Goal: Task Accomplishment & Management: Use online tool/utility

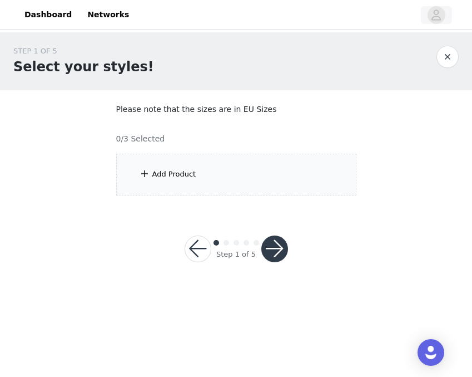
click at [438, 19] on icon "avatar" at bounding box center [436, 15] width 11 height 18
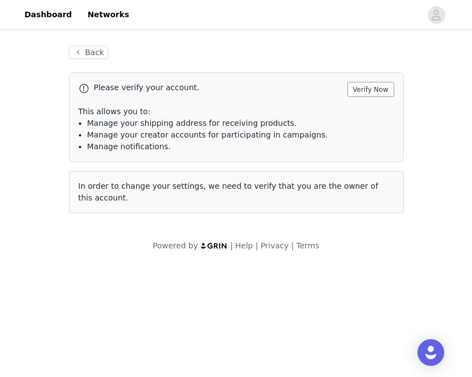
click at [372, 93] on button "Verify Now" at bounding box center [371, 89] width 47 height 15
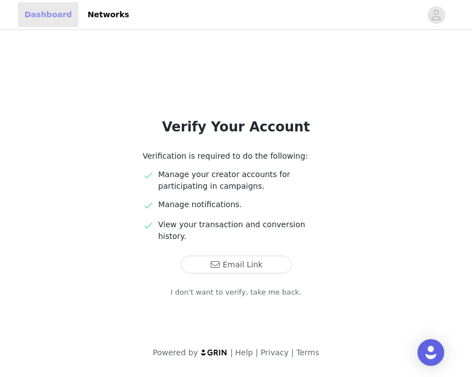
click at [38, 13] on link "Dashboard" at bounding box center [48, 14] width 61 height 25
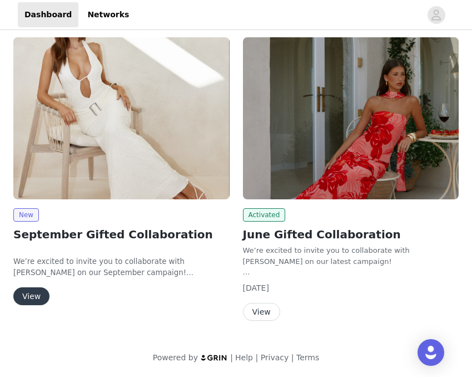
scroll to position [60, 0]
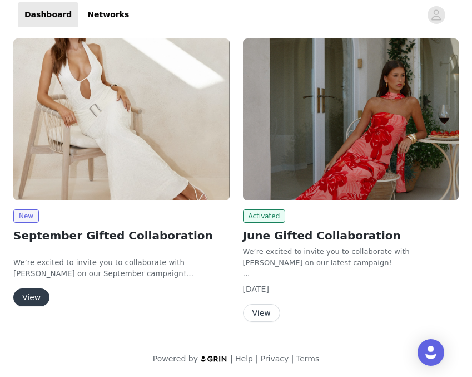
click at [28, 300] on button "View" at bounding box center [31, 297] width 36 height 18
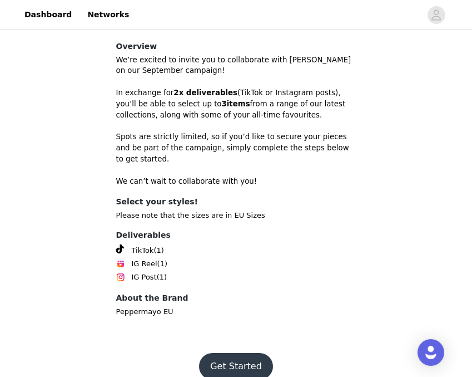
scroll to position [370, 0]
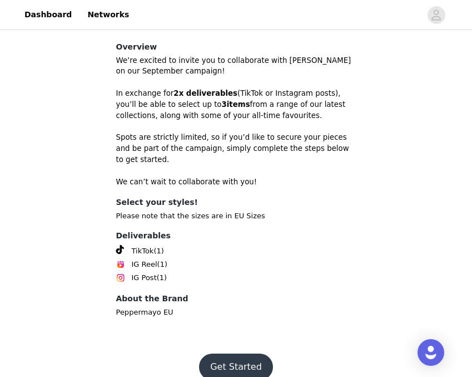
click at [235, 353] on button "Get Started" at bounding box center [236, 366] width 74 height 27
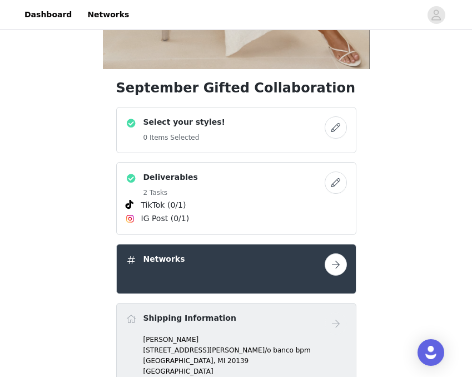
scroll to position [269, 0]
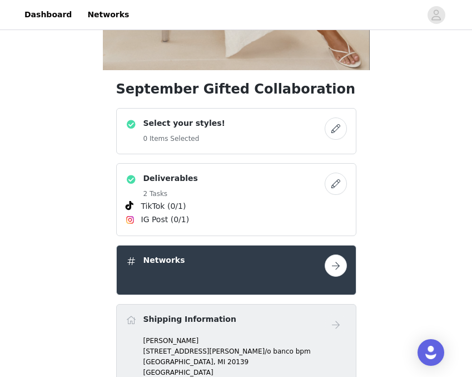
click at [334, 180] on button "button" at bounding box center [336, 183] width 22 height 22
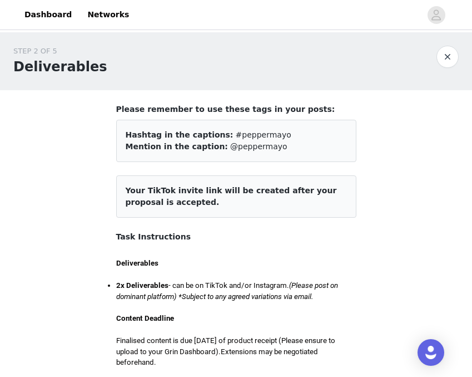
click at [442, 61] on button "button" at bounding box center [448, 57] width 22 height 22
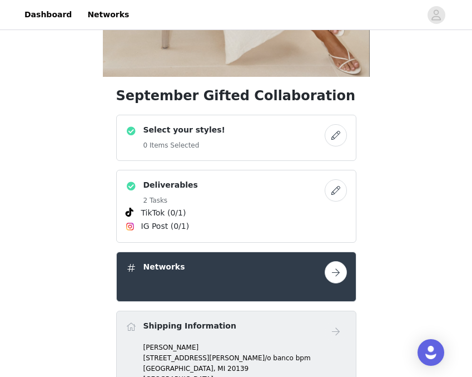
scroll to position [285, 0]
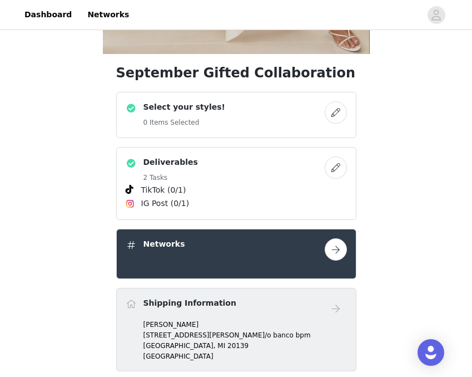
click at [341, 252] on button "button" at bounding box center [336, 249] width 22 height 22
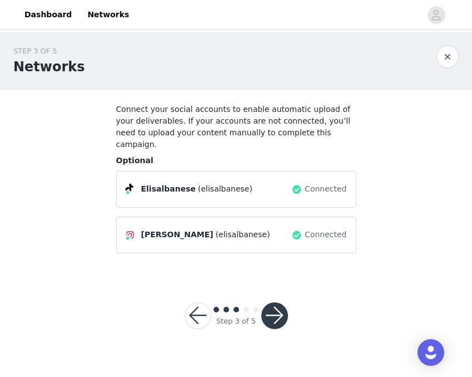
click at [278, 302] on button "button" at bounding box center [275, 315] width 27 height 27
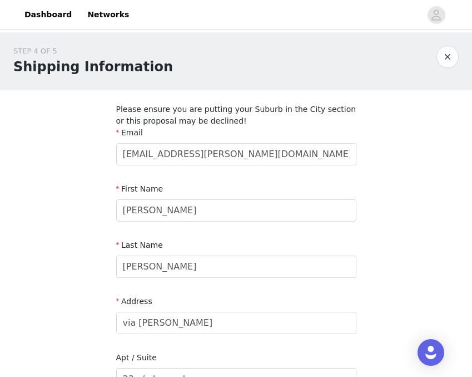
click at [444, 57] on button "button" at bounding box center [448, 57] width 22 height 22
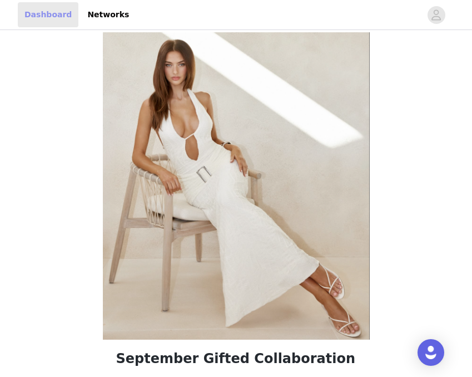
click at [41, 22] on link "Dashboard" at bounding box center [48, 14] width 61 height 25
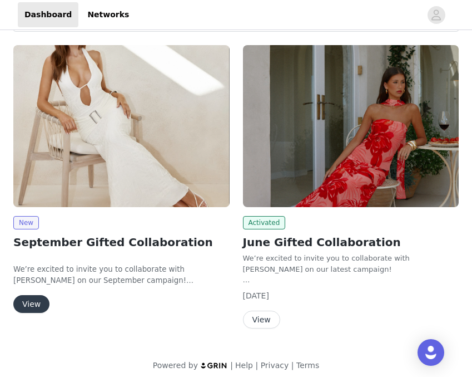
scroll to position [59, 0]
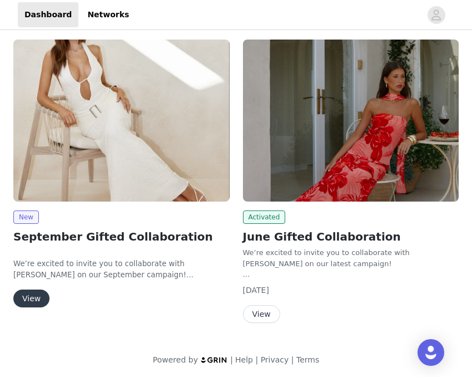
click at [34, 304] on button "View" at bounding box center [31, 298] width 36 height 18
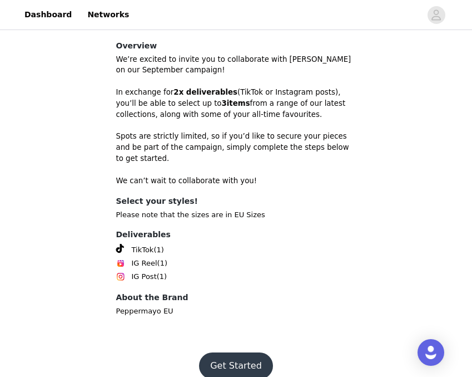
scroll to position [370, 0]
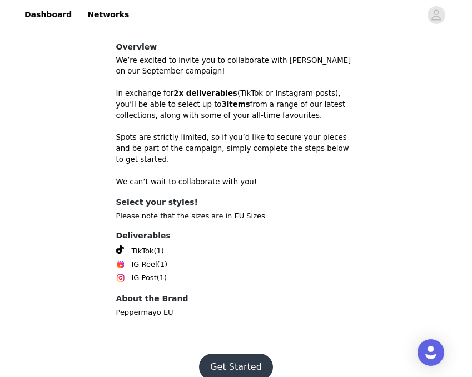
click at [255, 356] on button "Get Started" at bounding box center [236, 366] width 74 height 27
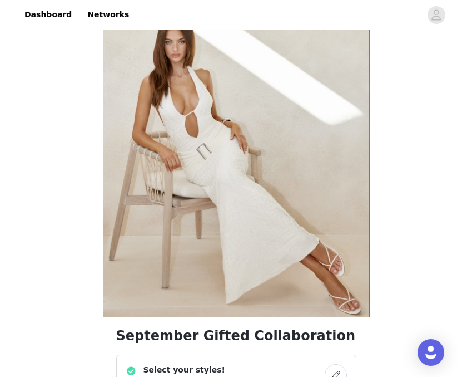
scroll to position [194, 0]
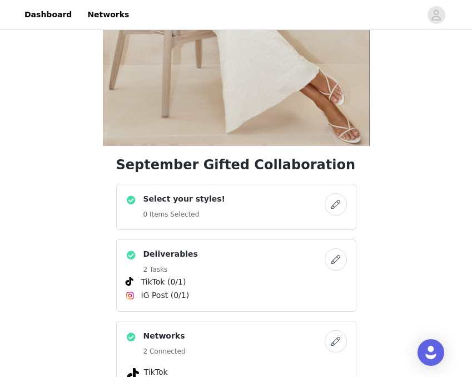
click at [336, 205] on button "button" at bounding box center [336, 204] width 22 height 22
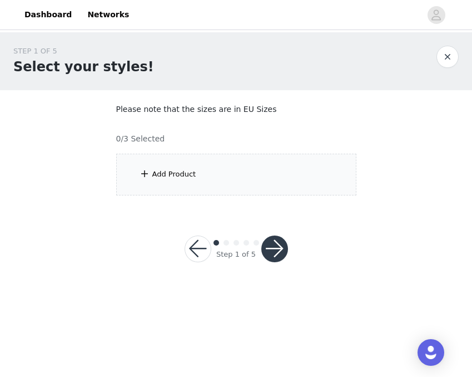
click at [165, 176] on div "Add Product" at bounding box center [174, 174] width 44 height 11
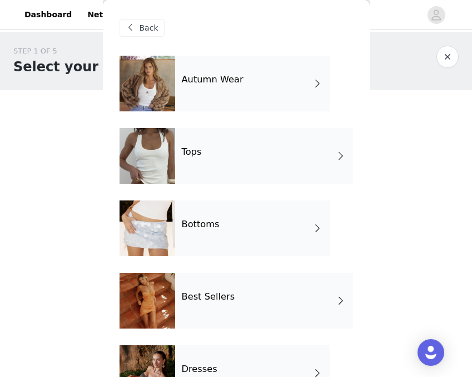
click at [243, 88] on div "Autumn Wear" at bounding box center [252, 84] width 155 height 56
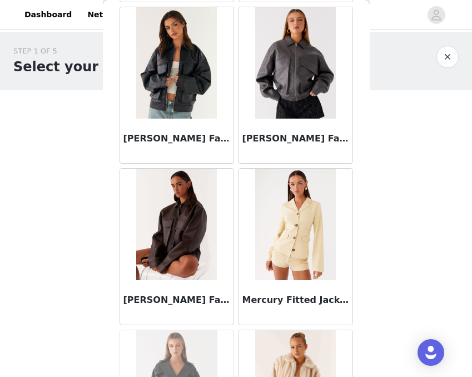
scroll to position [865, 0]
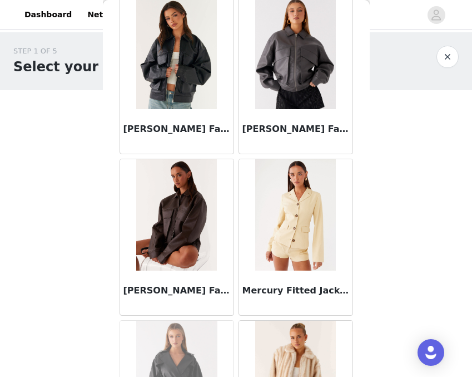
click at [185, 275] on div "[PERSON_NAME] Faux Leather Bomber Jacket - Chocolate" at bounding box center [177, 292] width 114 height 45
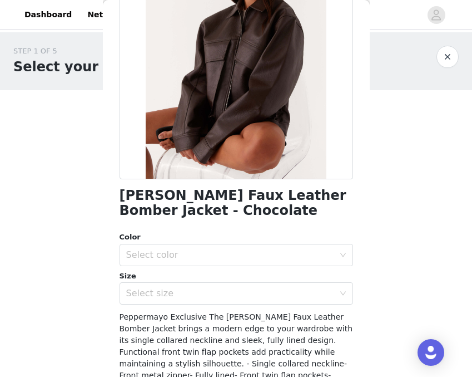
scroll to position [211, 0]
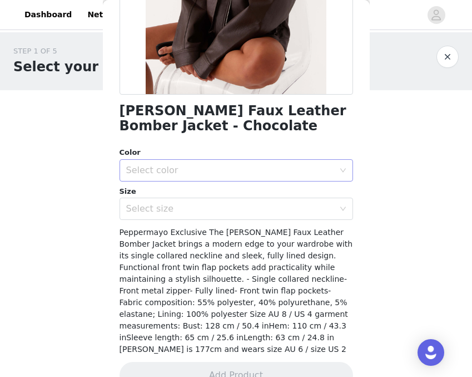
click at [209, 176] on div "Select color" at bounding box center [232, 170] width 213 height 21
click at [206, 198] on li "Chocolate" at bounding box center [237, 194] width 234 height 18
click at [205, 212] on div "Select size" at bounding box center [230, 208] width 208 height 11
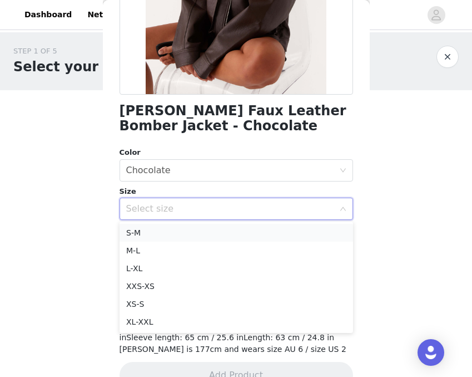
click at [199, 230] on li "S-M" at bounding box center [237, 233] width 234 height 18
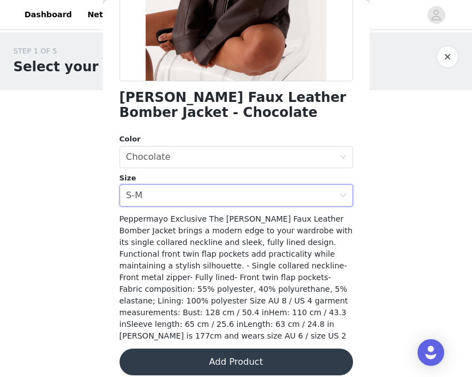
scroll to position [224, 0]
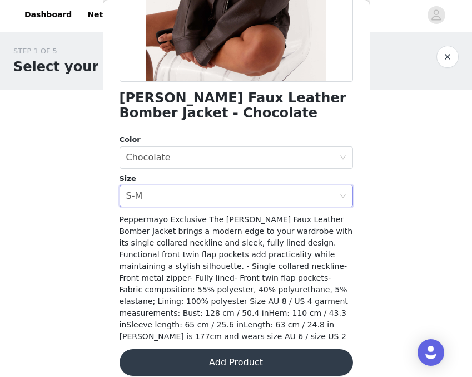
click at [180, 349] on button "Add Product" at bounding box center [237, 362] width 234 height 27
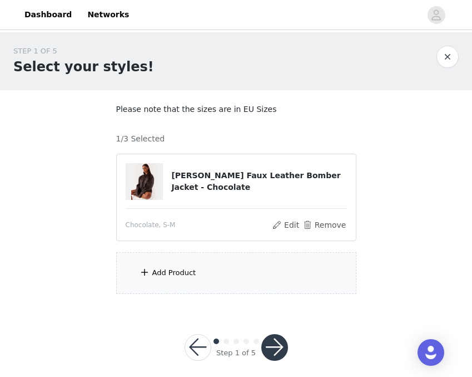
scroll to position [0, 0]
click at [176, 264] on div "Add Product" at bounding box center [236, 273] width 240 height 42
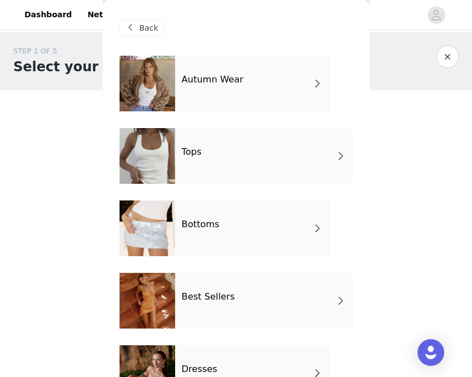
click at [218, 359] on div "Dresses" at bounding box center [252, 373] width 155 height 56
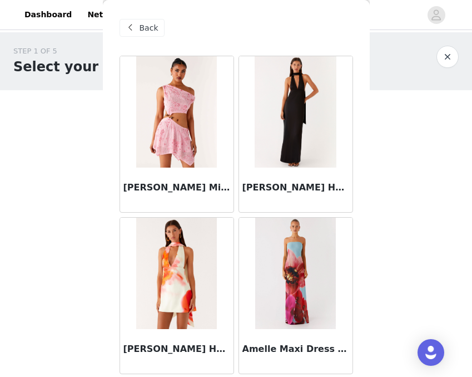
click at [139, 31] on div "Back" at bounding box center [142, 28] width 45 height 18
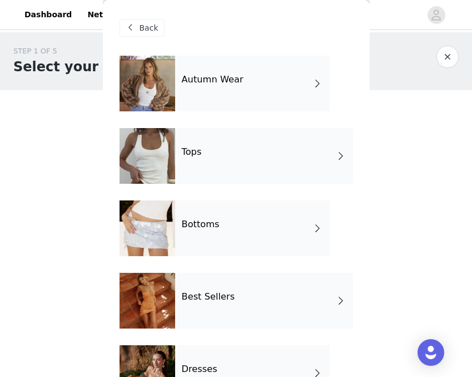
click at [208, 297] on h4 "Best Sellers" at bounding box center [208, 297] width 53 height 10
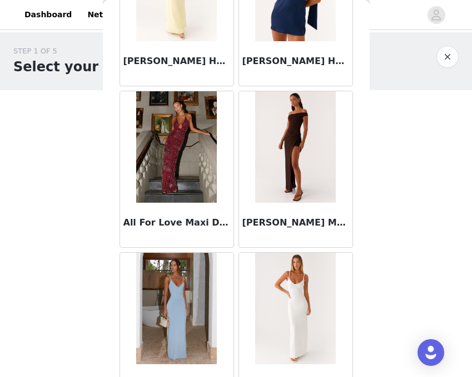
scroll to position [776, 0]
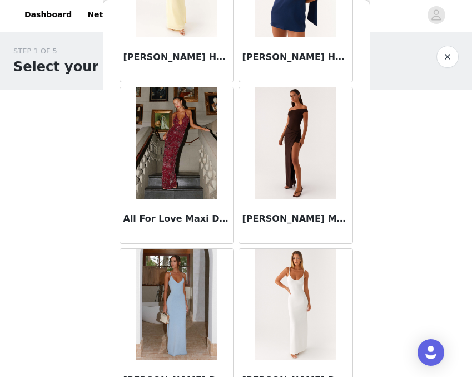
click at [279, 210] on div "[PERSON_NAME] Maxi Dress - Chocolate" at bounding box center [296, 221] width 114 height 45
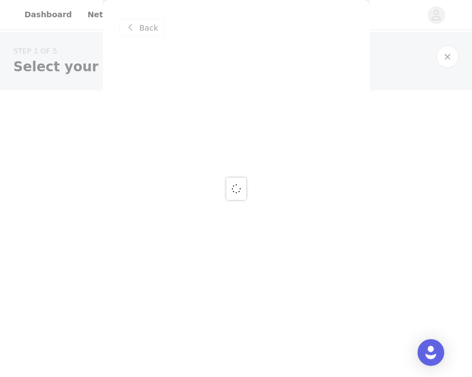
scroll to position [0, 0]
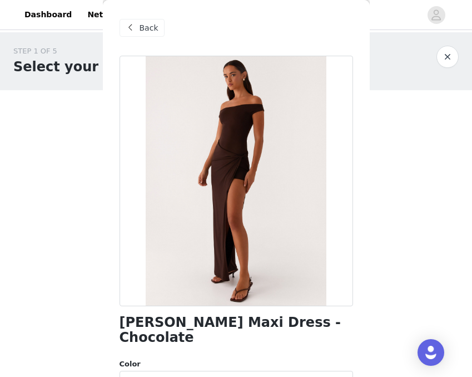
click at [145, 29] on span "Back" at bounding box center [149, 28] width 19 height 12
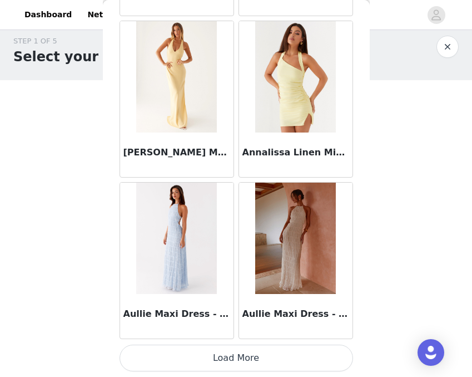
scroll to position [1326, 0]
click at [205, 355] on button "Load More" at bounding box center [237, 357] width 234 height 27
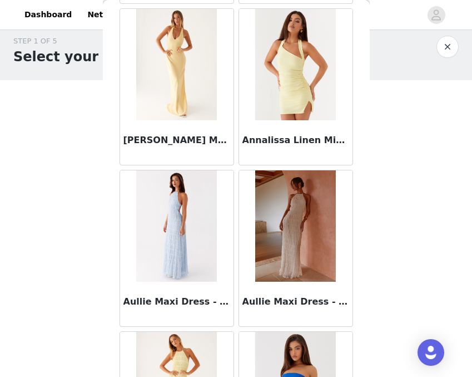
scroll to position [1336, 0]
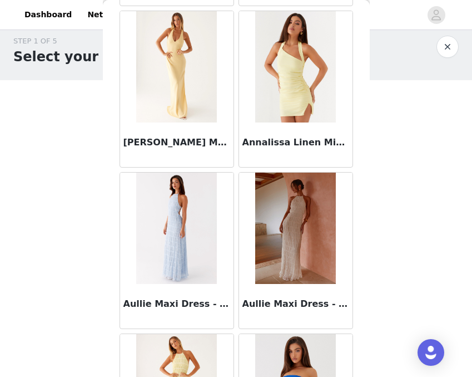
click at [188, 138] on h3 "[PERSON_NAME] Maxi Dress - Yellow" at bounding box center [177, 142] width 107 height 13
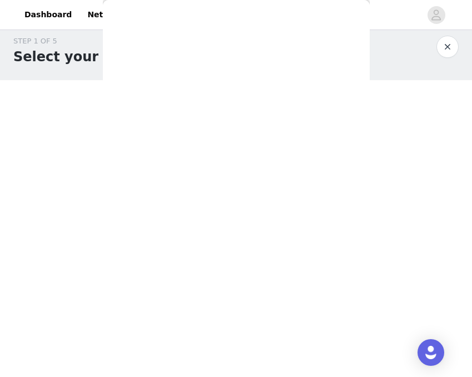
scroll to position [0, 0]
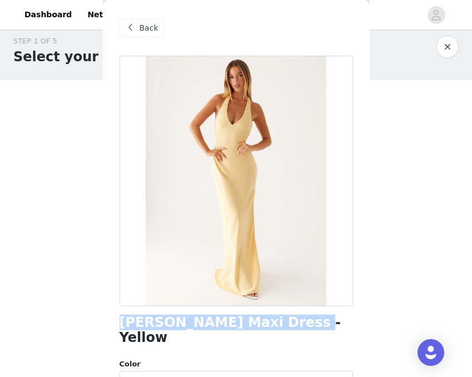
drag, startPoint x: 123, startPoint y: 323, endPoint x: 282, endPoint y: 321, distance: 158.6
click at [282, 321] on div "[PERSON_NAME] Maxi Dress - Yellow" at bounding box center [237, 330] width 234 height 30
copy h1 "[PERSON_NAME] Maxi Dress - Yellow"
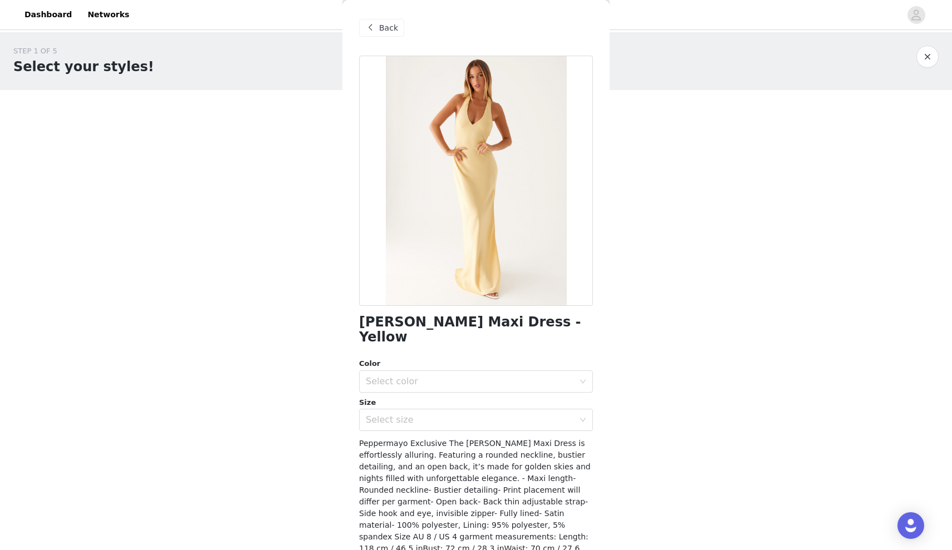
click at [385, 31] on span "Back" at bounding box center [388, 28] width 19 height 12
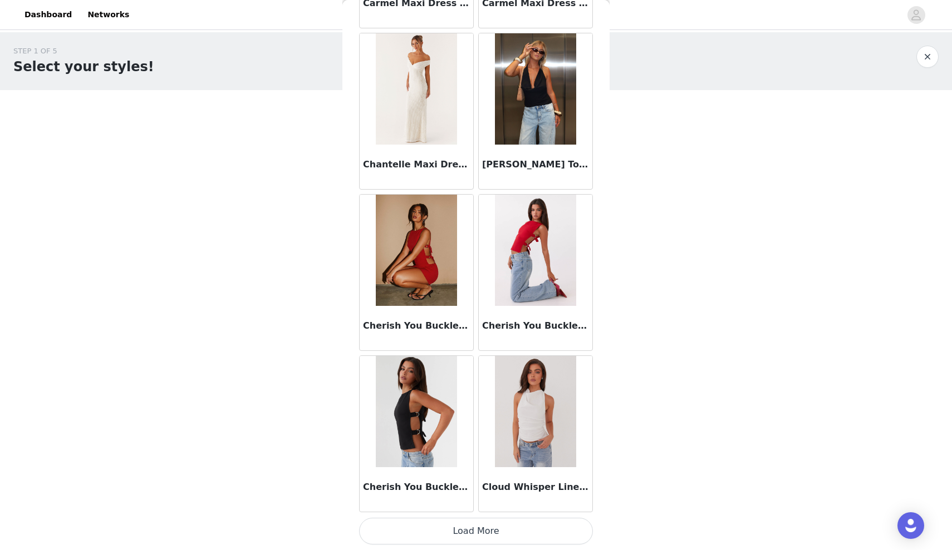
scroll to position [2766, 0]
click at [472, 81] on img at bounding box center [535, 88] width 81 height 111
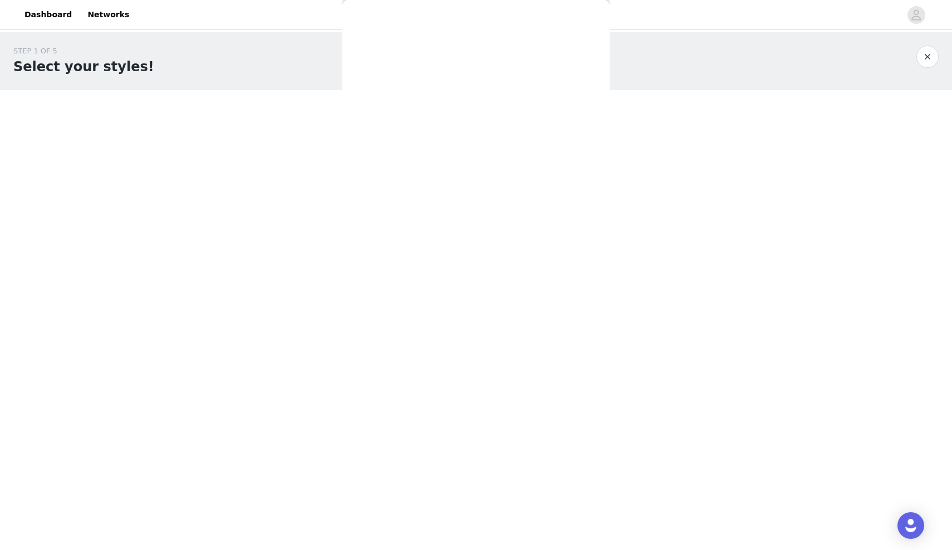
scroll to position [0, 0]
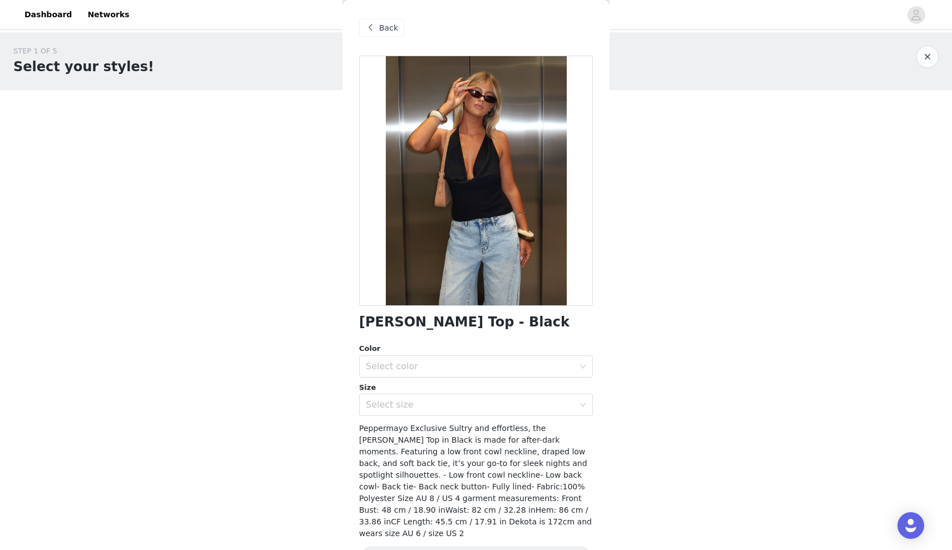
click at [379, 27] on span "Back" at bounding box center [388, 28] width 19 height 12
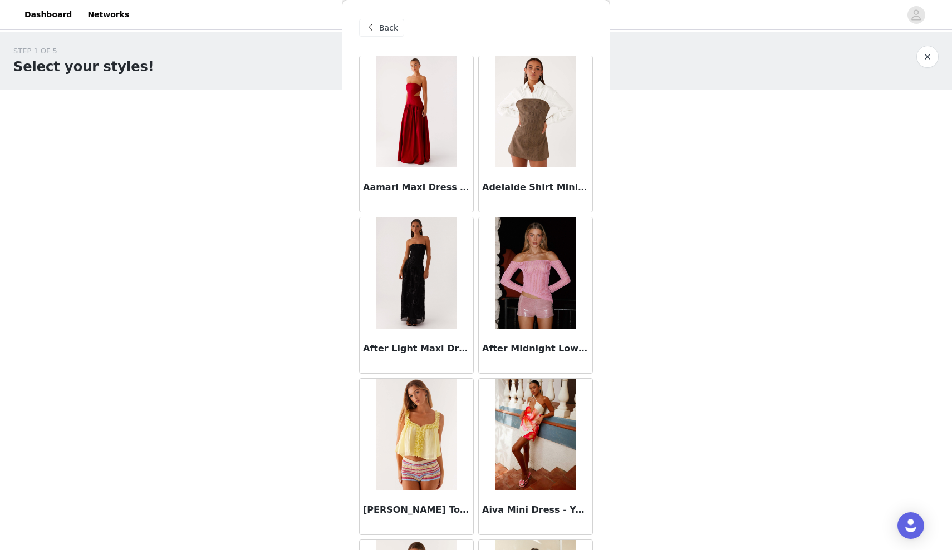
click at [379, 27] on span "Back" at bounding box center [388, 28] width 19 height 12
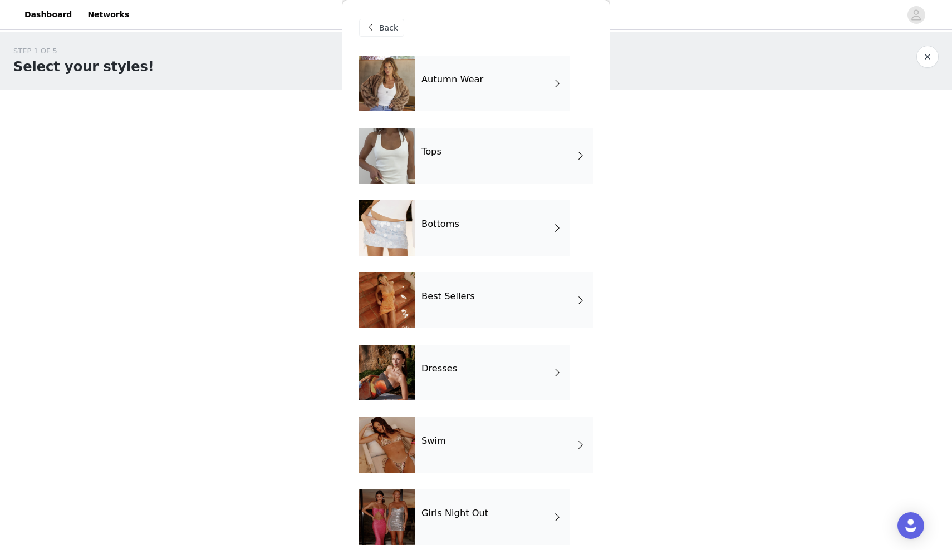
click at [472, 149] on div "Tops" at bounding box center [504, 156] width 178 height 56
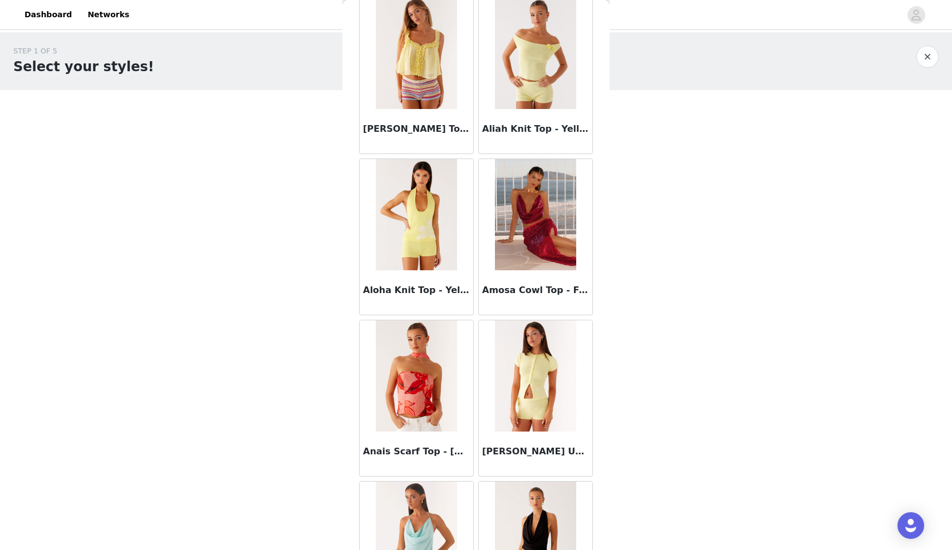
scroll to position [226, 0]
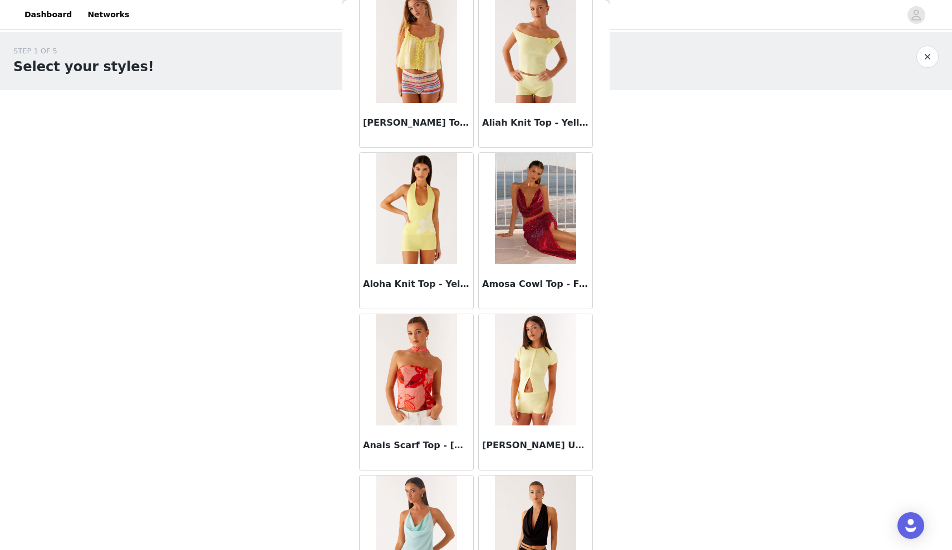
click at [472, 211] on img at bounding box center [535, 208] width 81 height 111
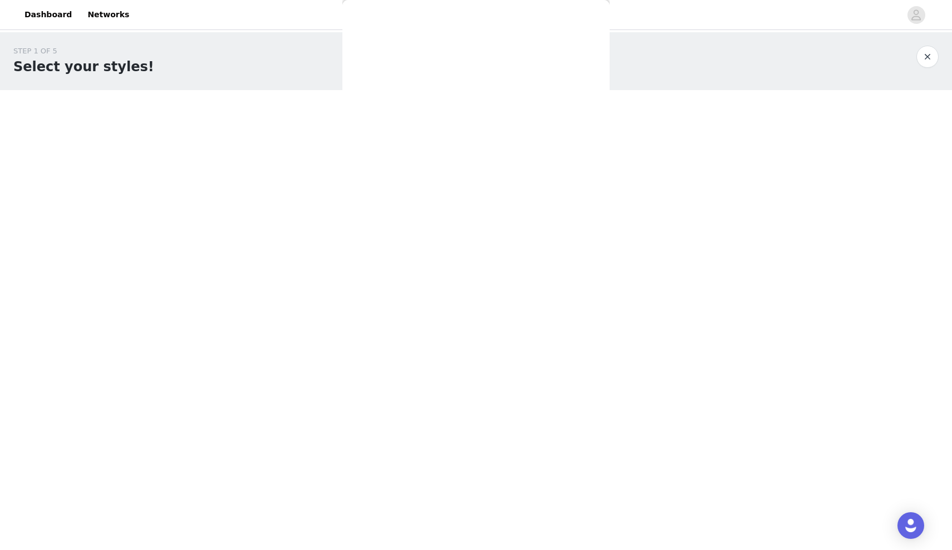
scroll to position [0, 0]
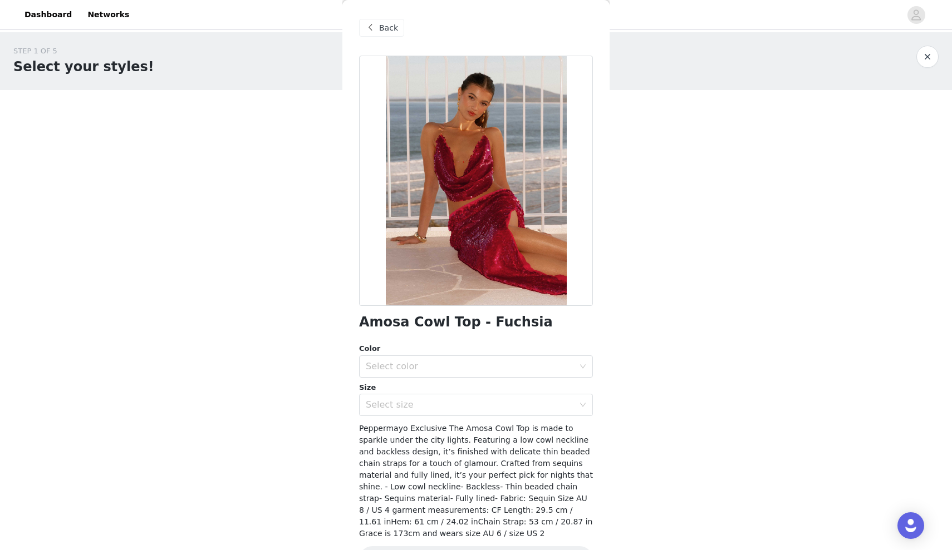
click at [371, 23] on span at bounding box center [369, 27] width 13 height 13
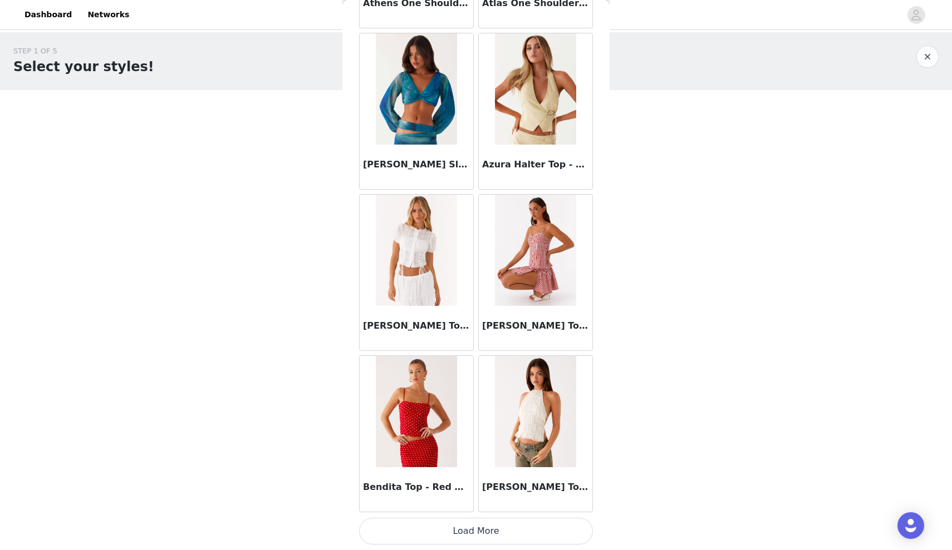
click at [469, 376] on button "Load More" at bounding box center [476, 531] width 234 height 27
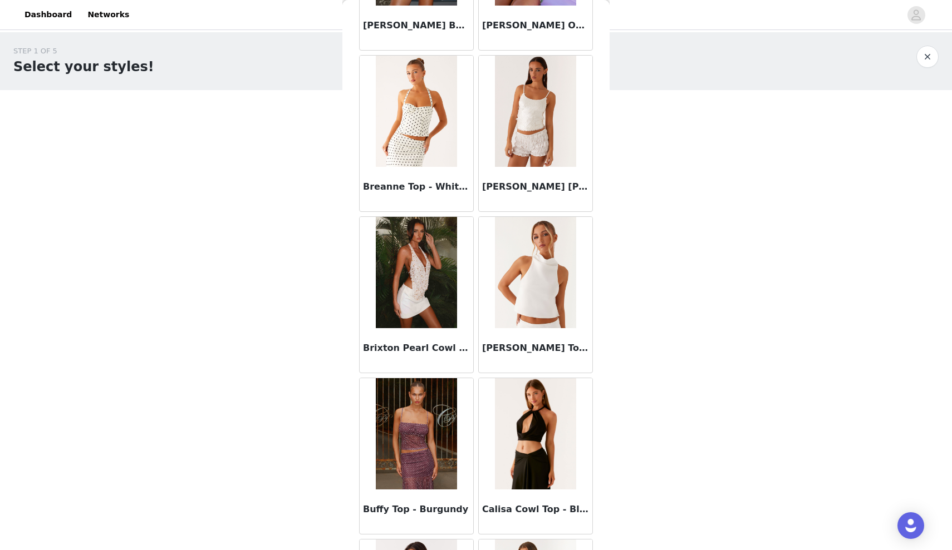
scroll to position [2264, 0]
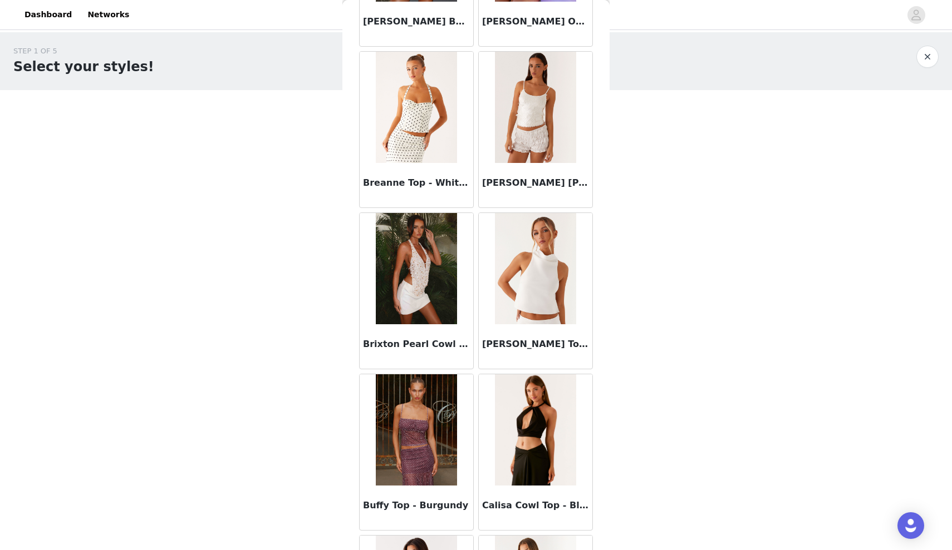
click at [415, 307] on img at bounding box center [416, 268] width 81 height 111
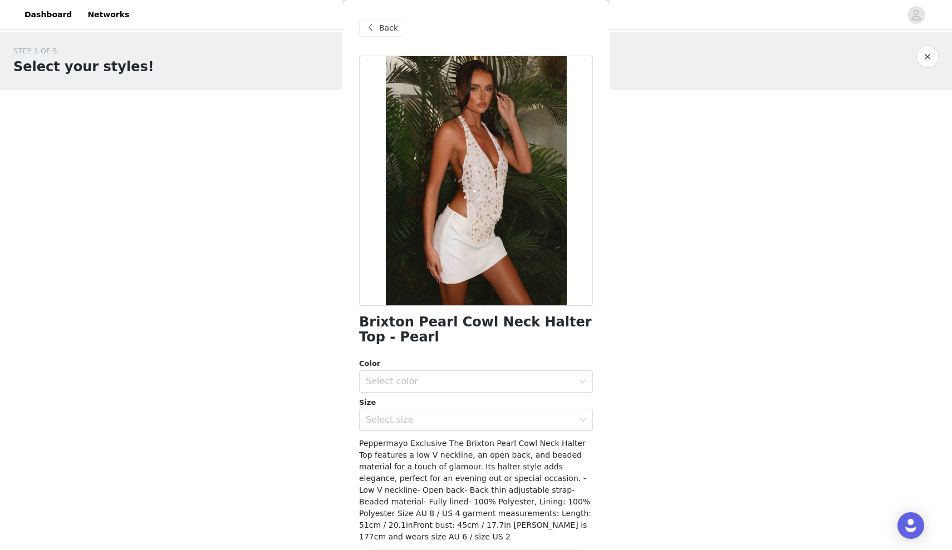
scroll to position [0, 0]
click at [386, 27] on span "Back" at bounding box center [388, 28] width 19 height 12
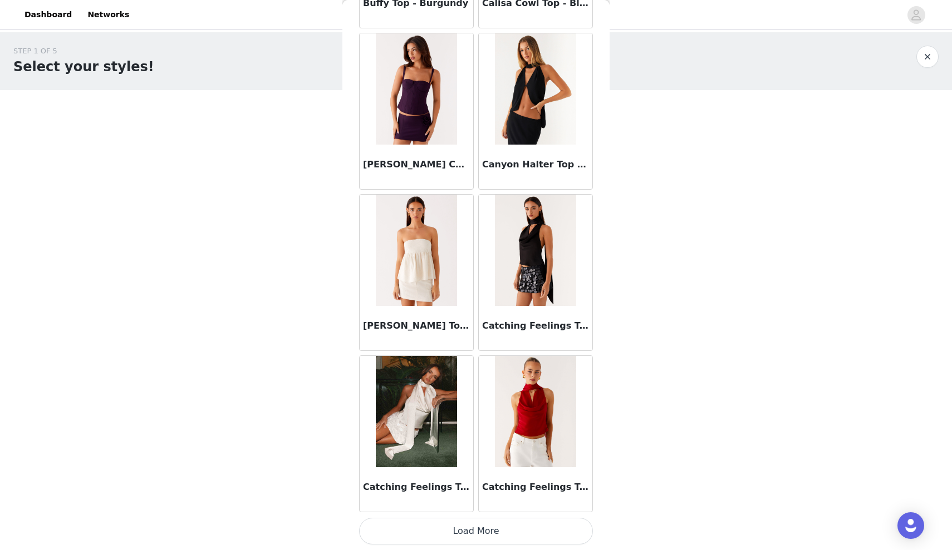
scroll to position [2766, 0]
click at [461, 376] on button "Load More" at bounding box center [476, 531] width 234 height 27
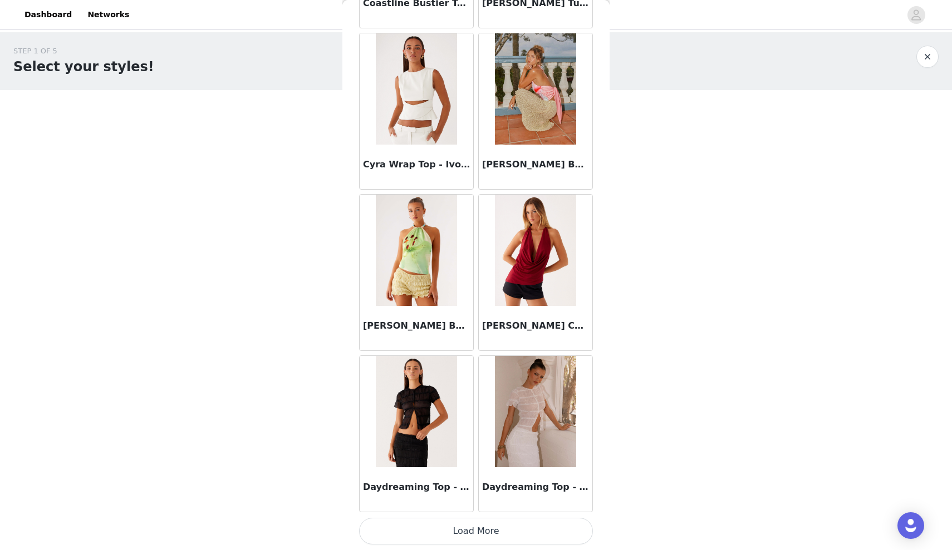
scroll to position [4380, 0]
click at [472, 376] on button "Load More" at bounding box center [476, 531] width 234 height 27
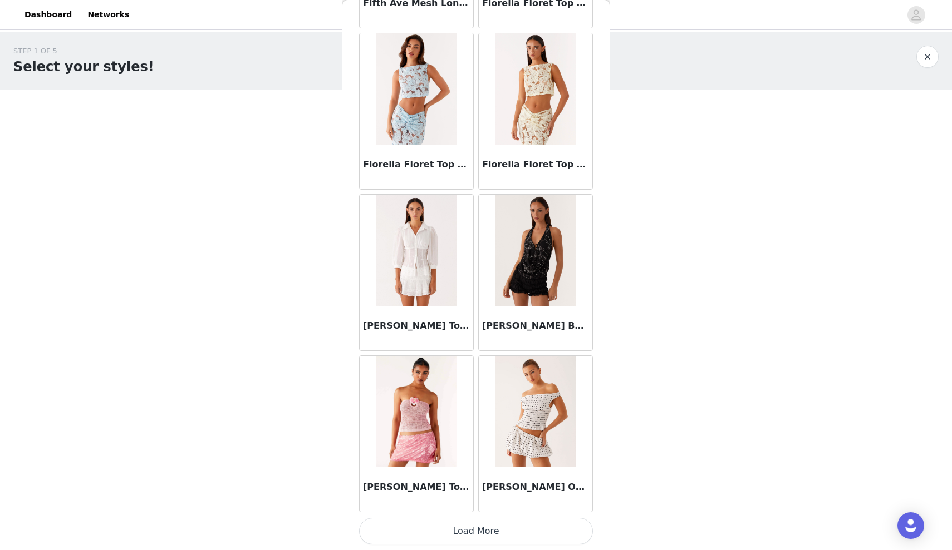
scroll to position [5993, 0]
click at [472, 376] on button "Load More" at bounding box center [476, 531] width 234 height 27
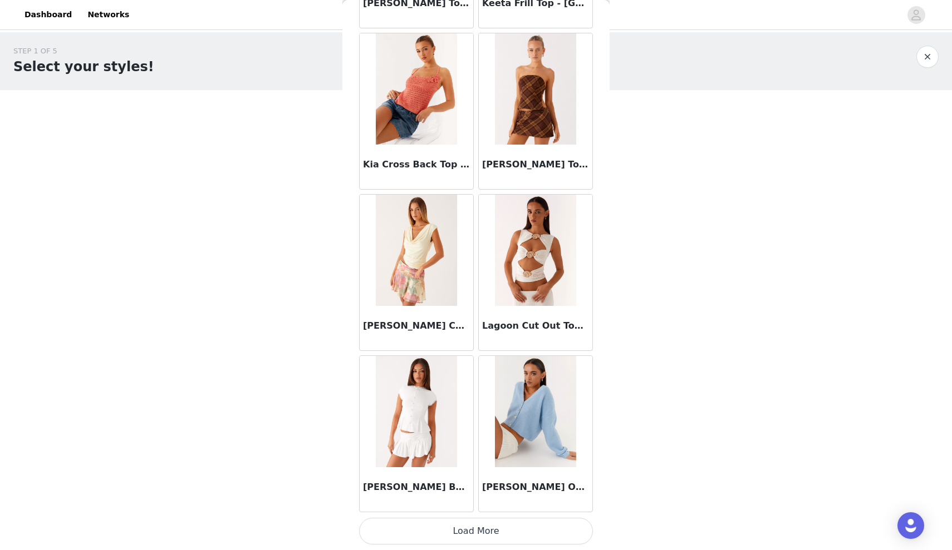
scroll to position [7607, 0]
click at [456, 376] on button "Load More" at bounding box center [476, 531] width 234 height 27
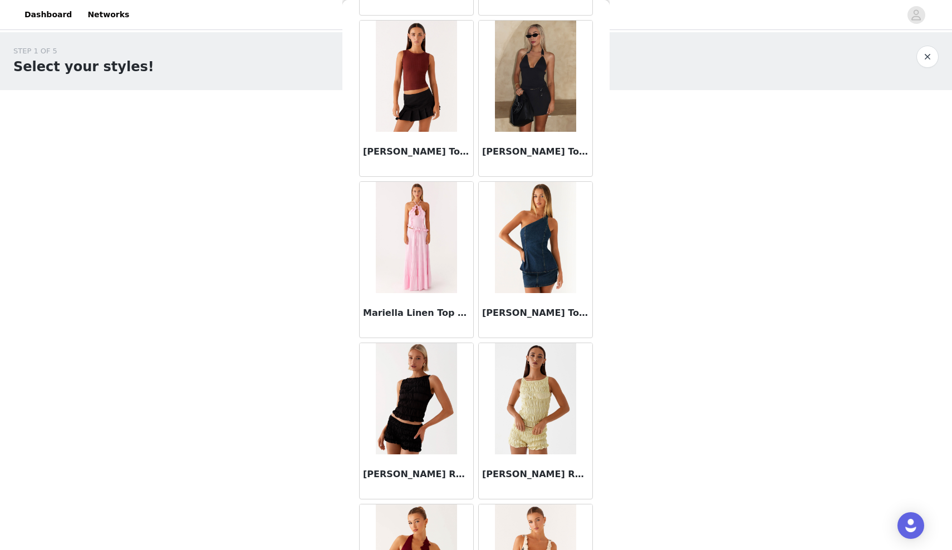
scroll to position [8912, 0]
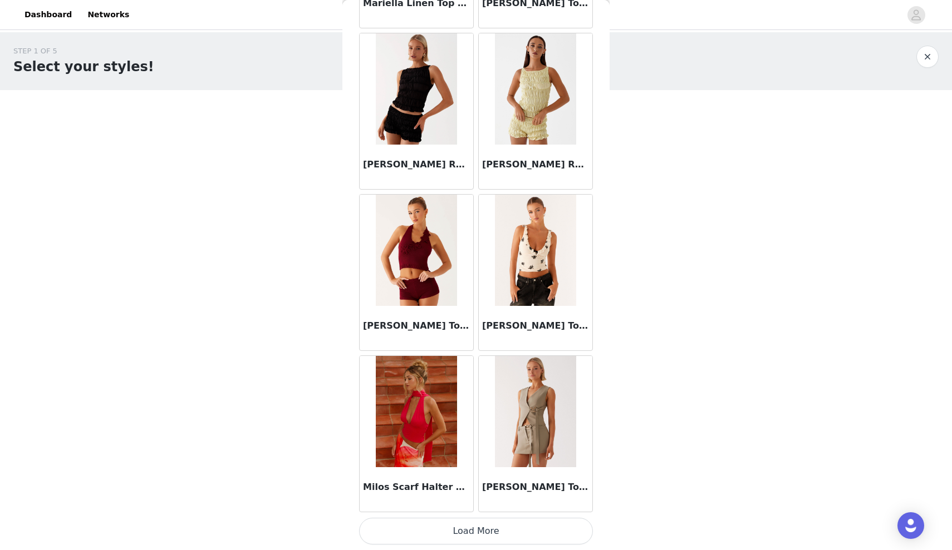
click at [472, 376] on button "Load More" at bounding box center [476, 531] width 234 height 27
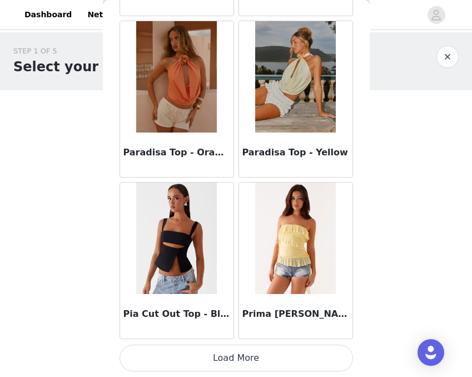
scroll to position [11008, 0]
click at [239, 359] on button "Load More" at bounding box center [237, 357] width 234 height 27
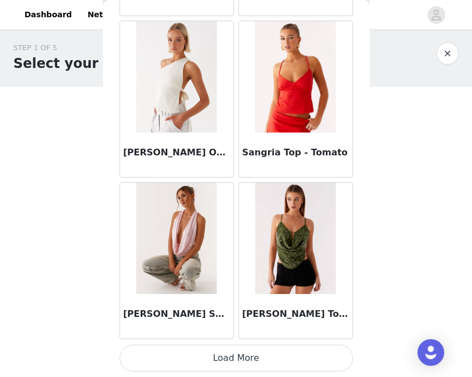
scroll to position [4, 0]
click at [221, 362] on button "Load More" at bounding box center [237, 357] width 234 height 27
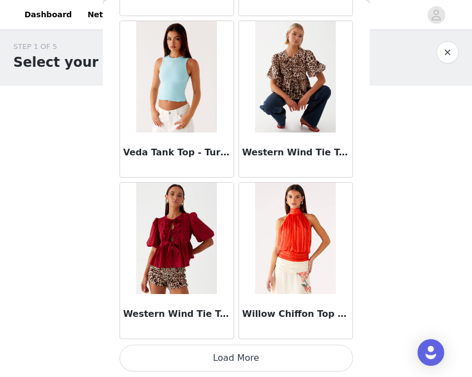
scroll to position [14235, 0]
click at [202, 360] on button "Load More" at bounding box center [237, 357] width 234 height 27
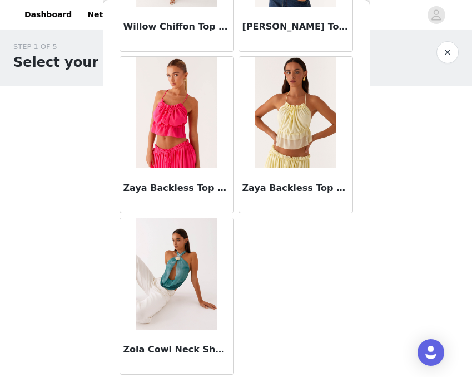
scroll to position [14684, 0]
click at [446, 53] on button "button" at bounding box center [448, 52] width 22 height 22
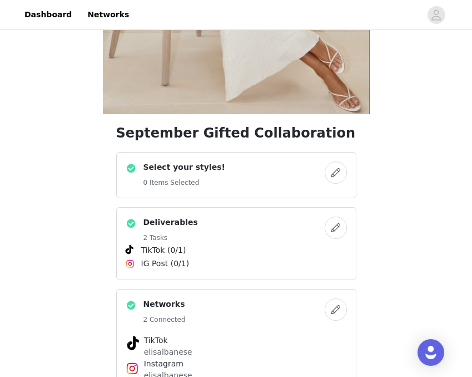
scroll to position [228, 0]
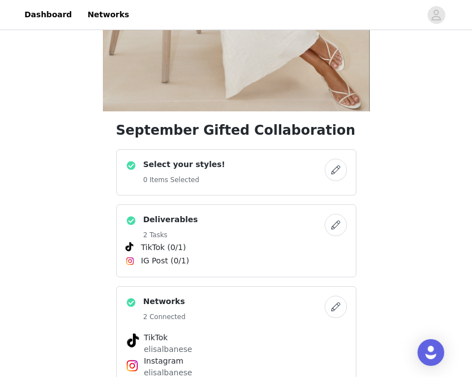
click at [341, 167] on button "button" at bounding box center [336, 170] width 22 height 22
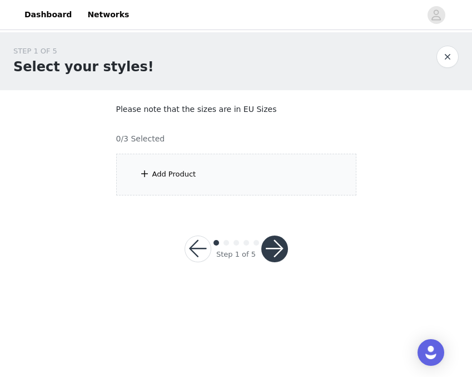
click at [280, 167] on div "Add Product" at bounding box center [236, 175] width 240 height 42
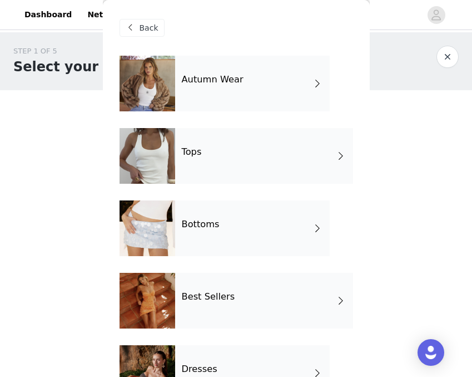
click at [253, 81] on div "Autumn Wear" at bounding box center [252, 84] width 155 height 56
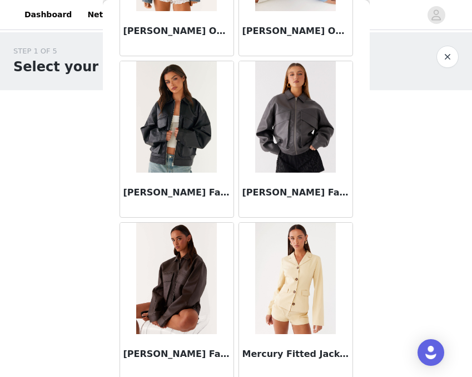
scroll to position [803, 0]
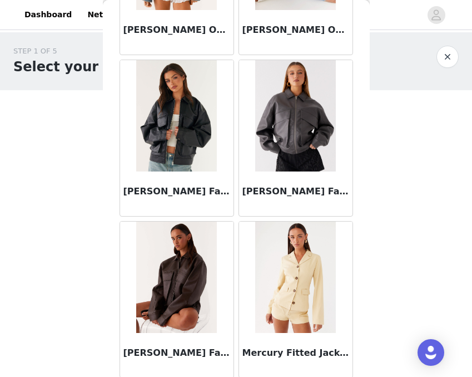
click at [196, 141] on img at bounding box center [176, 115] width 81 height 111
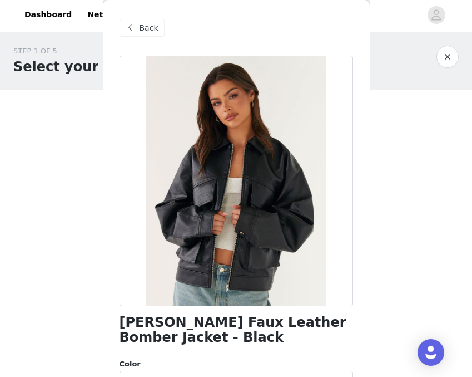
scroll to position [0, 0]
click at [137, 27] on span at bounding box center [130, 27] width 13 height 13
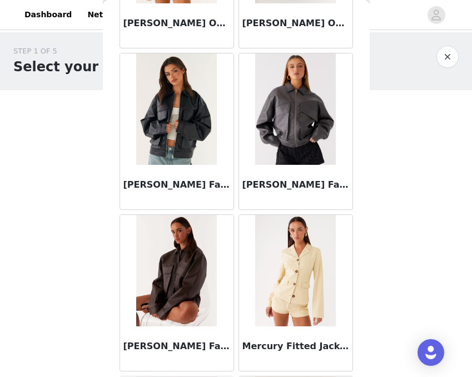
scroll to position [839, 0]
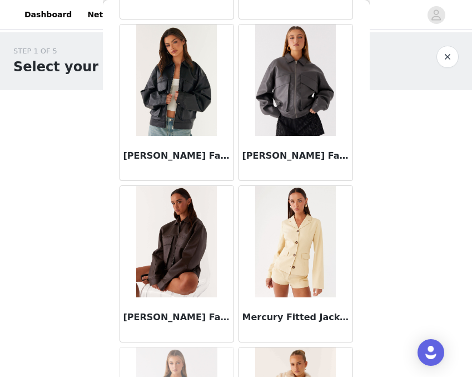
click at [172, 254] on img at bounding box center [176, 241] width 81 height 111
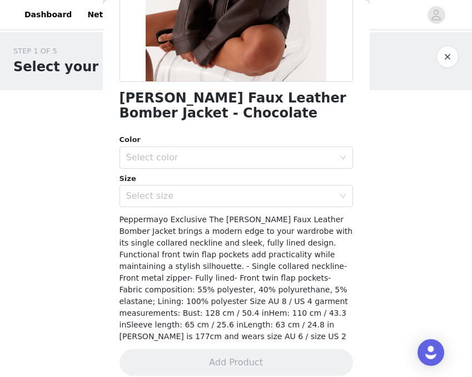
scroll to position [0, 0]
click at [188, 188] on div "Select size" at bounding box center [232, 195] width 213 height 21
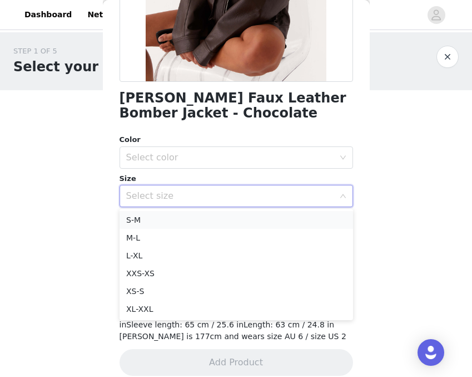
click at [188, 211] on li "S-M" at bounding box center [237, 220] width 234 height 18
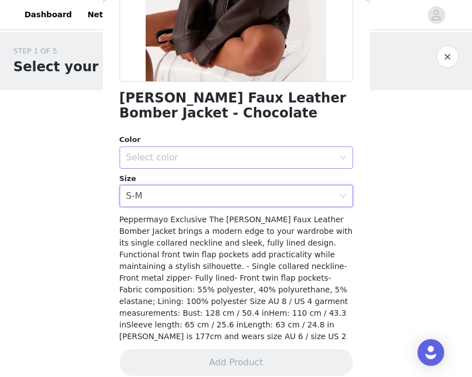
click at [188, 159] on div "Select color" at bounding box center [230, 157] width 208 height 11
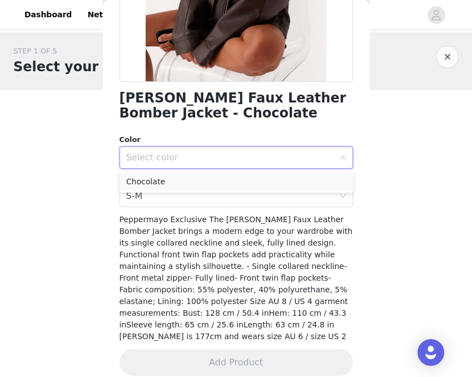
click at [187, 183] on li "Chocolate" at bounding box center [237, 181] width 234 height 18
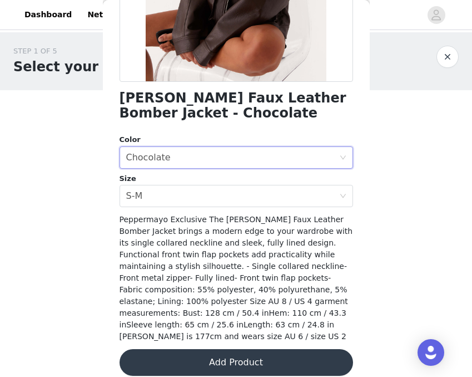
click at [195, 352] on button "Add Product" at bounding box center [237, 362] width 234 height 27
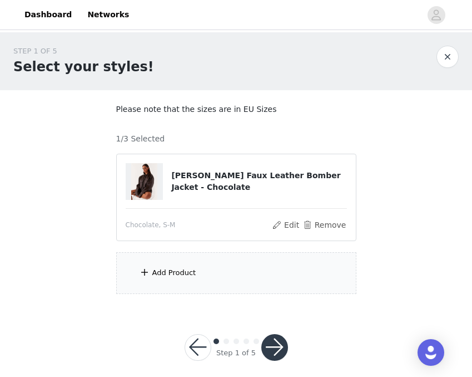
click at [187, 271] on div "Add Product" at bounding box center [174, 272] width 44 height 11
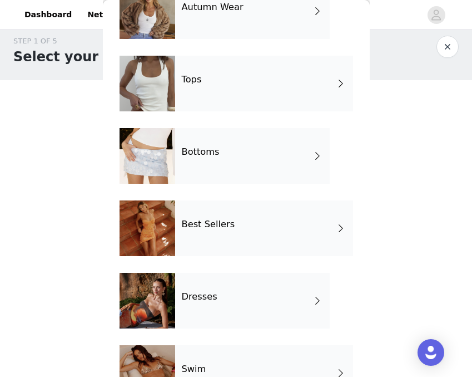
scroll to position [60, 0]
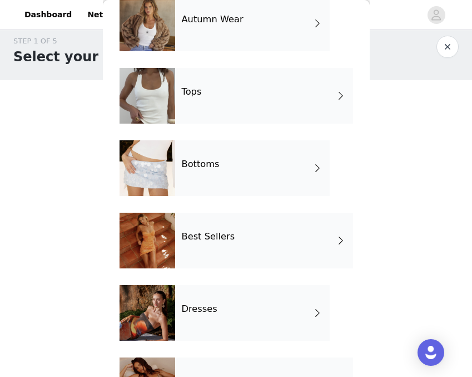
click at [201, 159] on h4 "Bottoms" at bounding box center [201, 164] width 38 height 10
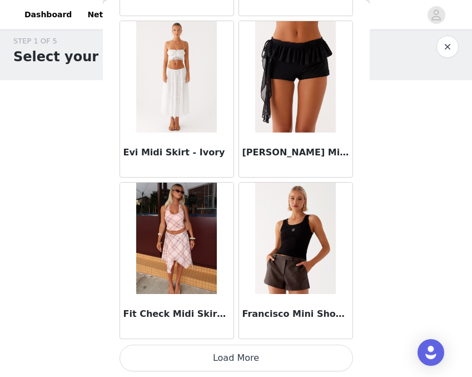
scroll to position [1326, 0]
click at [206, 350] on button "Load More" at bounding box center [237, 357] width 234 height 27
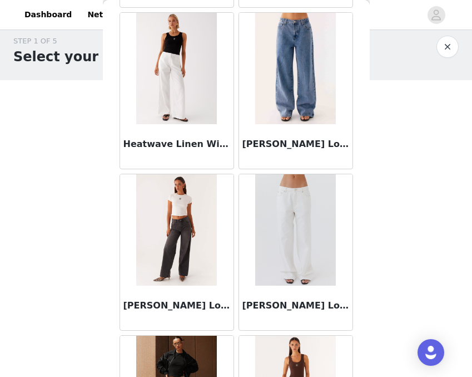
scroll to position [2144, 0]
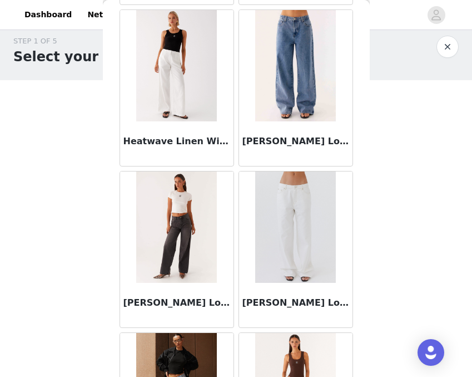
click at [270, 186] on img at bounding box center [295, 226] width 81 height 111
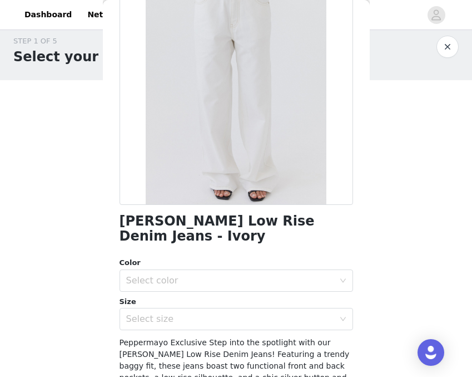
scroll to position [116, 0]
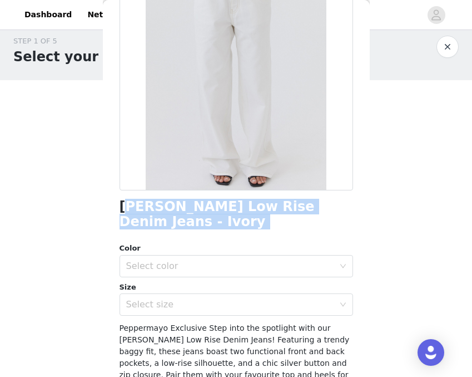
drag, startPoint x: 124, startPoint y: 208, endPoint x: 366, endPoint y: 218, distance: 242.2
click at [366, 218] on div "Back [PERSON_NAME] Low Rise Denim Jeans - Ivory Color Select color Size Select …" at bounding box center [236, 188] width 267 height 377
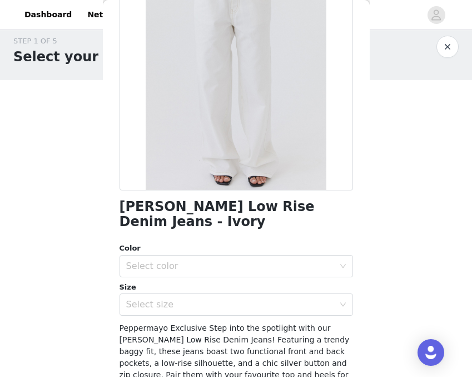
click at [133, 221] on div "[PERSON_NAME] Low Rise Denim Jeans - Ivory Color Select color Size Select size …" at bounding box center [237, 213] width 234 height 546
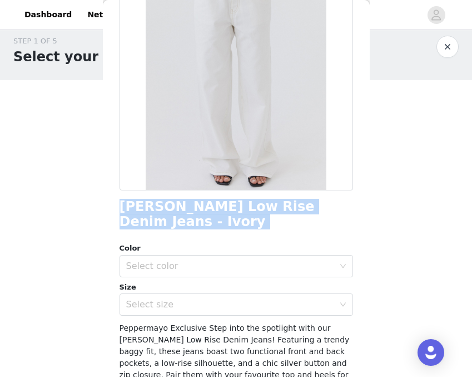
drag, startPoint x: 120, startPoint y: 206, endPoint x: 356, endPoint y: 214, distance: 236.1
click at [356, 214] on div "Back [PERSON_NAME] Low Rise Denim Jeans - Ivory Color Select color Size Select …" at bounding box center [236, 188] width 267 height 377
copy div "[PERSON_NAME] Low Rise Denim Jeans - Ivory"
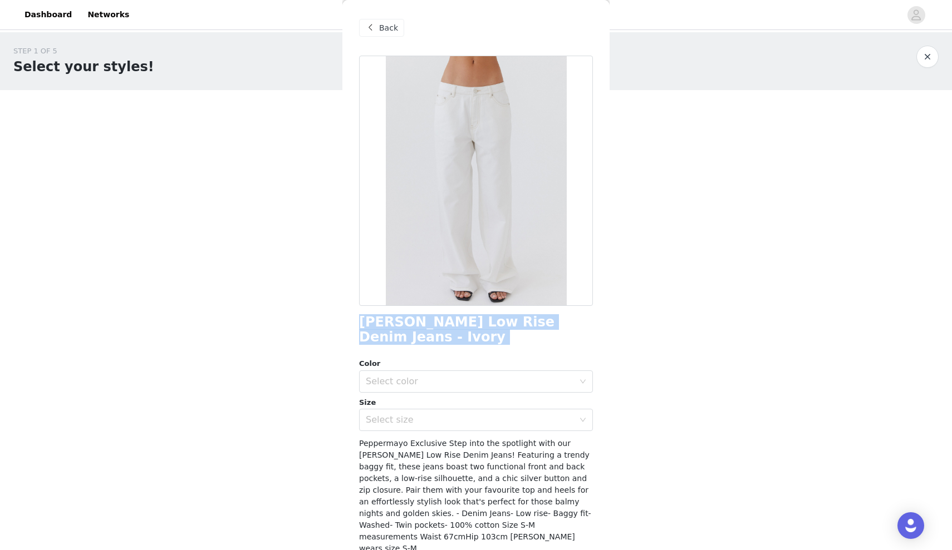
scroll to position [0, 0]
click at [371, 23] on span at bounding box center [369, 27] width 13 height 13
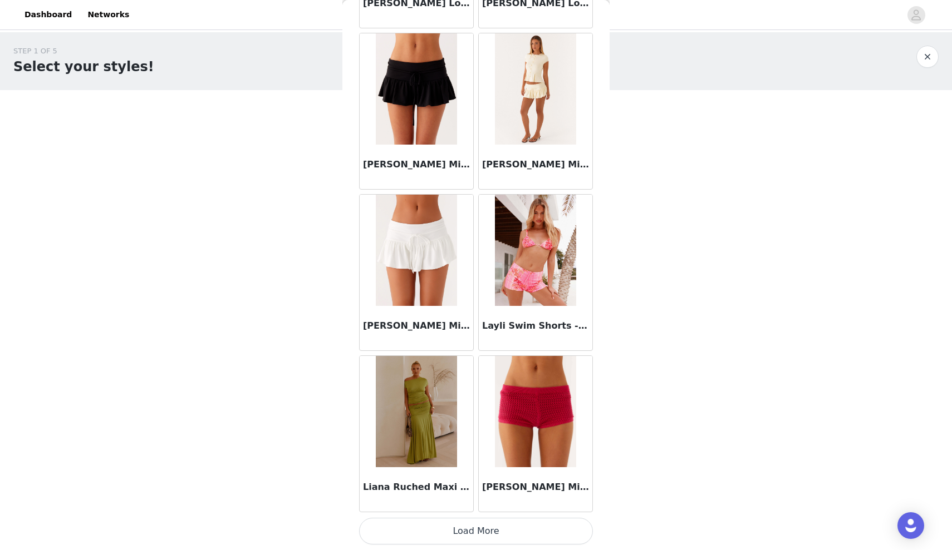
scroll to position [2766, 0]
click at [459, 376] on button "Load More" at bounding box center [476, 531] width 234 height 27
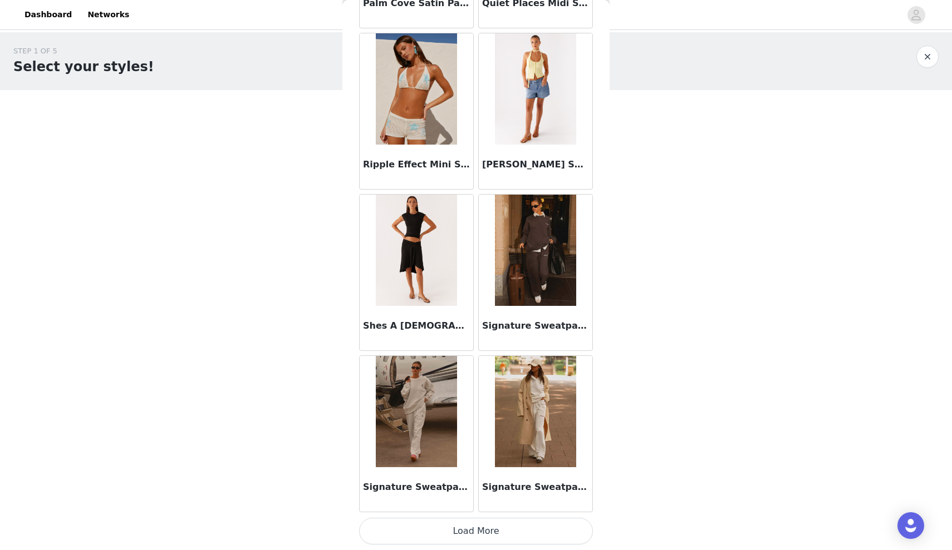
scroll to position [0, 0]
click at [472, 376] on button "Load More" at bounding box center [476, 531] width 234 height 27
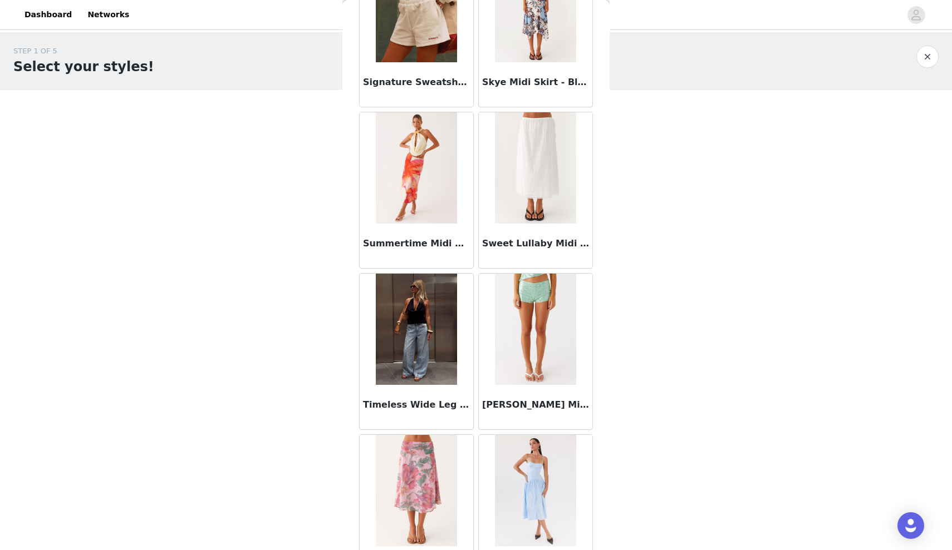
scroll to position [5149, 0]
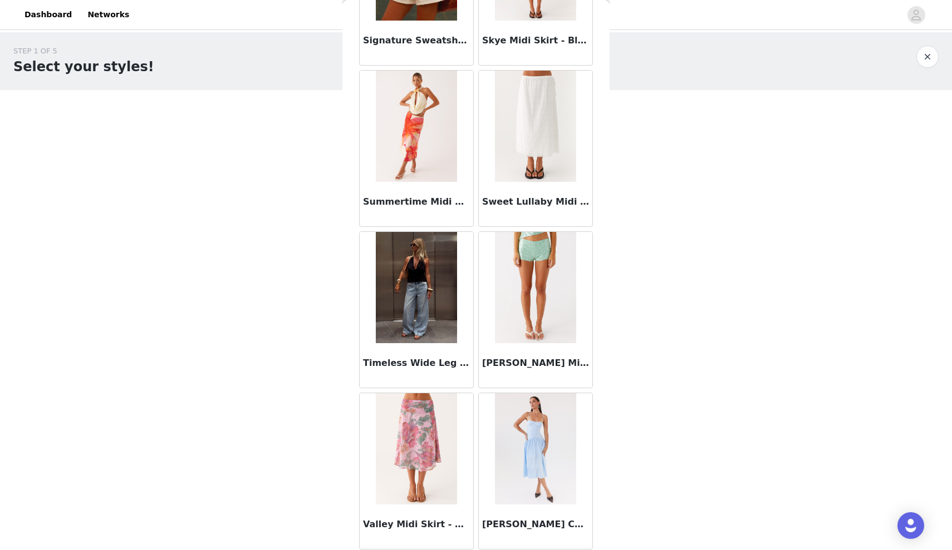
click at [425, 322] on img at bounding box center [416, 287] width 81 height 111
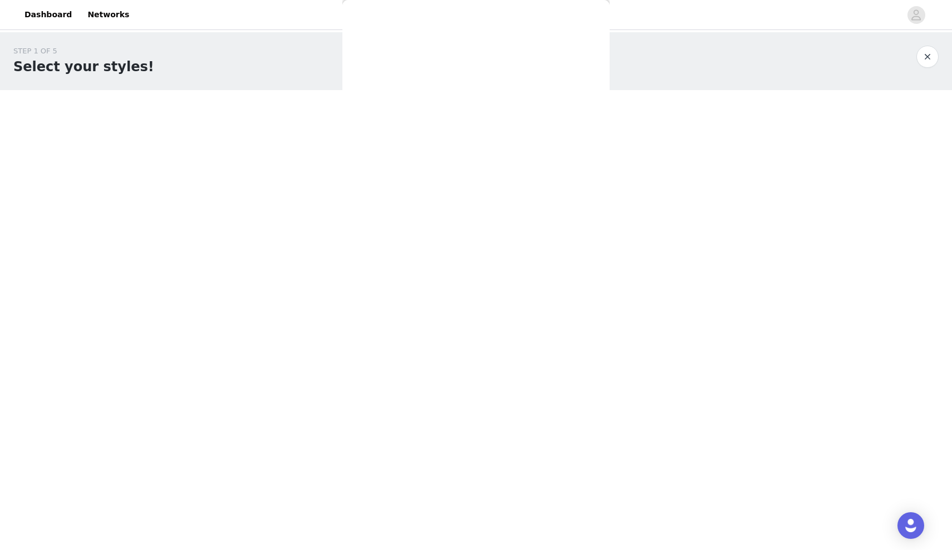
scroll to position [0, 0]
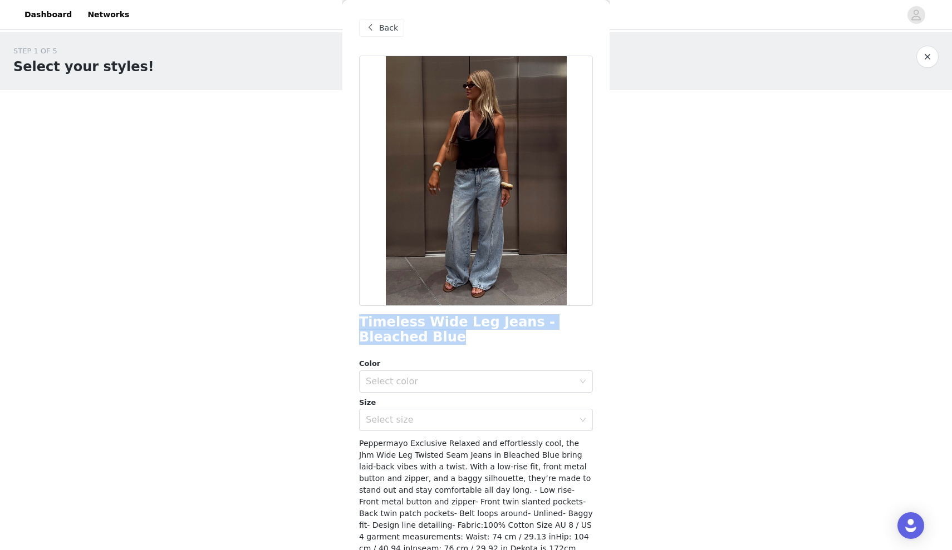
drag, startPoint x: 357, startPoint y: 321, endPoint x: 399, endPoint y: 337, distance: 45.5
click at [400, 337] on div "Back Timeless Wide Leg Jeans - Bleached Blue Color Select color Size Select siz…" at bounding box center [475, 275] width 267 height 550
copy h1 "Timeless Wide Leg Jeans - Bleached Blue"
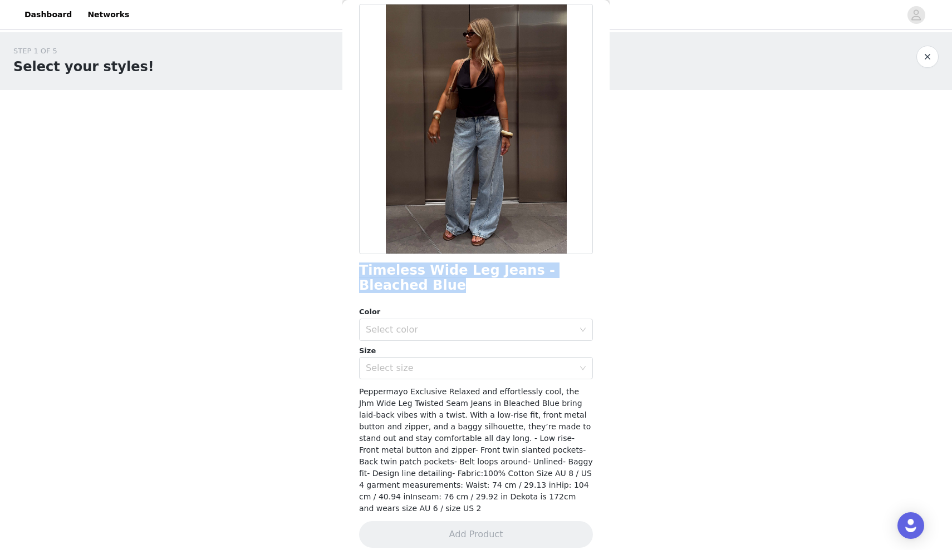
scroll to position [51, 0]
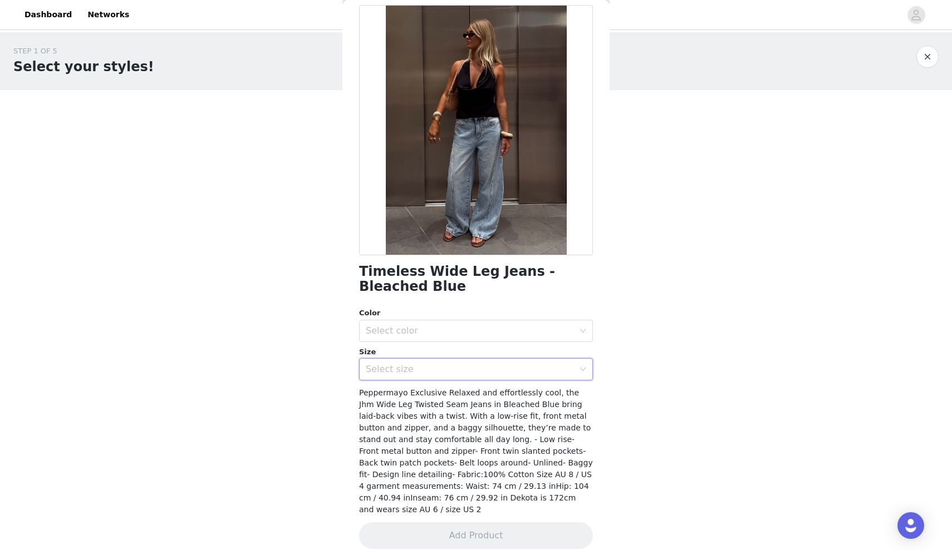
click at [472, 362] on div "Select size" at bounding box center [472, 369] width 213 height 21
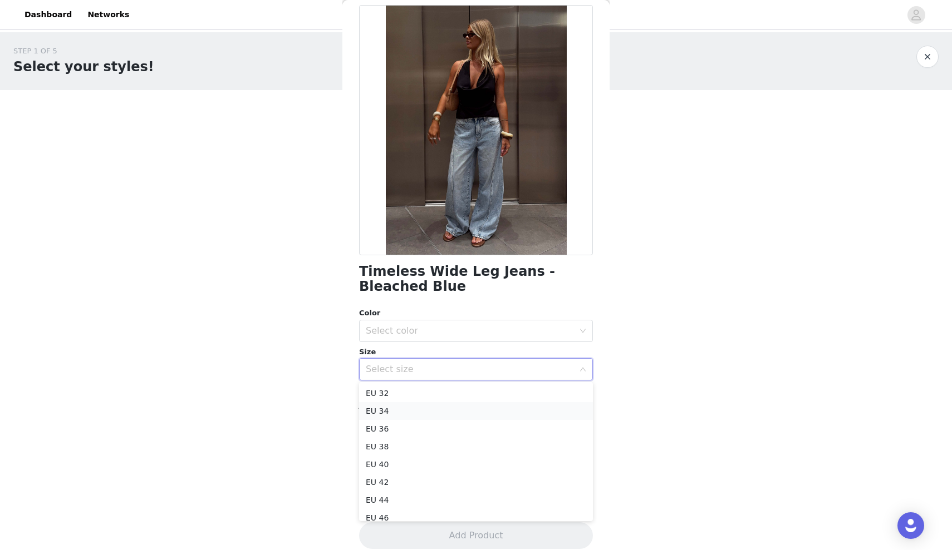
click at [472, 376] on li "EU 34" at bounding box center [476, 411] width 234 height 18
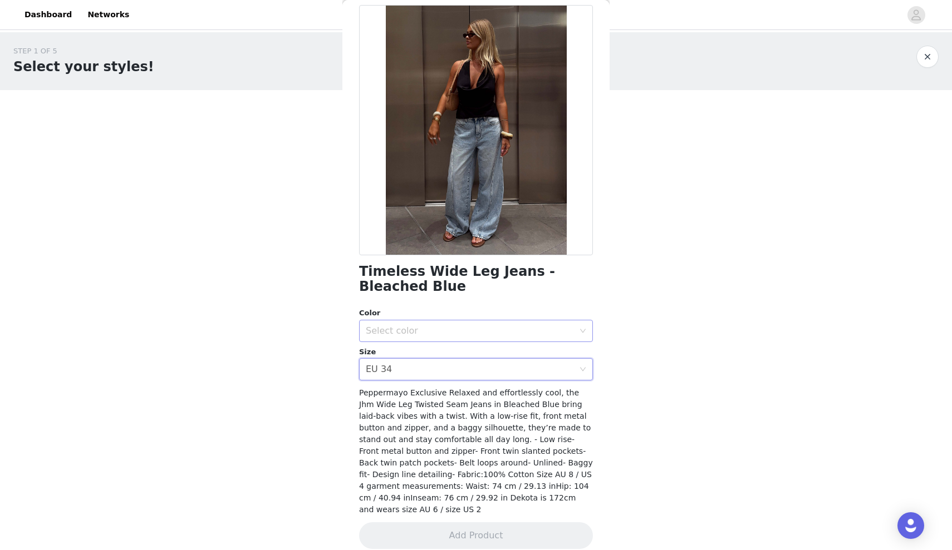
click at [472, 330] on div "Select color" at bounding box center [470, 331] width 208 height 11
click at [472, 358] on li "Bleached Blue" at bounding box center [476, 355] width 234 height 18
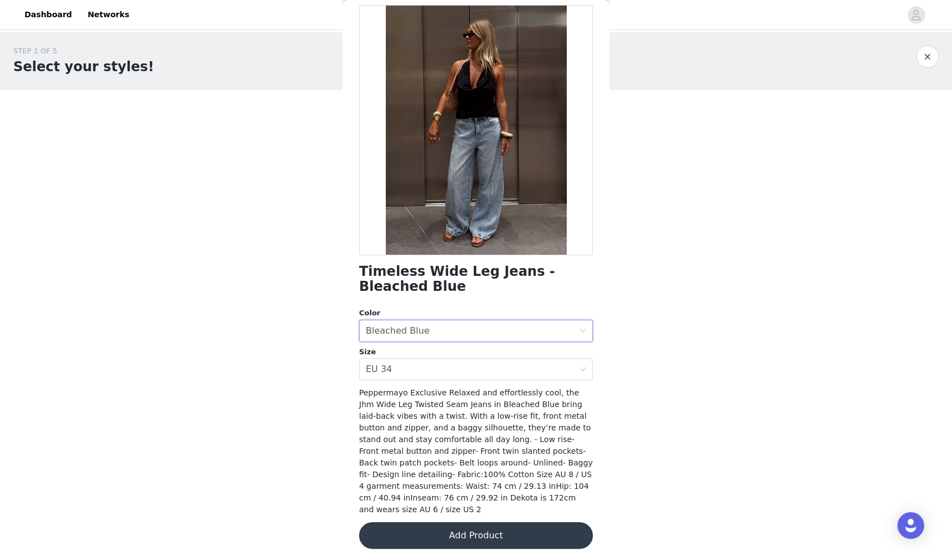
click at [472, 376] on button "Add Product" at bounding box center [476, 535] width 234 height 27
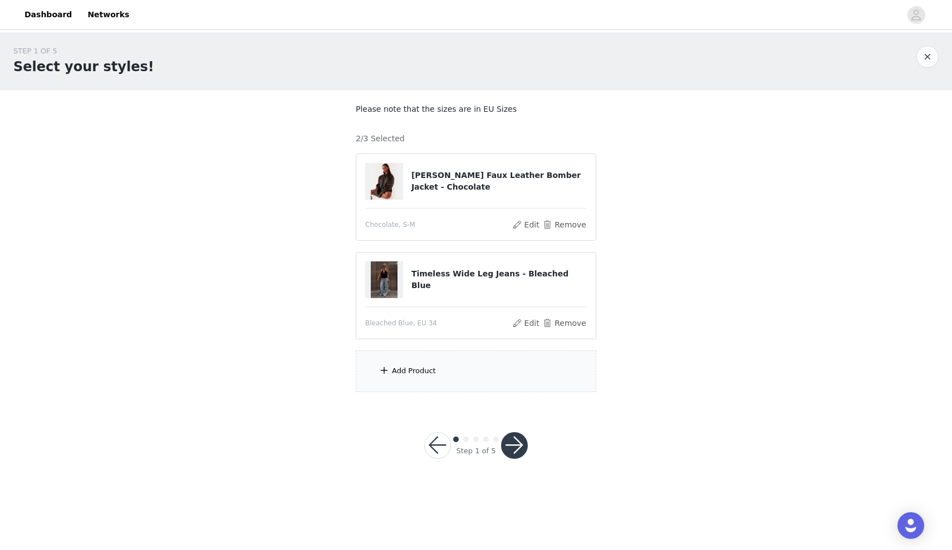
click at [398, 366] on div "Add Product" at bounding box center [414, 371] width 44 height 11
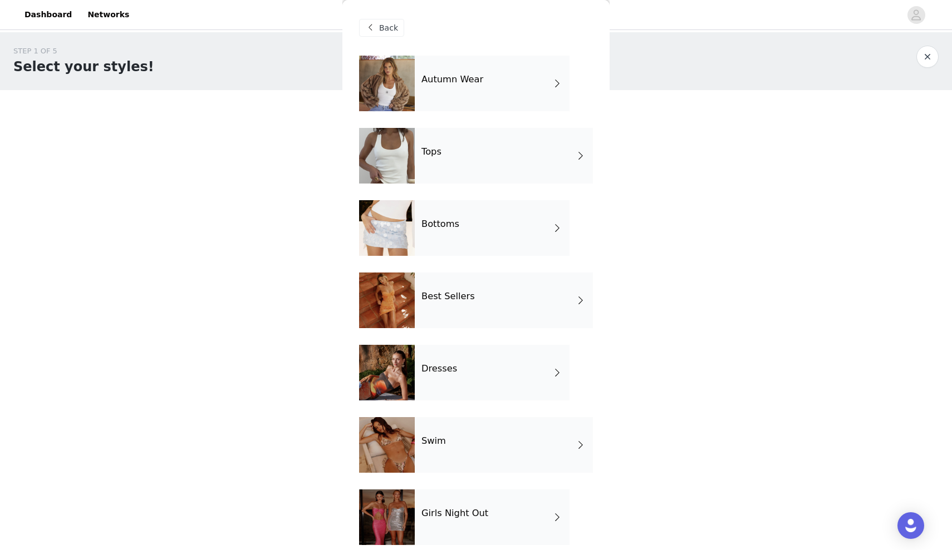
click at [472, 100] on div "Autumn Wear" at bounding box center [492, 84] width 155 height 56
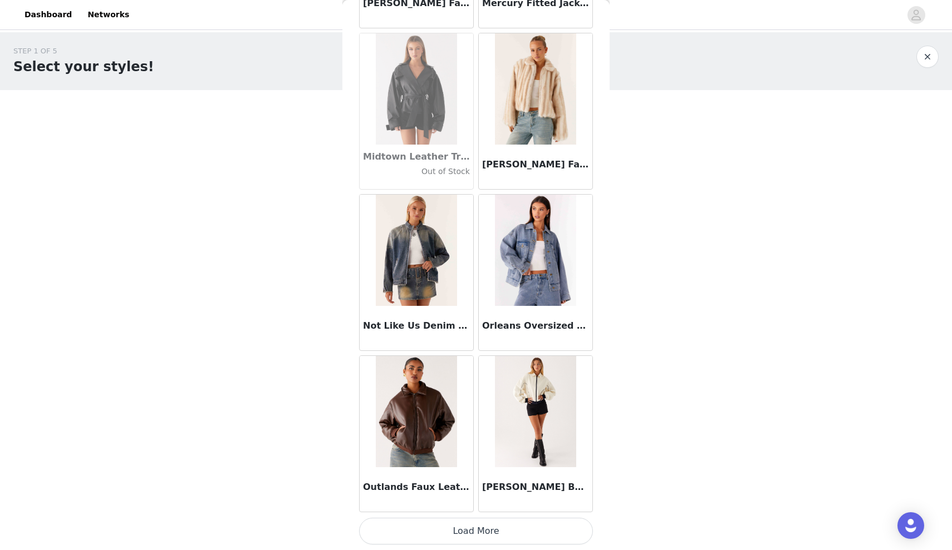
scroll to position [0, 0]
click at [472, 376] on button "Load More" at bounding box center [476, 531] width 234 height 27
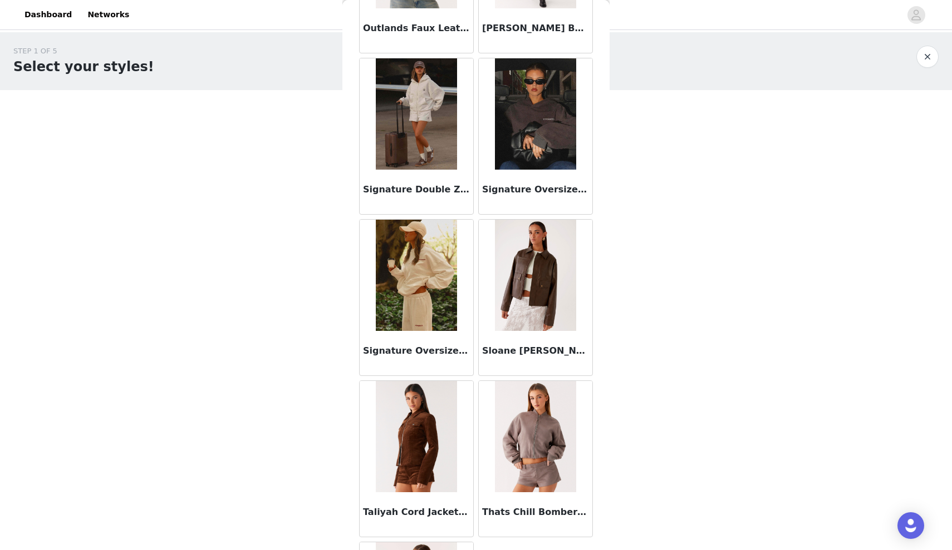
scroll to position [1621, 0]
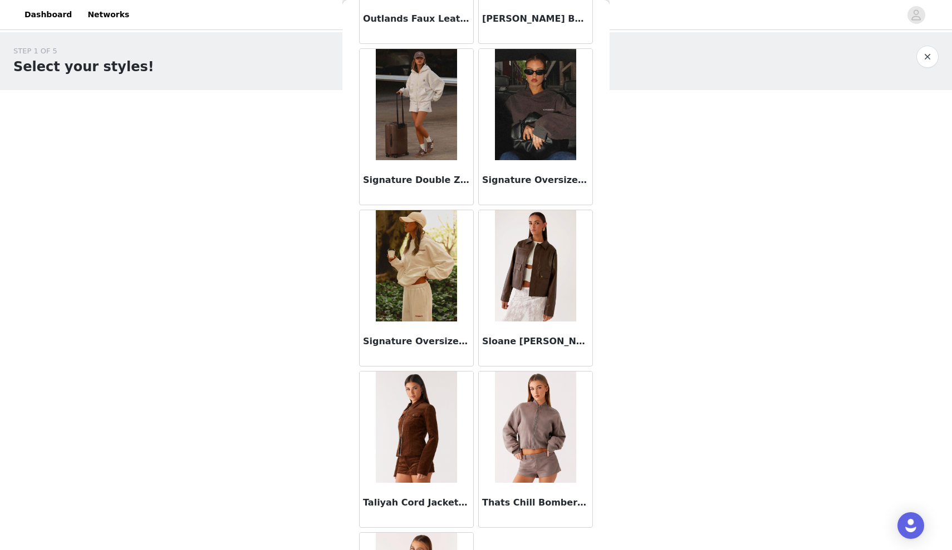
click at [439, 326] on div "Signature Oversized Hoodie - Ivory" at bounding box center [416, 344] width 114 height 45
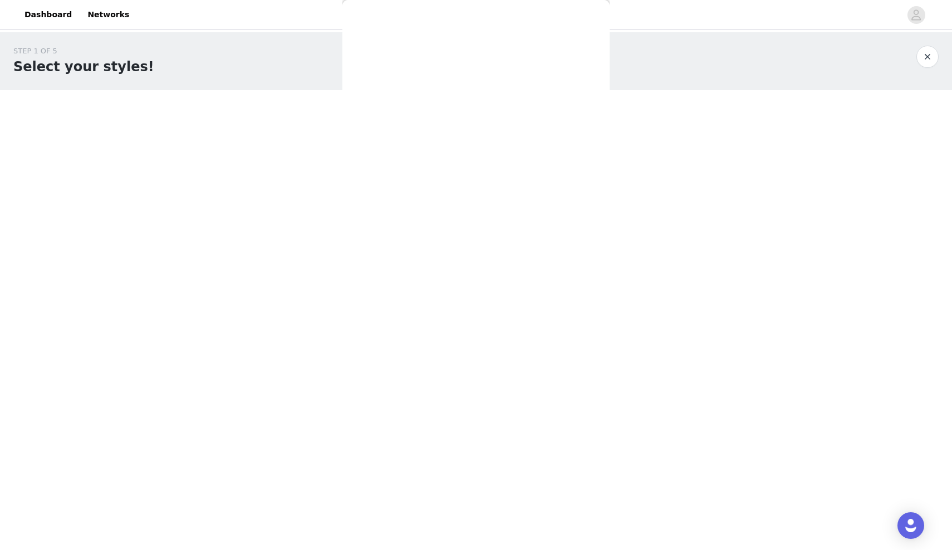
scroll to position [0, 0]
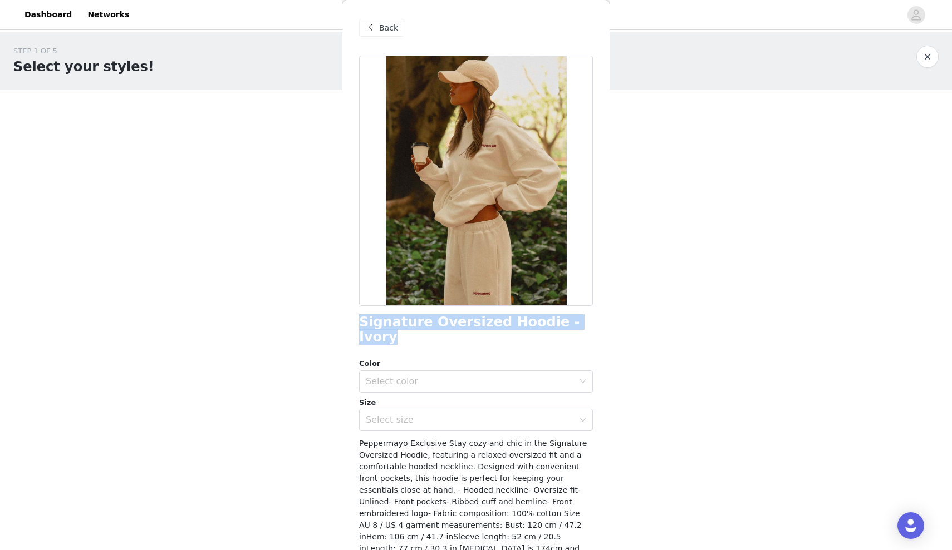
drag, startPoint x: 361, startPoint y: 321, endPoint x: 573, endPoint y: 322, distance: 212.0
click at [472, 322] on div "Signature Oversized Hoodie - Ivory" at bounding box center [476, 330] width 234 height 30
copy h1 "Signature Oversized Hoodie - Ivory"
click at [472, 376] on div "Select color" at bounding box center [470, 381] width 208 height 11
click at [472, 376] on li "Ivory" at bounding box center [476, 391] width 234 height 18
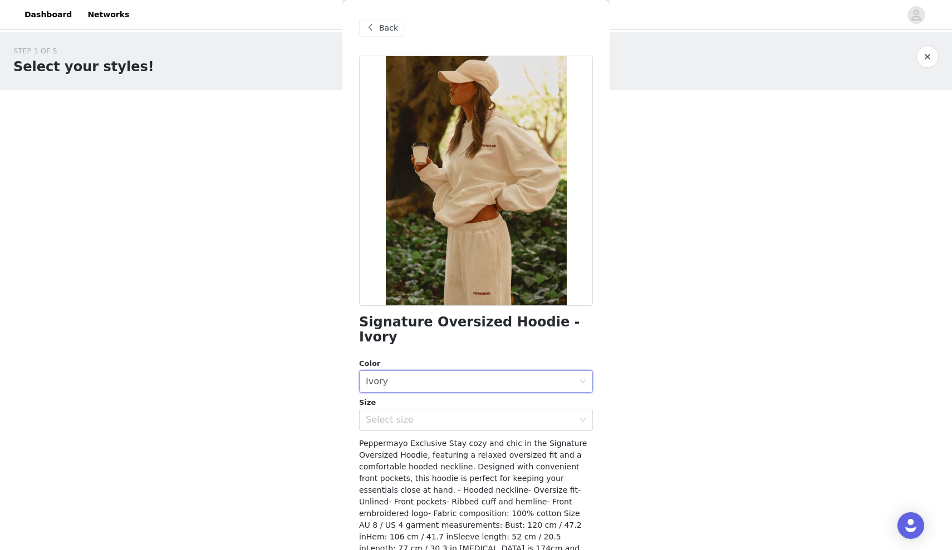
click at [472, 376] on div "Size" at bounding box center [476, 402] width 234 height 11
click at [472, 376] on div "Select size" at bounding box center [470, 420] width 208 height 11
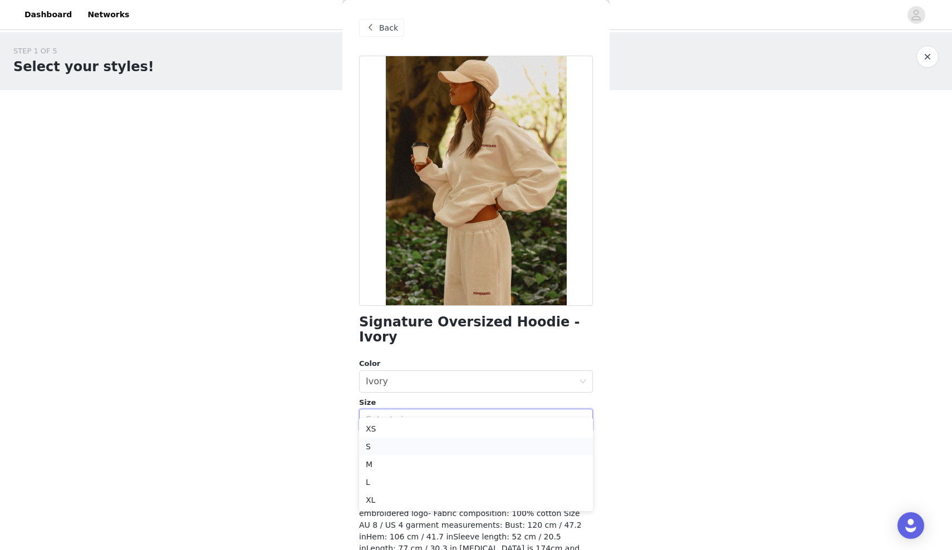
click at [472, 376] on li "S" at bounding box center [476, 447] width 234 height 18
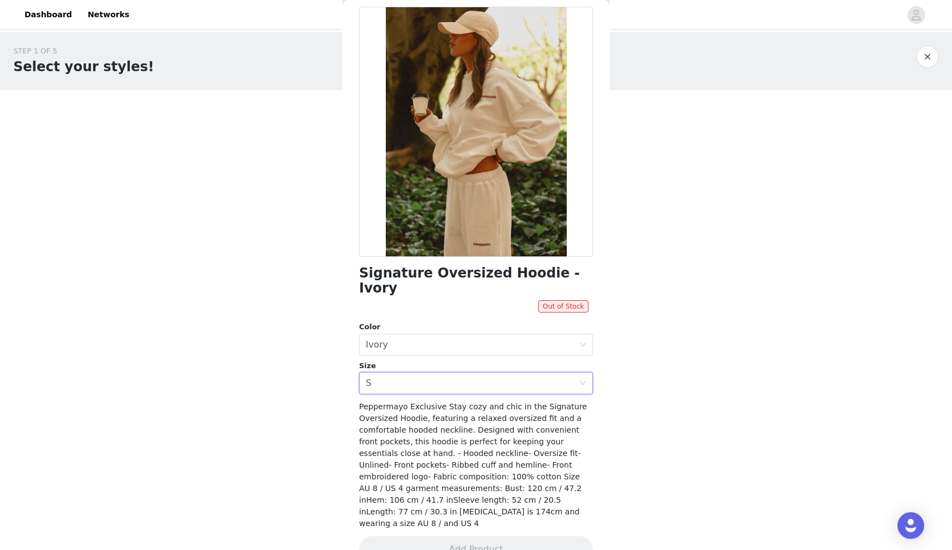
scroll to position [48, 0]
click at [472, 374] on div "Select size S" at bounding box center [472, 384] width 213 height 21
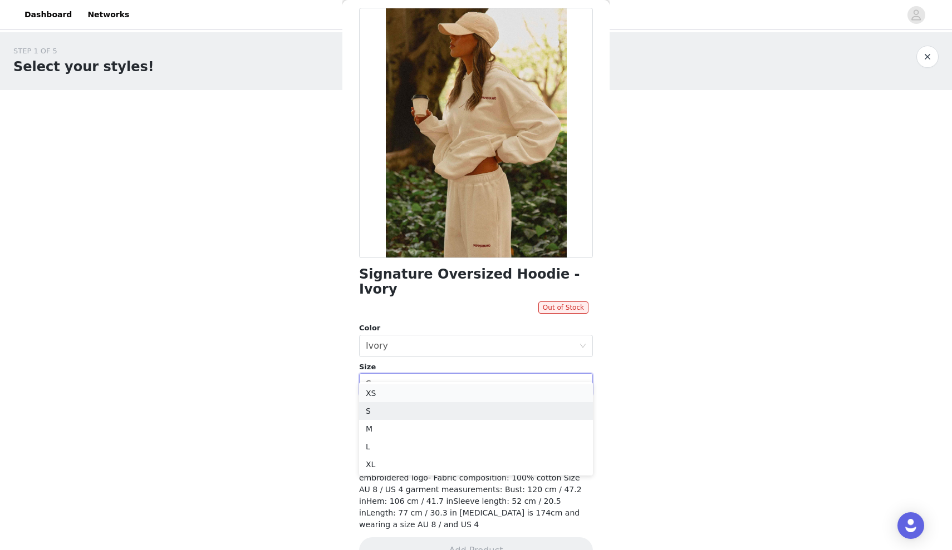
click at [472, 376] on li "XS" at bounding box center [476, 393] width 234 height 18
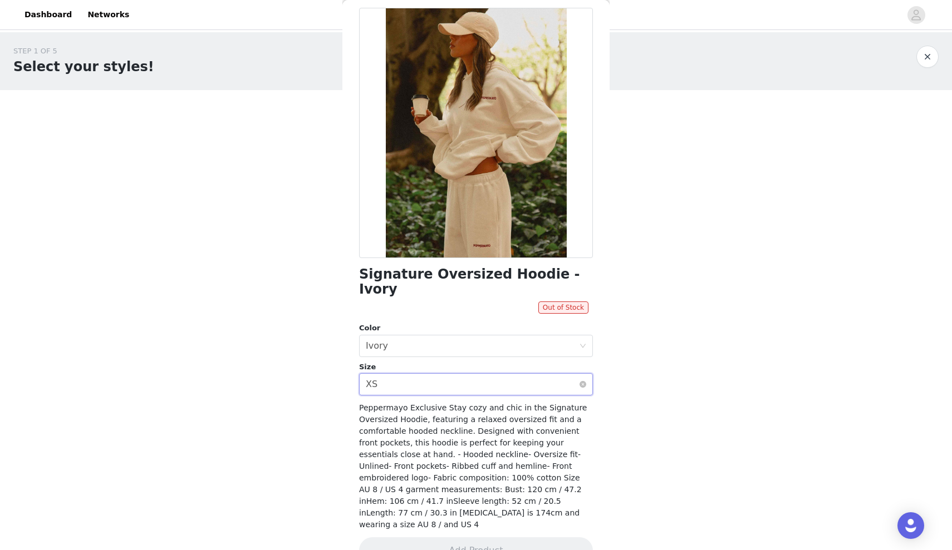
click at [472, 374] on div "Select size XS" at bounding box center [472, 384] width 213 height 21
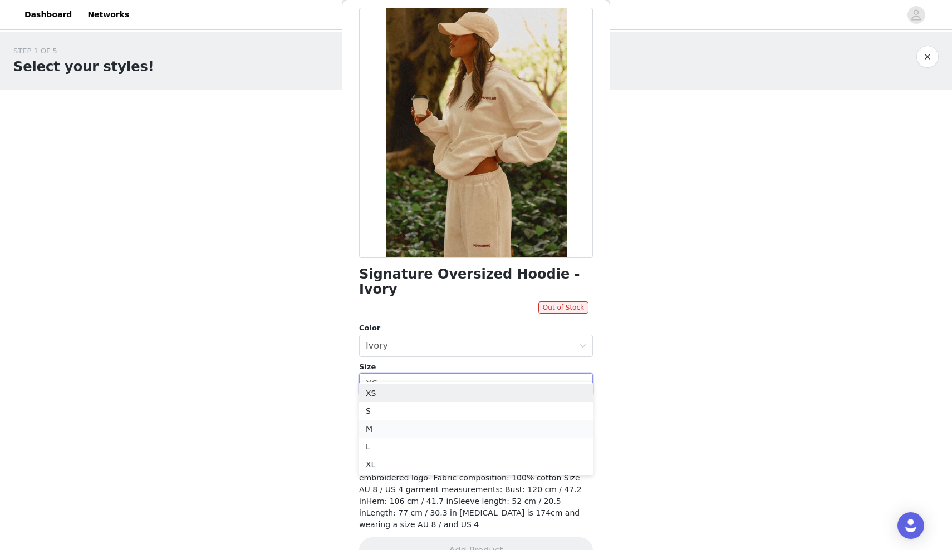
click at [469, 376] on li "M" at bounding box center [476, 429] width 234 height 18
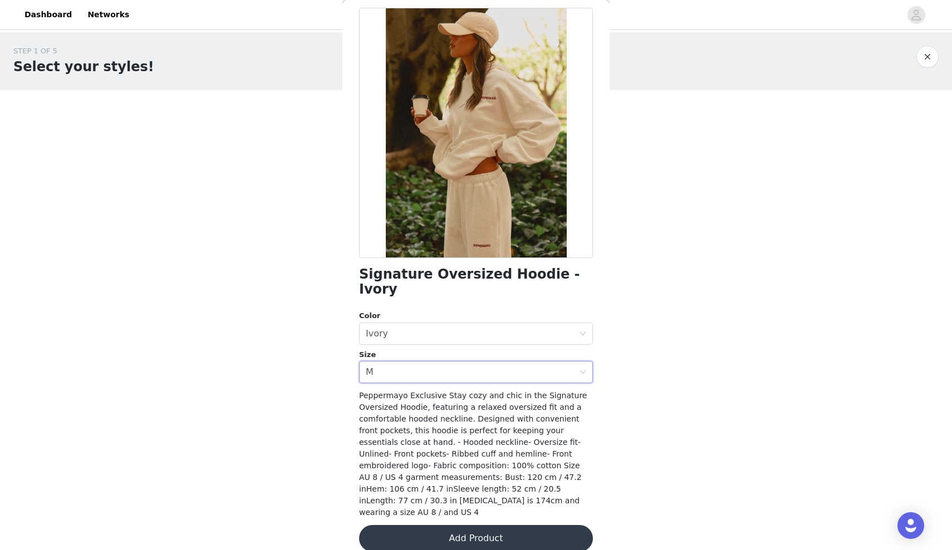
scroll to position [36, 0]
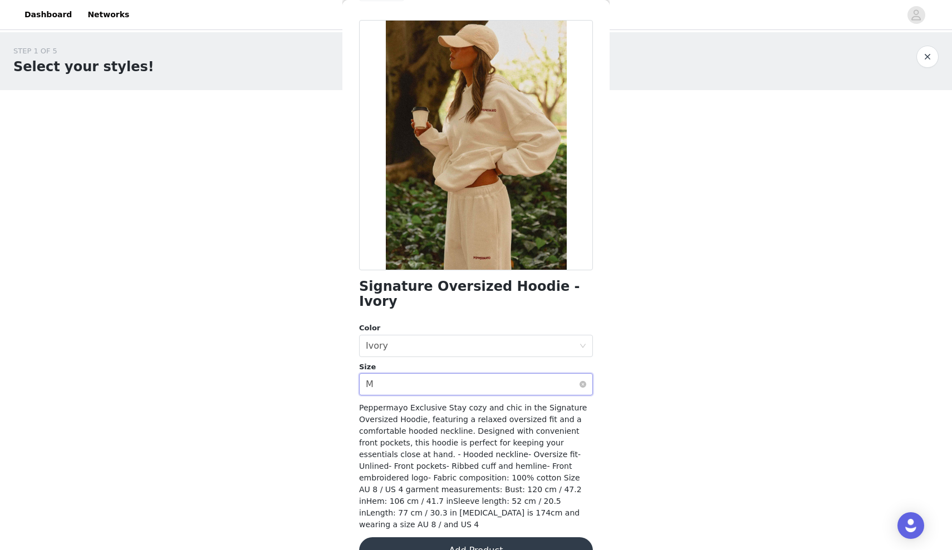
click at [462, 374] on div "Select size M" at bounding box center [472, 384] width 213 height 21
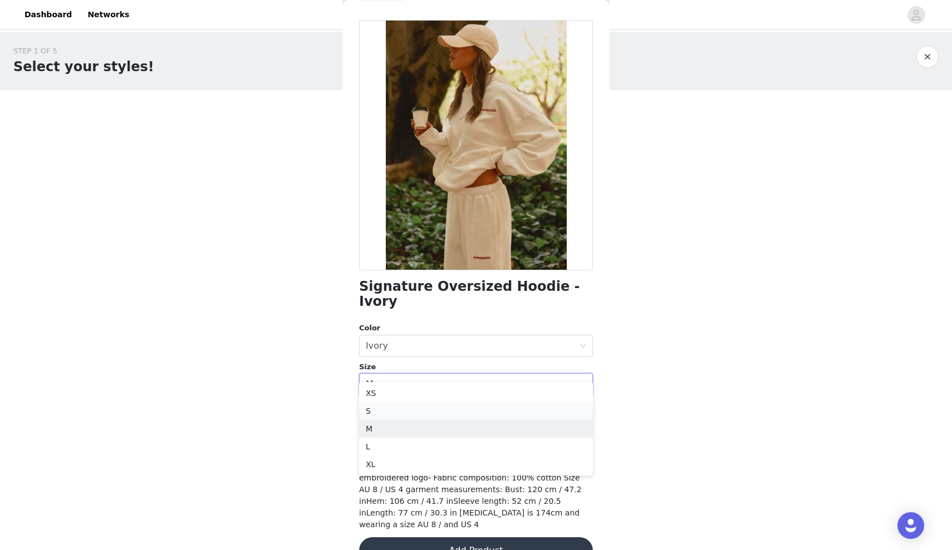
click at [455, 376] on li "S" at bounding box center [476, 411] width 234 height 18
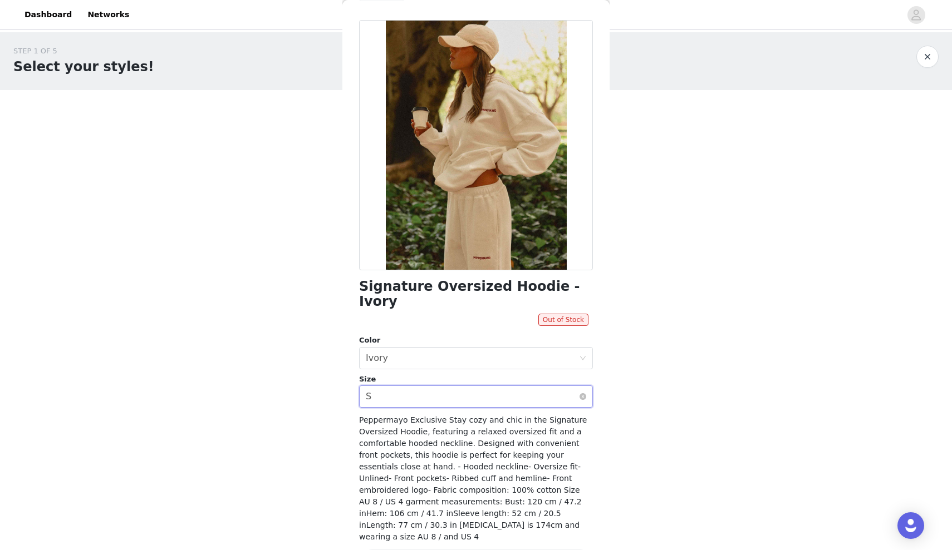
click at [452, 376] on div "Select size S" at bounding box center [472, 396] width 213 height 21
click at [472, 376] on div "STEP 1 OF 5 Select your styles! Please note that the sizes are in EU Sizes 2/3 …" at bounding box center [476, 218] width 952 height 373
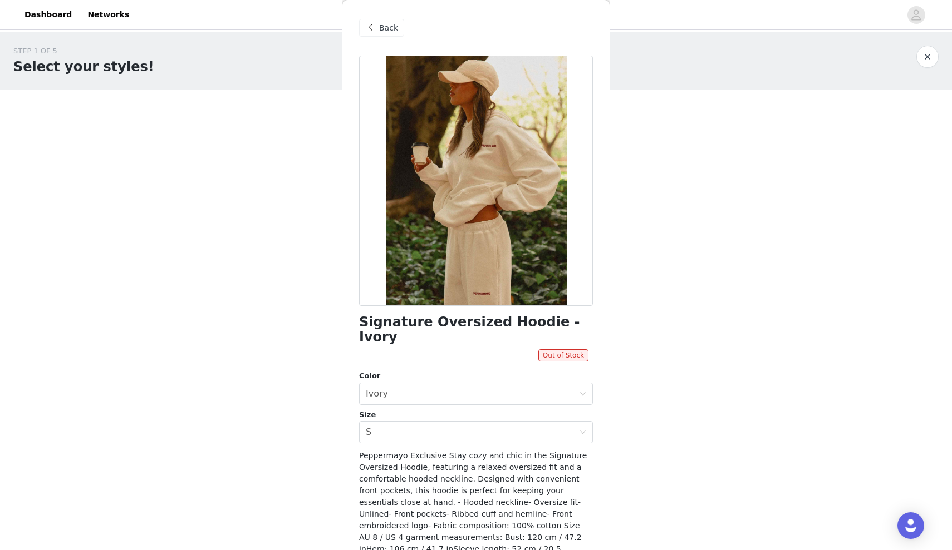
scroll to position [0, 0]
click at [394, 28] on span "Back" at bounding box center [388, 28] width 19 height 12
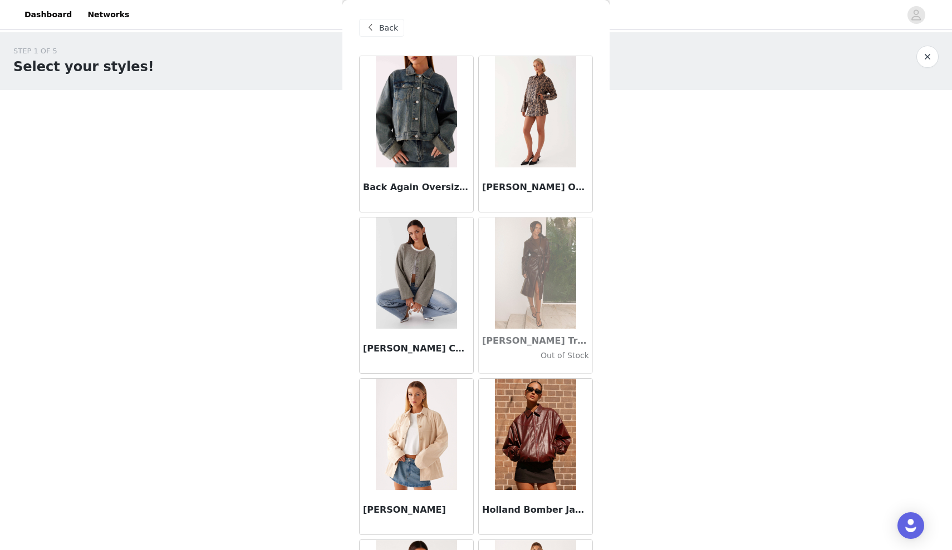
scroll to position [8, 0]
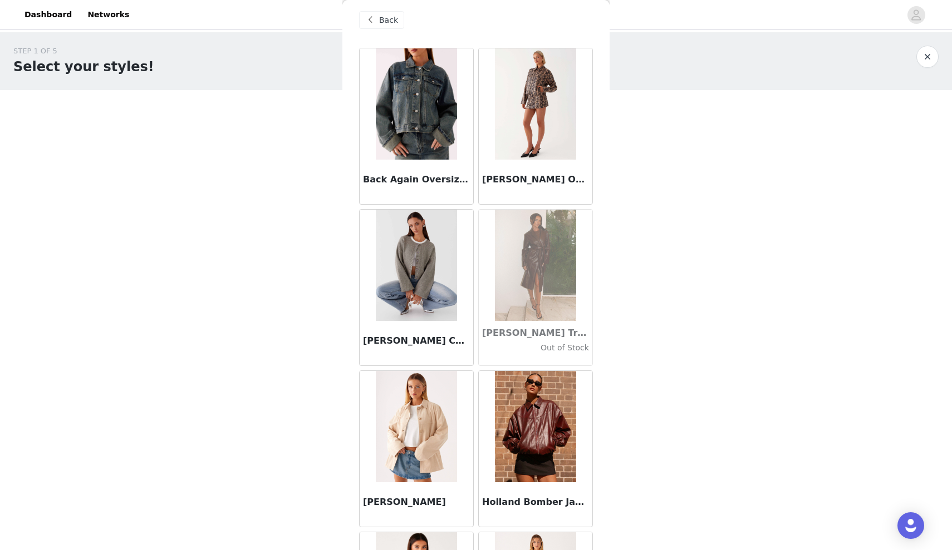
click at [392, 21] on span "Back" at bounding box center [388, 20] width 19 height 12
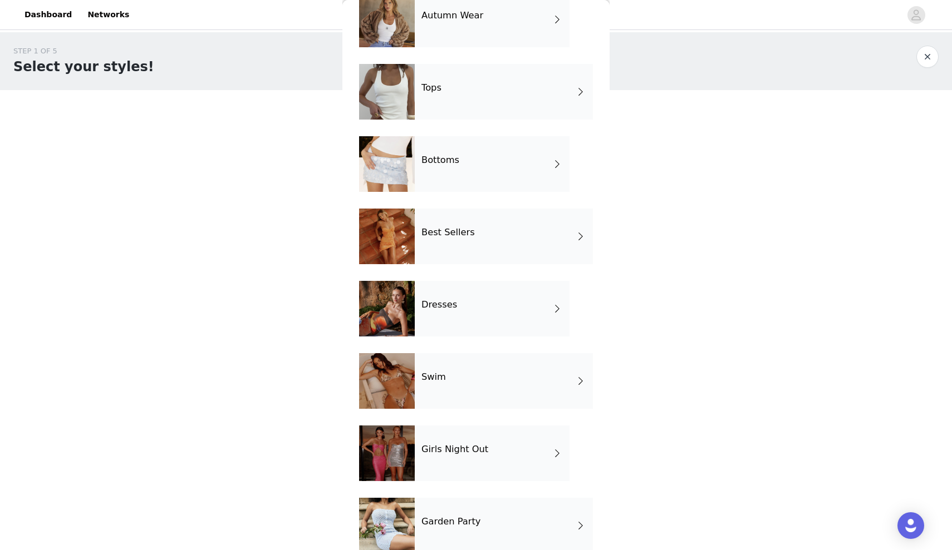
scroll to position [66, 0]
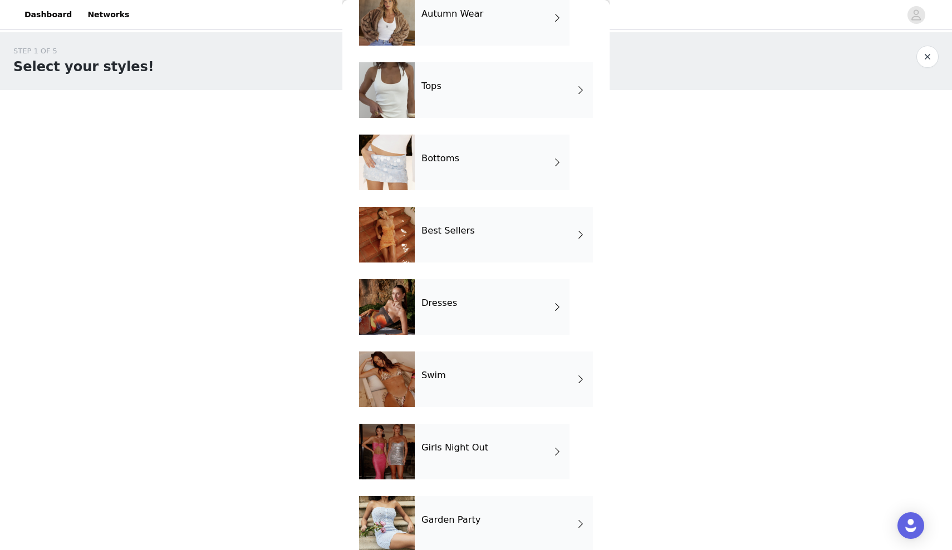
click at [472, 109] on div "Tops" at bounding box center [504, 90] width 178 height 56
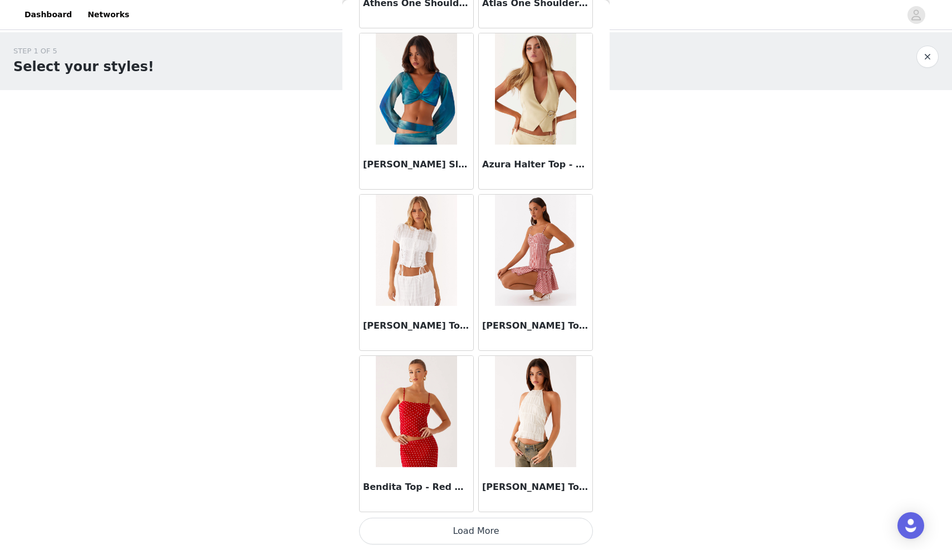
scroll to position [1152, 0]
click at [438, 376] on button "Load More" at bounding box center [476, 531] width 234 height 27
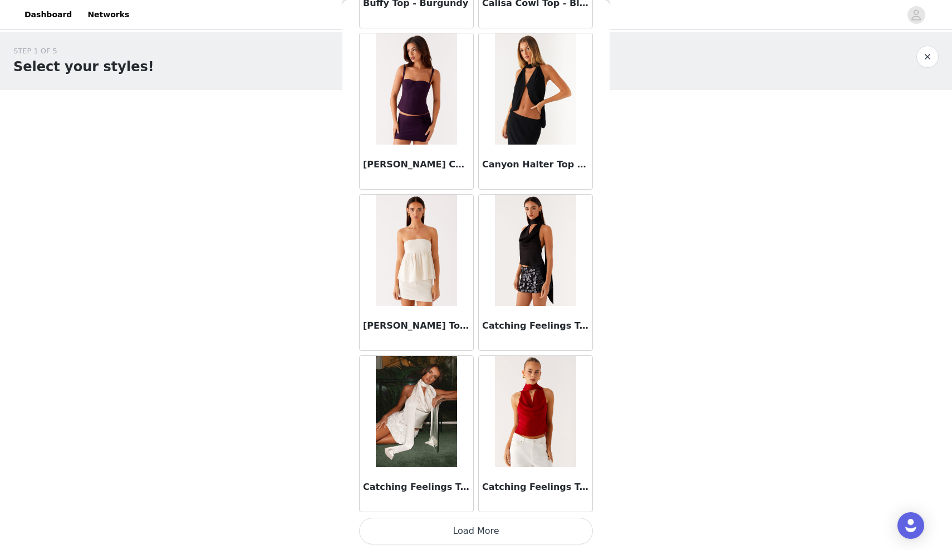
scroll to position [2766, 0]
click at [472, 105] on img at bounding box center [535, 88] width 81 height 111
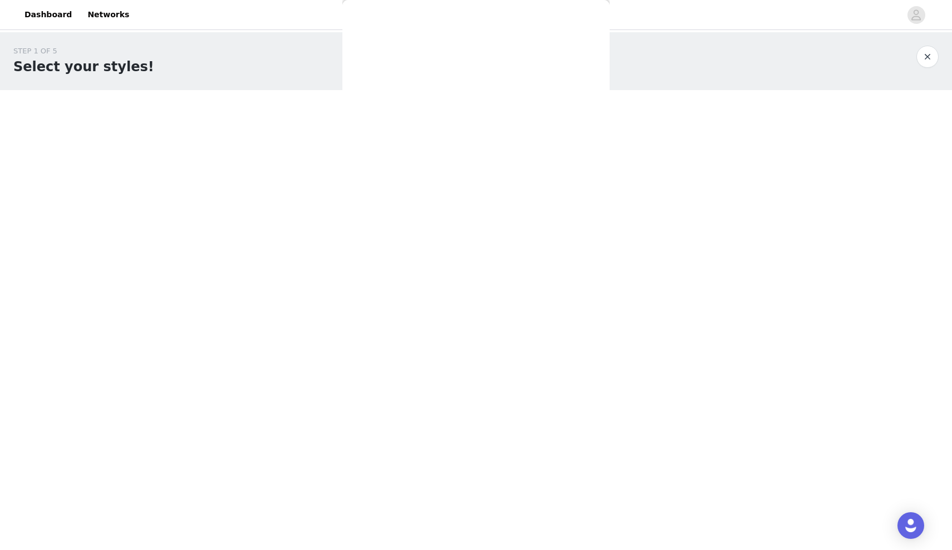
scroll to position [0, 0]
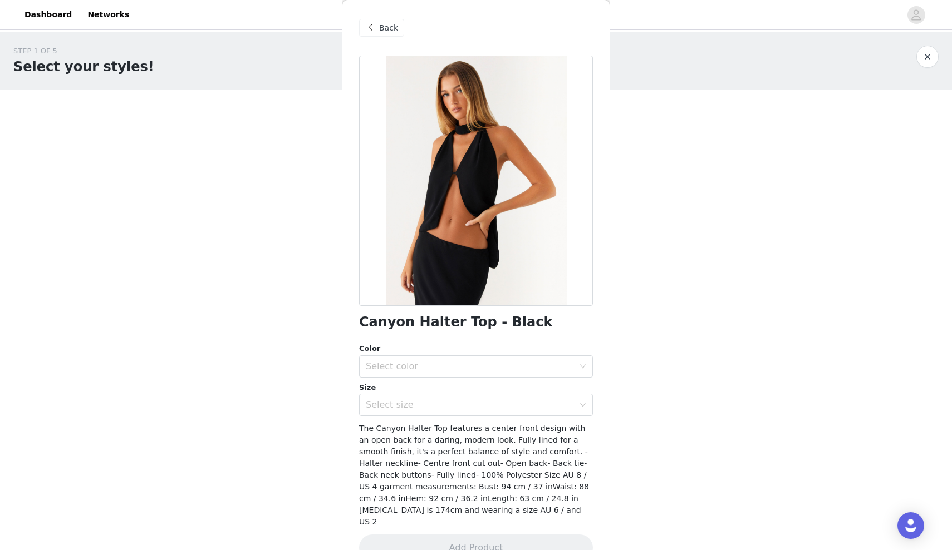
click at [377, 25] on div "Back" at bounding box center [381, 28] width 45 height 18
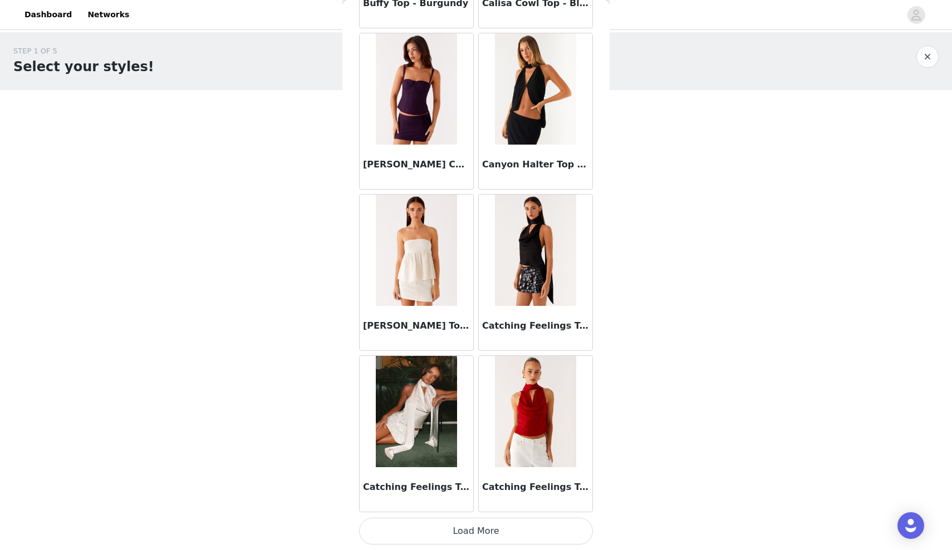
scroll to position [2766, 0]
click at [472, 376] on button "Load More" at bounding box center [476, 531] width 234 height 27
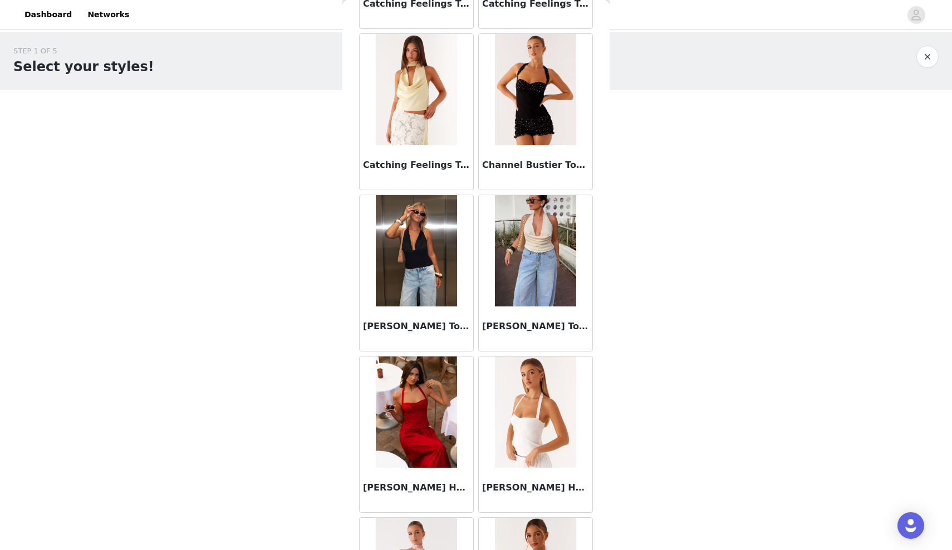
scroll to position [3255, 0]
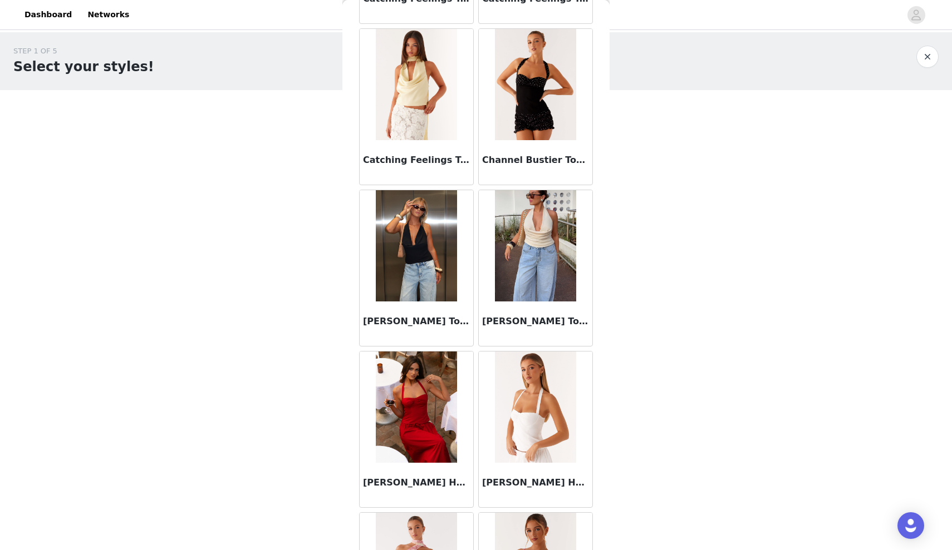
click at [413, 277] on img at bounding box center [416, 245] width 81 height 111
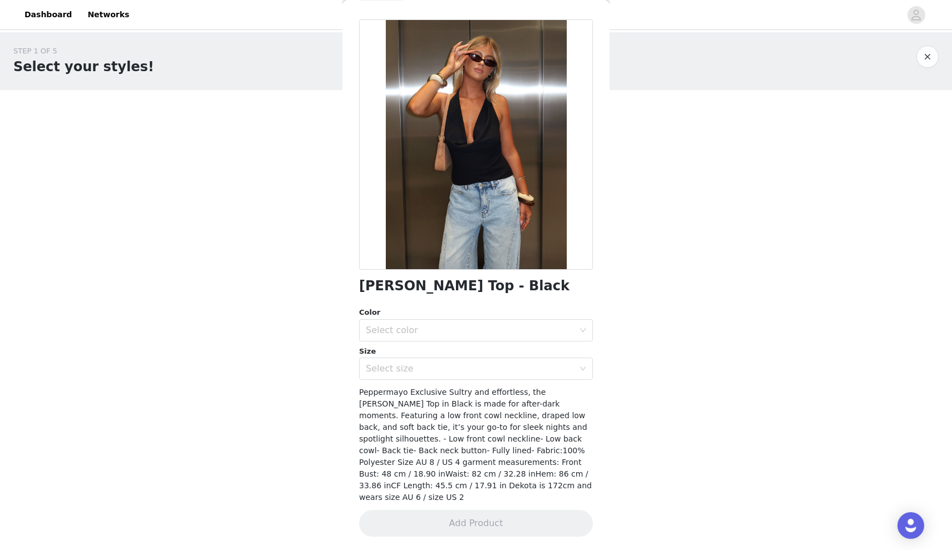
scroll to position [24, 0]
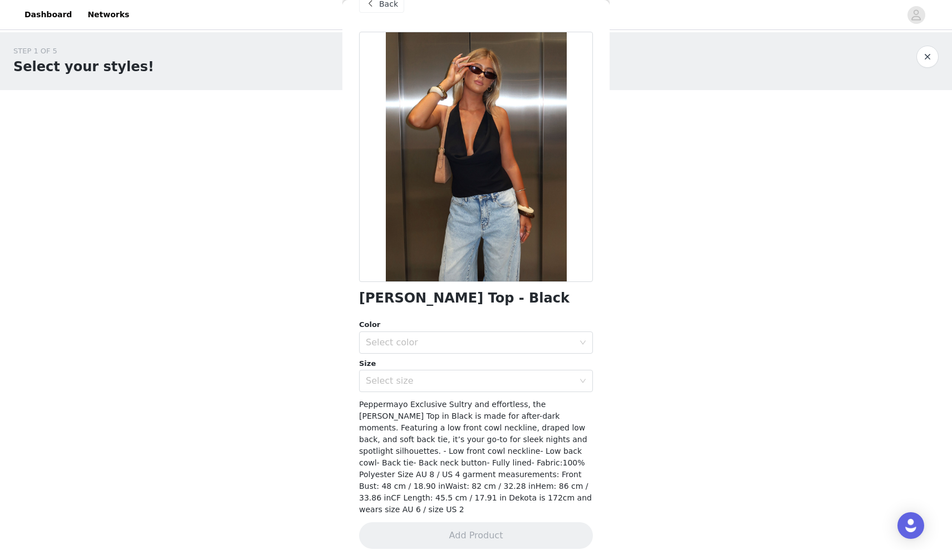
click at [390, 9] on span "Back" at bounding box center [388, 4] width 19 height 12
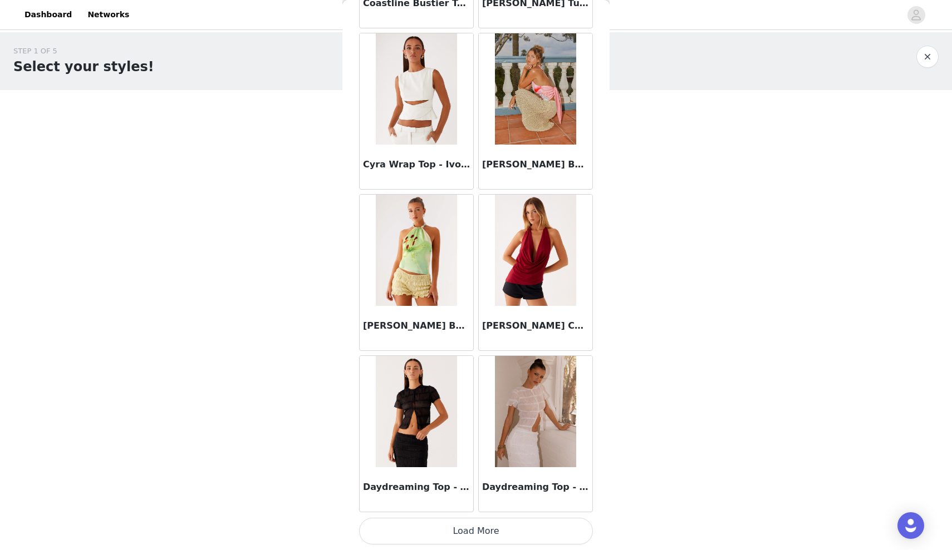
scroll to position [4380, 0]
click at [472, 376] on button "Load More" at bounding box center [476, 531] width 234 height 27
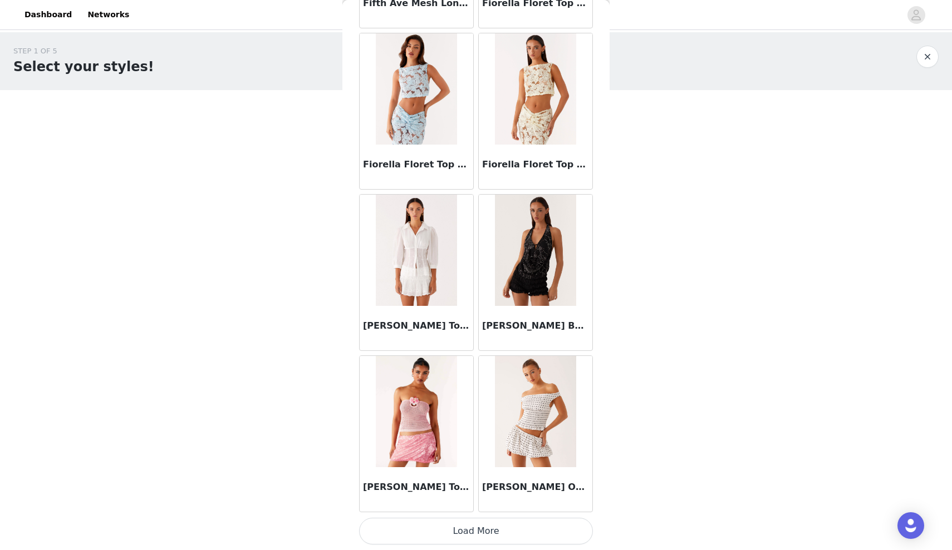
scroll to position [5993, 0]
click at [472, 376] on button "Load More" at bounding box center [476, 531] width 234 height 27
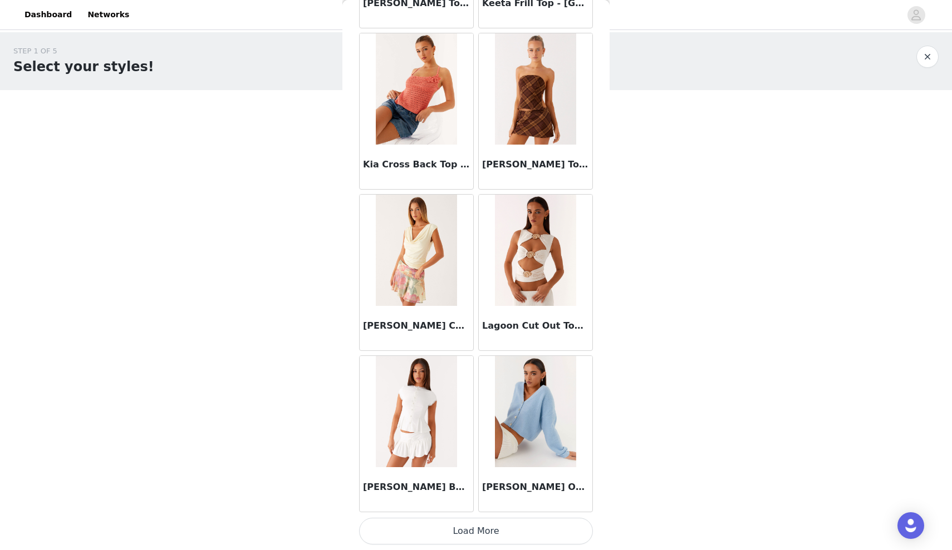
scroll to position [0, 0]
click at [472, 376] on button "Load More" at bounding box center [476, 531] width 234 height 27
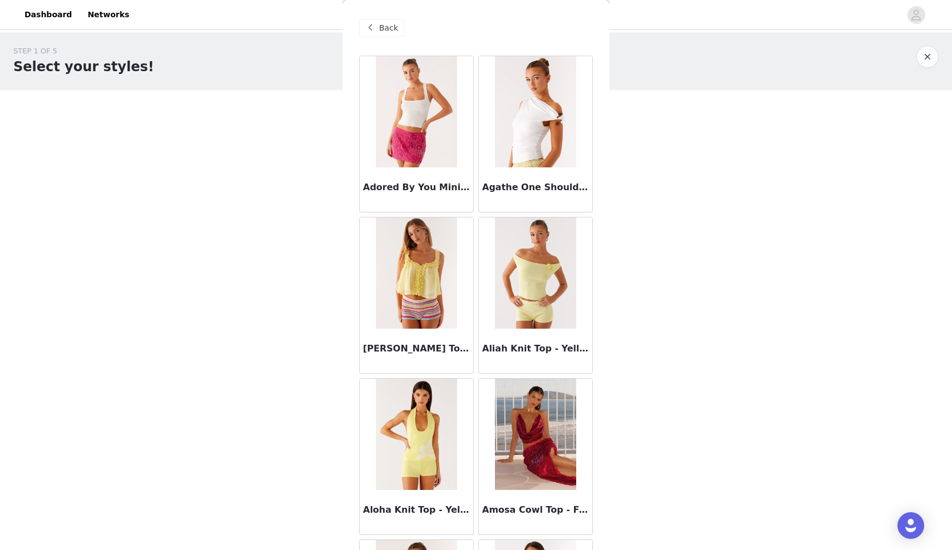
click at [385, 24] on span "Back" at bounding box center [388, 28] width 19 height 12
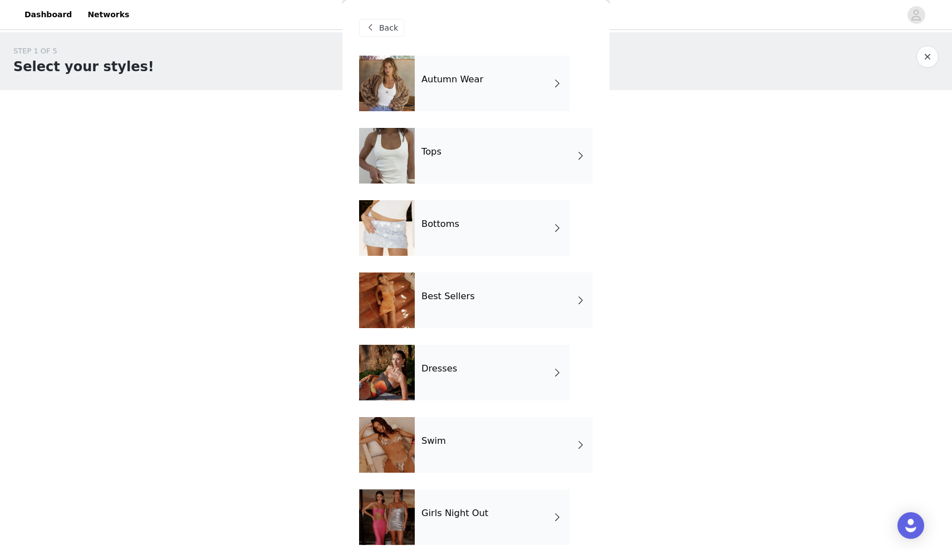
click at [472, 376] on div "Dresses" at bounding box center [492, 373] width 155 height 56
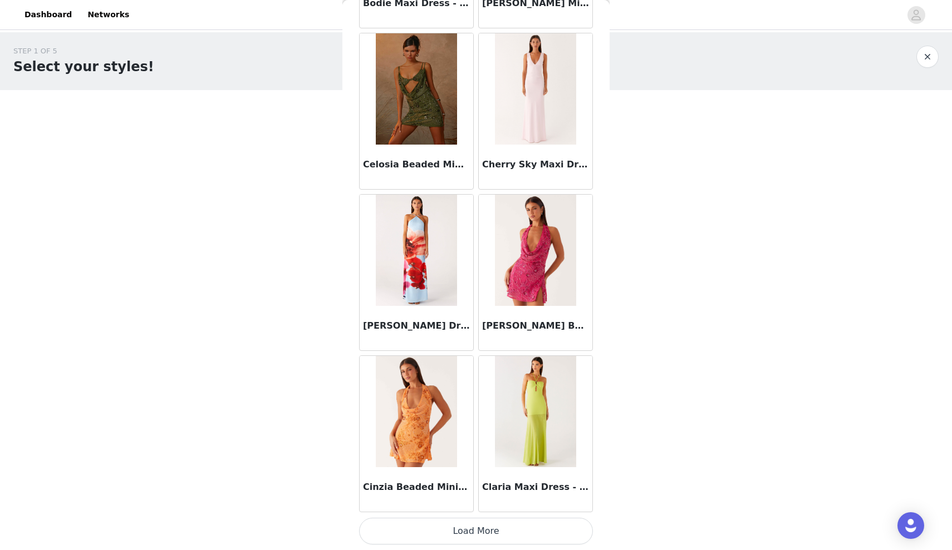
click at [472, 376] on button "Load More" at bounding box center [476, 531] width 234 height 27
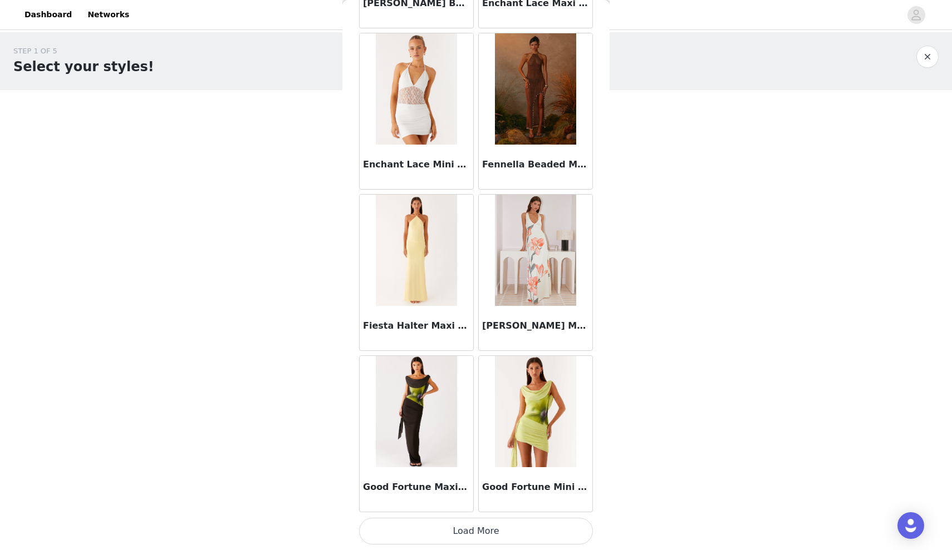
click at [472, 376] on button "Load More" at bounding box center [476, 531] width 234 height 27
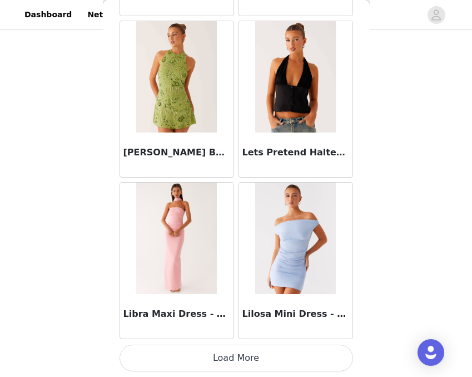
scroll to position [109, 0]
click at [239, 361] on button "Load More" at bounding box center [237, 357] width 234 height 27
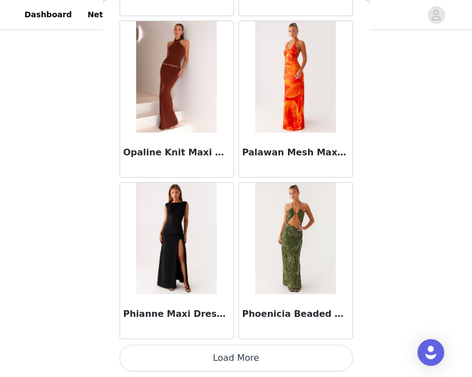
click at [235, 352] on button "Load More" at bounding box center [237, 357] width 234 height 27
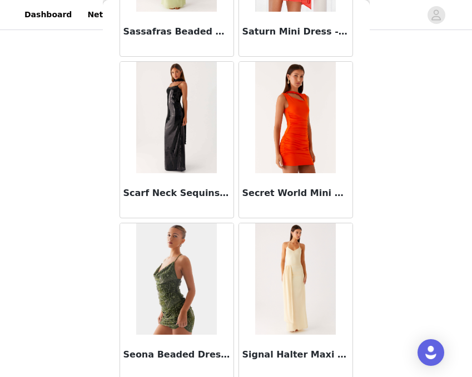
scroll to position [7262, 0]
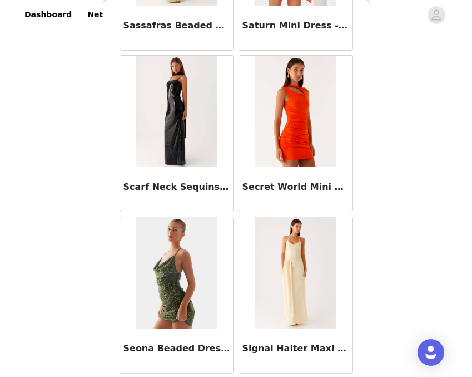
click at [174, 149] on img at bounding box center [176, 111] width 81 height 111
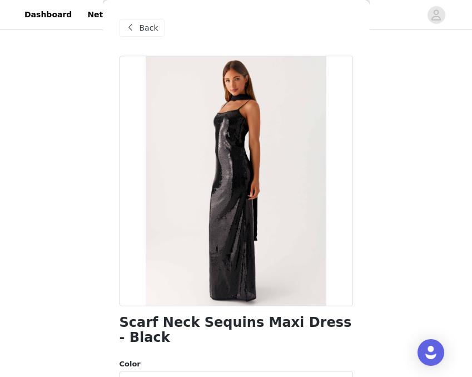
scroll to position [0, 0]
click at [142, 33] on span "Back" at bounding box center [149, 28] width 19 height 12
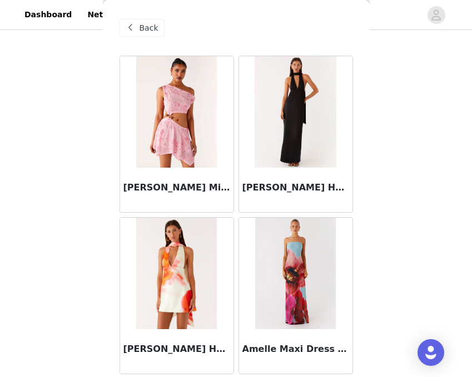
click at [135, 27] on span at bounding box center [130, 27] width 13 height 13
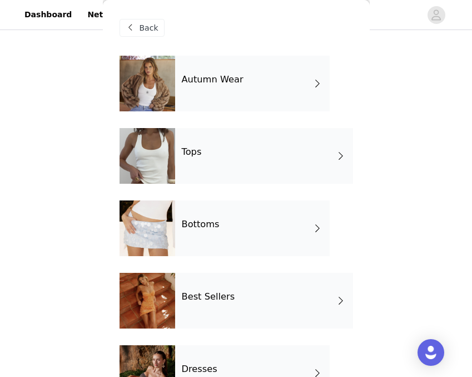
click at [200, 83] on h4 "Autumn Wear" at bounding box center [213, 80] width 62 height 10
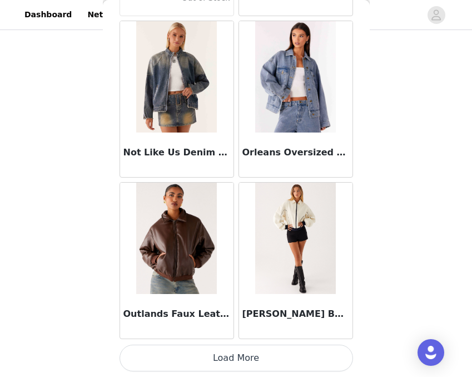
click at [195, 359] on button "Load More" at bounding box center [237, 357] width 234 height 27
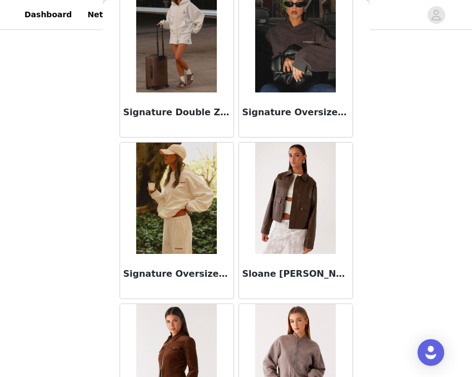
scroll to position [1669, 0]
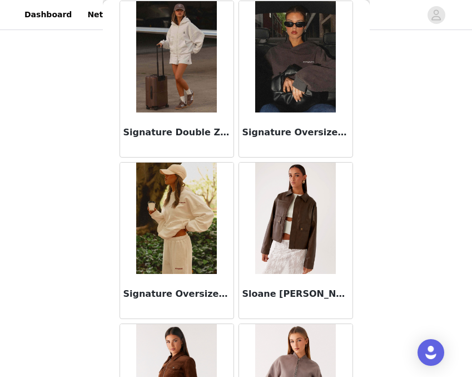
click at [280, 121] on div "Signature Oversized Hoodie - Charcoal" at bounding box center [296, 134] width 114 height 45
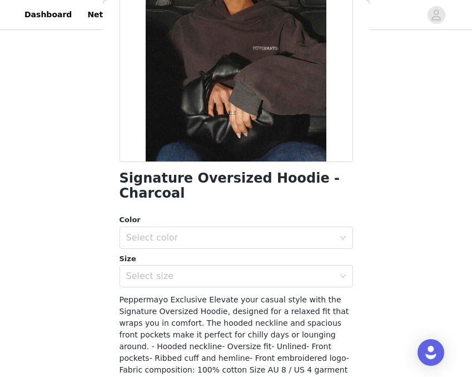
scroll to position [144, 0]
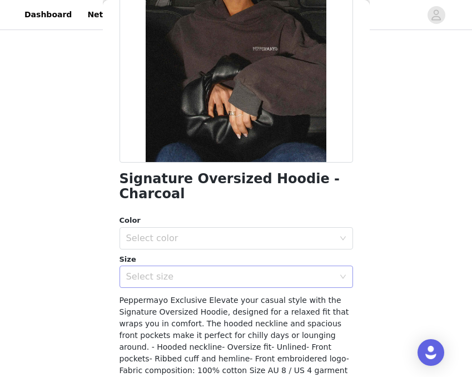
click at [218, 280] on div "Select size" at bounding box center [230, 276] width 208 height 11
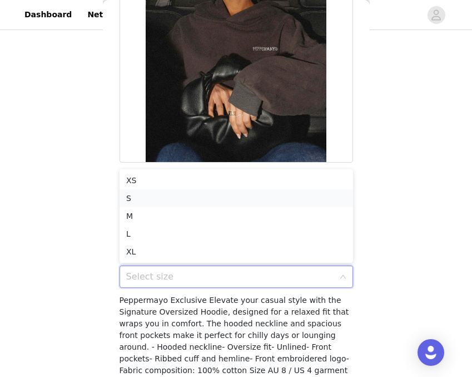
click at [195, 190] on li "S" at bounding box center [237, 198] width 234 height 18
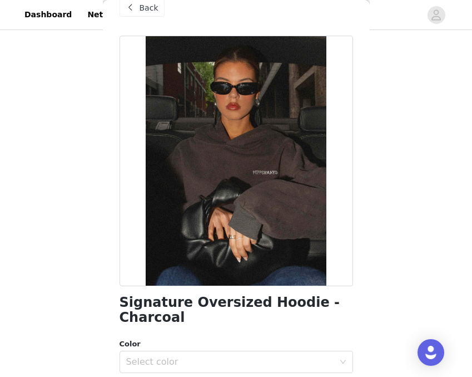
scroll to position [16, 0]
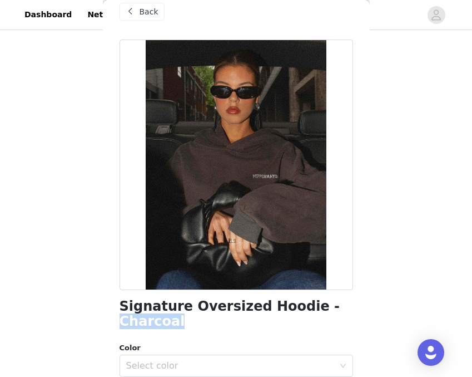
drag, startPoint x: 123, startPoint y: 321, endPoint x: 184, endPoint y: 321, distance: 61.2
click at [184, 321] on h1 "Signature Oversized Hoodie - Charcoal" at bounding box center [237, 314] width 234 height 30
copy h1 "Charcoal"
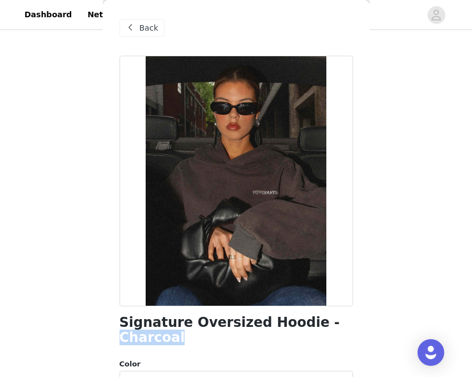
scroll to position [0, 0]
click at [145, 22] on span "Back" at bounding box center [149, 28] width 19 height 12
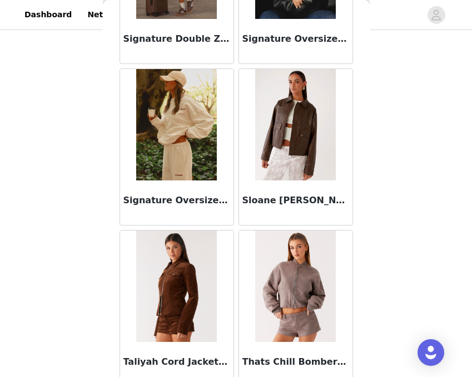
scroll to position [1760, 0]
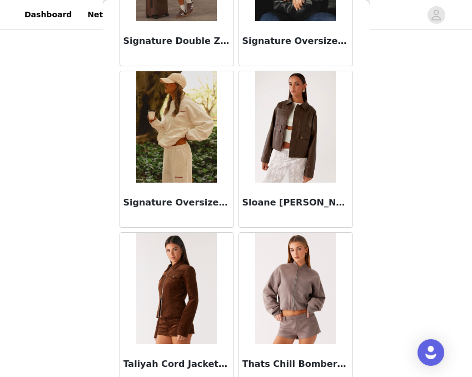
click at [166, 189] on div "Signature Oversized Hoodie - Ivory" at bounding box center [177, 205] width 114 height 45
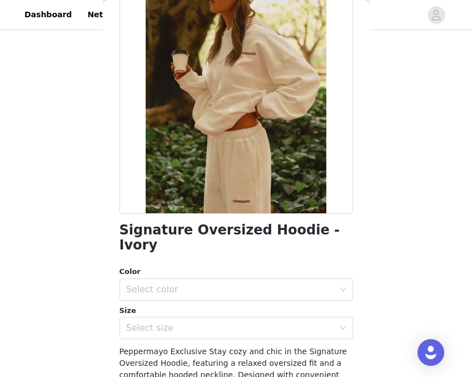
scroll to position [101, 0]
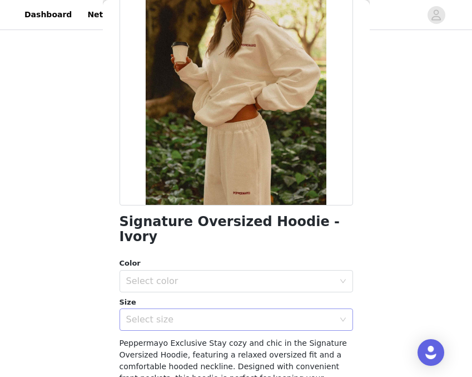
click at [166, 314] on div "Select size" at bounding box center [232, 319] width 213 height 21
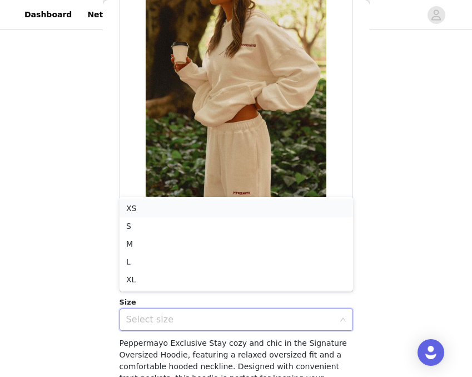
click at [170, 209] on li "XS" at bounding box center [237, 208] width 234 height 18
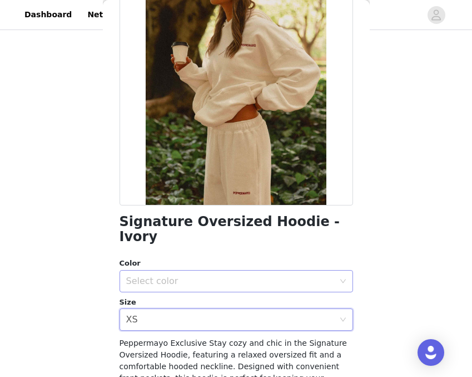
click at [166, 275] on div "Select color" at bounding box center [230, 280] width 208 height 11
click at [166, 283] on li "Ivory" at bounding box center [237, 290] width 234 height 18
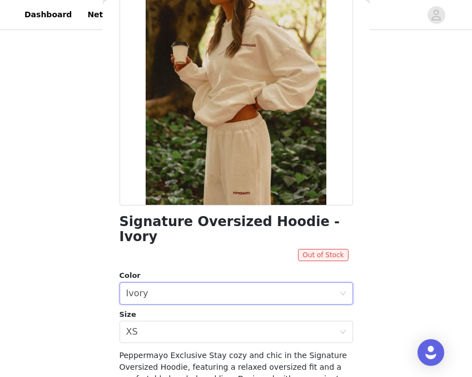
click at [313, 249] on span "Out of Stock" at bounding box center [323, 255] width 50 height 12
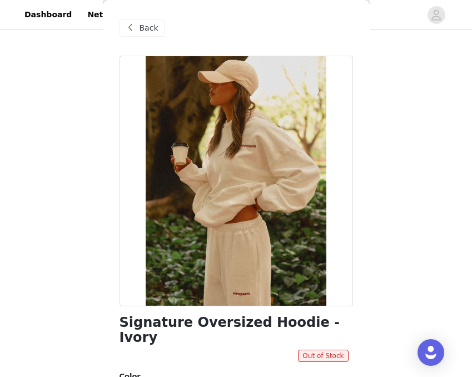
scroll to position [0, 0]
click at [134, 29] on span at bounding box center [130, 27] width 13 height 13
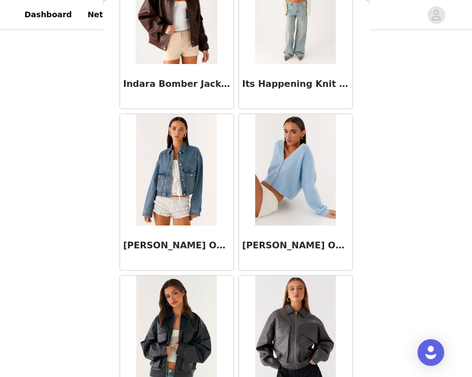
scroll to position [641, 0]
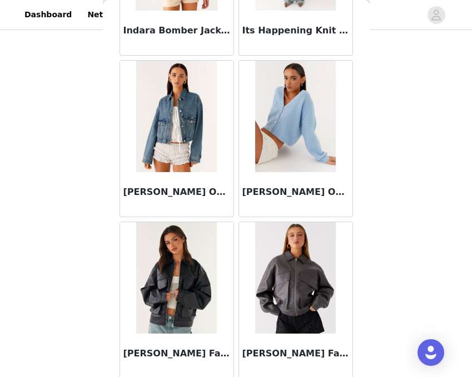
click at [289, 135] on img at bounding box center [295, 116] width 81 height 111
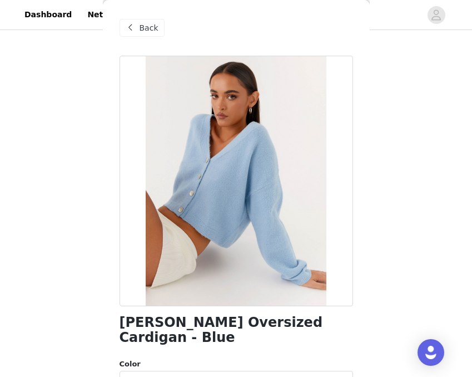
scroll to position [0, 0]
click at [151, 29] on span "Back" at bounding box center [149, 28] width 19 height 12
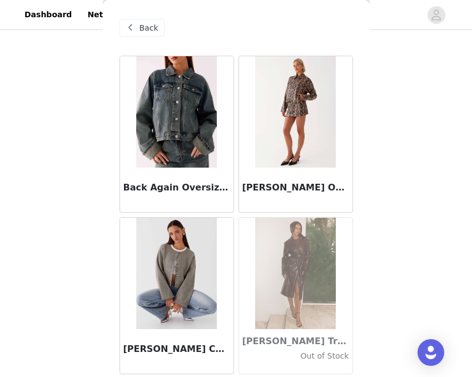
click at [170, 295] on img at bounding box center [176, 273] width 81 height 111
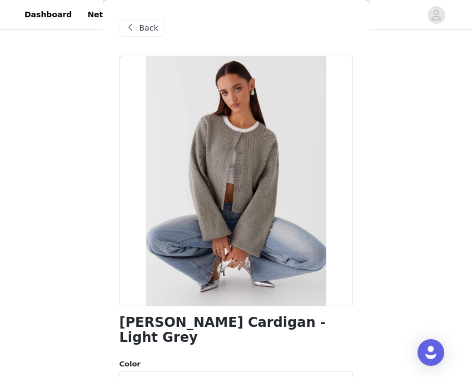
click at [145, 31] on span "Back" at bounding box center [149, 28] width 19 height 12
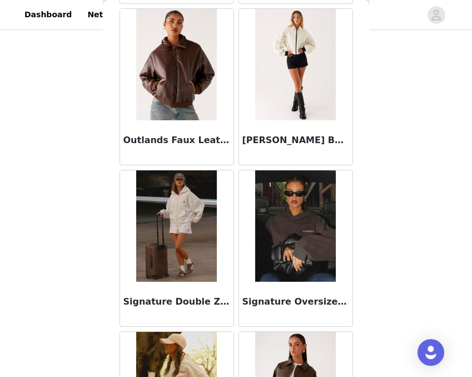
scroll to position [1516, 0]
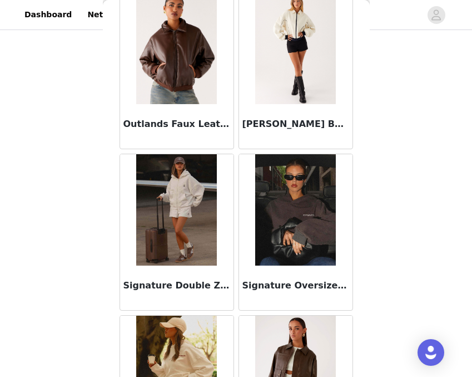
click at [189, 228] on img at bounding box center [176, 209] width 81 height 111
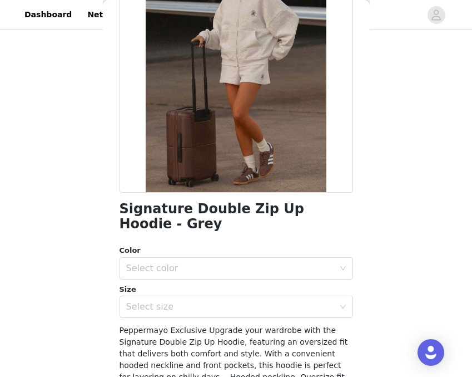
scroll to position [111, 0]
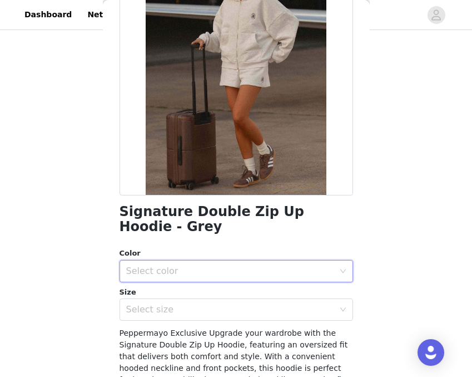
click at [185, 277] on div "Select color" at bounding box center [232, 270] width 213 height 21
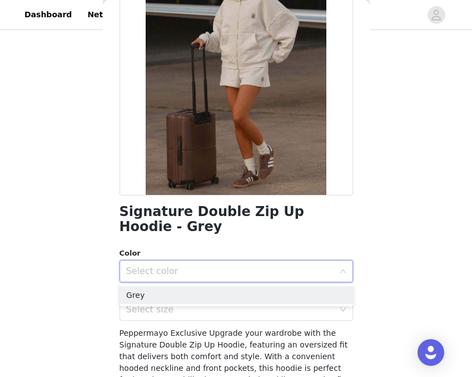
click at [181, 305] on ul "Grey" at bounding box center [237, 295] width 234 height 22
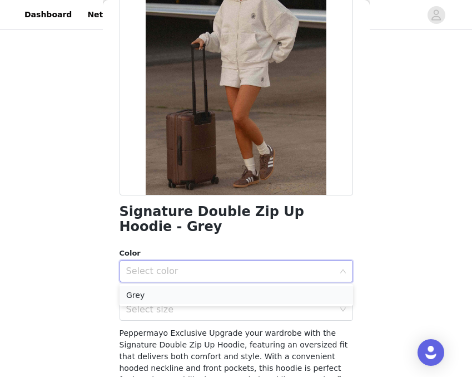
click at [180, 297] on li "Grey" at bounding box center [237, 295] width 234 height 18
click at [180, 312] on div "Select size" at bounding box center [230, 309] width 208 height 11
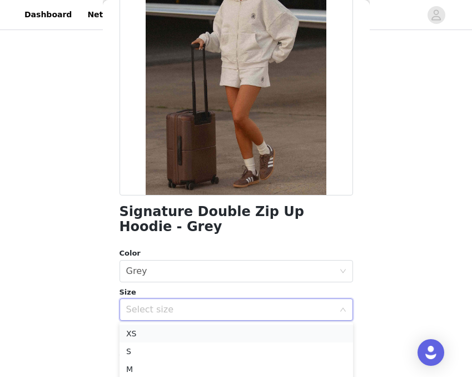
click at [179, 338] on li "XS" at bounding box center [237, 333] width 234 height 18
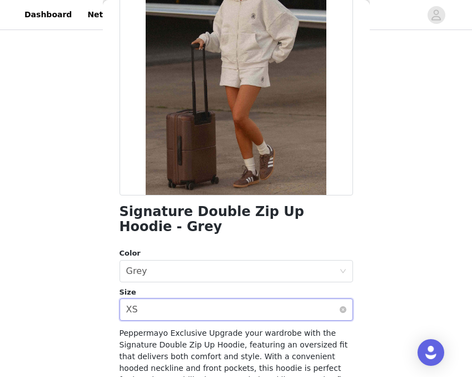
click at [181, 310] on div "Select size XS" at bounding box center [232, 309] width 213 height 21
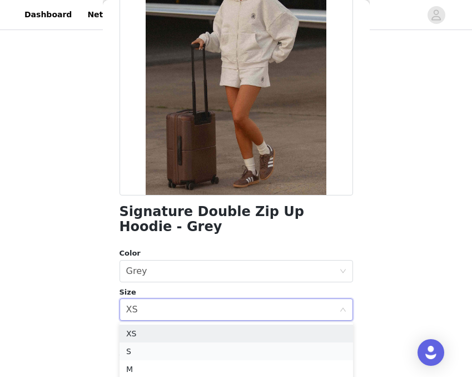
click at [178, 350] on li "S" at bounding box center [237, 351] width 234 height 18
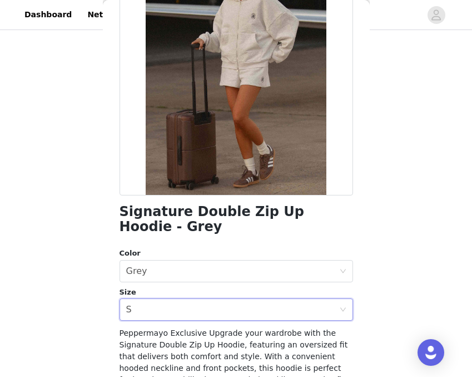
click at [185, 284] on div "Color Select color Grey Size Select size S" at bounding box center [237, 284] width 234 height 73
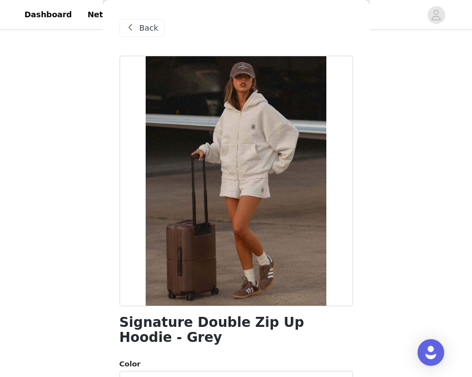
scroll to position [0, 0]
click at [140, 26] on span "Back" at bounding box center [149, 28] width 19 height 12
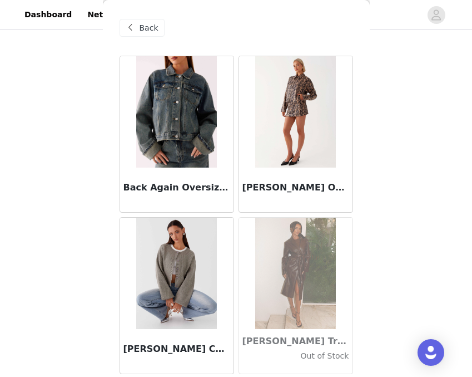
click at [141, 31] on span "Back" at bounding box center [149, 28] width 19 height 12
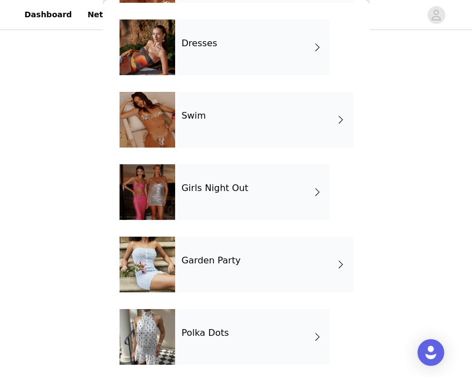
scroll to position [109, 0]
click at [232, 261] on h4 "Garden Party" at bounding box center [211, 260] width 59 height 10
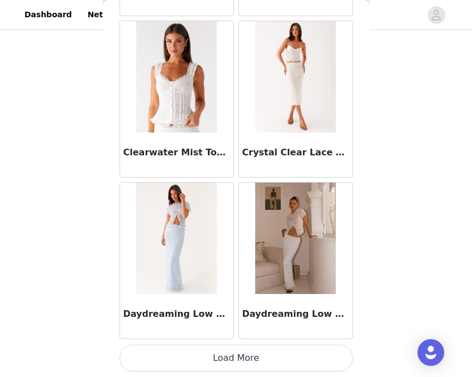
click at [226, 352] on button "Load More" at bounding box center [237, 357] width 234 height 27
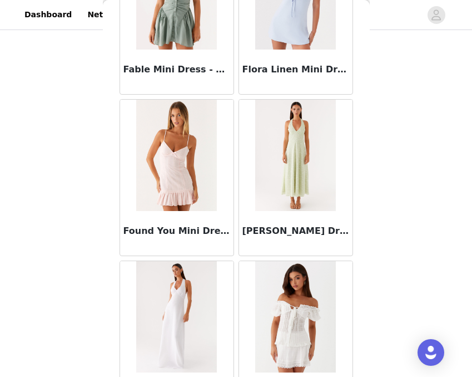
scroll to position [2775, 0]
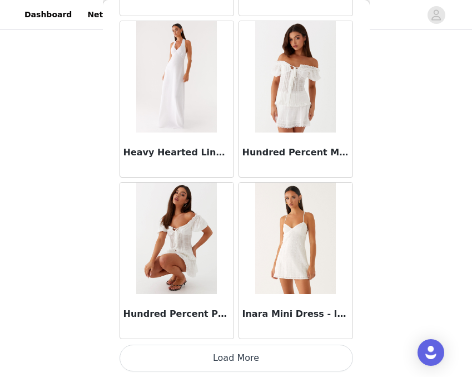
click at [218, 364] on button "Load More" at bounding box center [237, 357] width 234 height 27
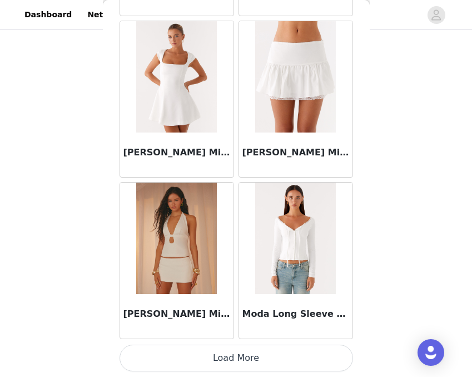
scroll to position [109, 0]
click at [230, 359] on button "Load More" at bounding box center [237, 357] width 234 height 27
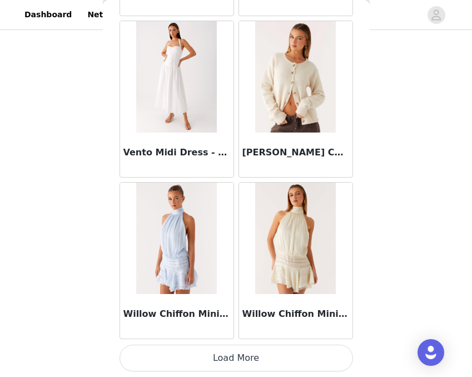
click at [238, 356] on button "Load More" at bounding box center [237, 357] width 234 height 27
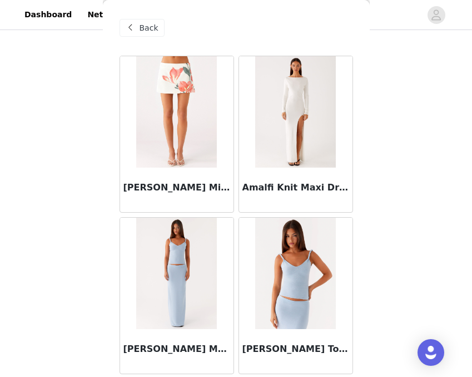
scroll to position [0, 0]
click at [138, 27] on div "Back" at bounding box center [142, 28] width 45 height 18
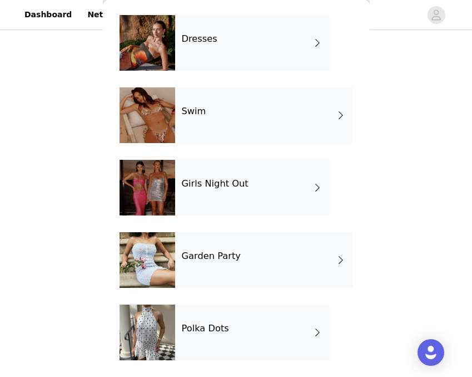
scroll to position [330, 0]
click at [185, 332] on h4 "Polka Dots" at bounding box center [205, 328] width 47 height 10
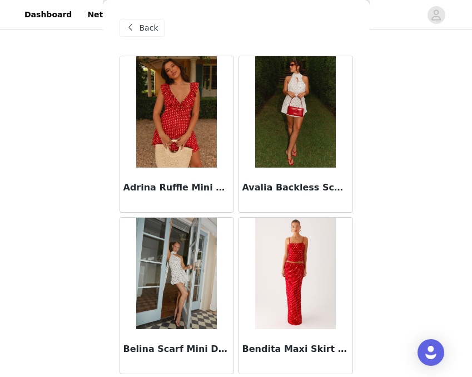
scroll to position [0, 0]
click at [148, 30] on span "Back" at bounding box center [149, 28] width 19 height 12
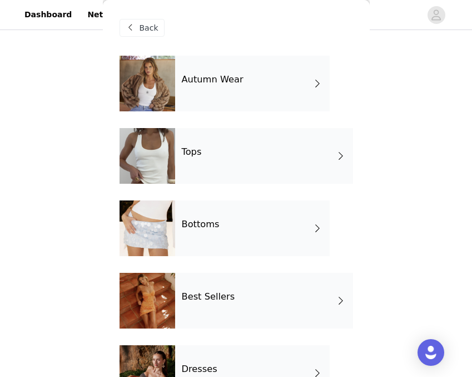
click at [216, 213] on div "Bottoms" at bounding box center [252, 228] width 155 height 56
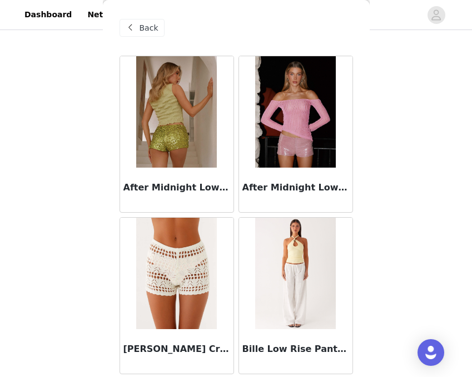
click at [145, 20] on div "Back" at bounding box center [142, 28] width 45 height 18
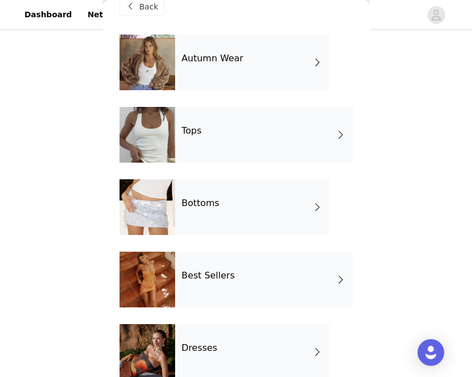
scroll to position [52, 0]
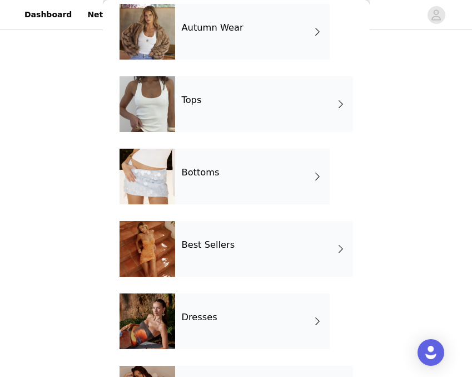
click at [212, 325] on div "Dresses" at bounding box center [252, 321] width 155 height 56
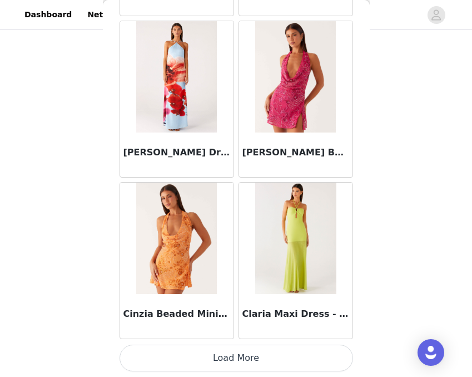
scroll to position [109, 0]
click at [263, 351] on button "Load More" at bounding box center [237, 357] width 234 height 27
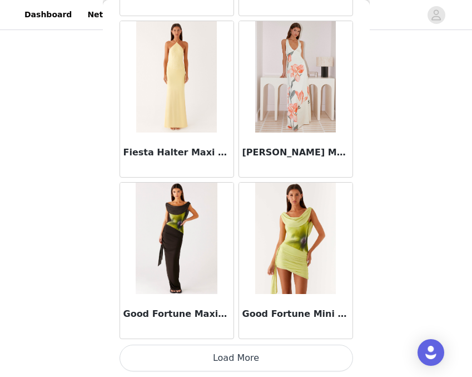
scroll to position [2940, 0]
click at [227, 366] on button "Load More" at bounding box center [237, 357] width 234 height 27
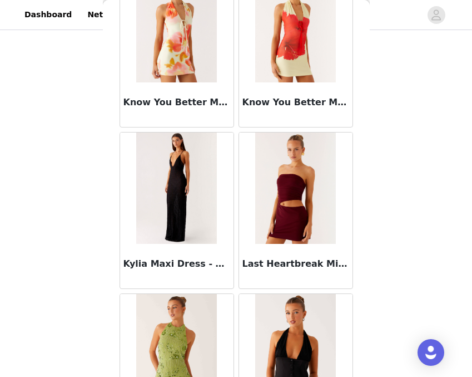
scroll to position [4312, 0]
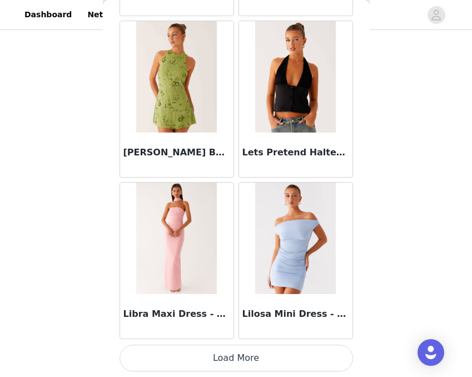
click at [224, 355] on button "Load More" at bounding box center [237, 357] width 234 height 27
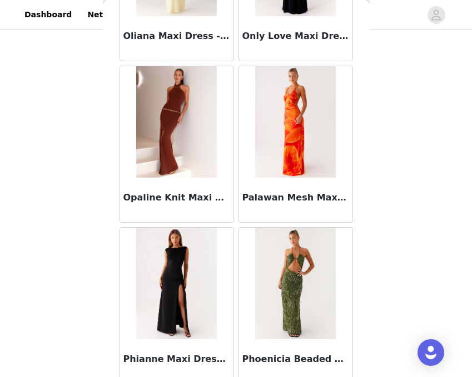
scroll to position [6124, 0]
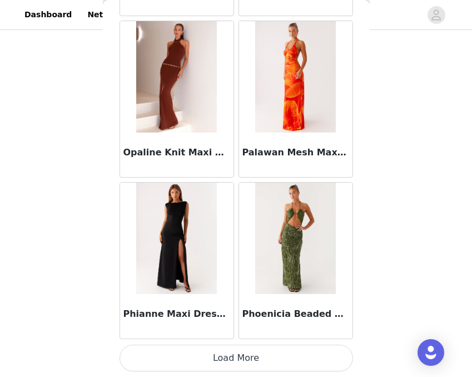
click at [231, 354] on button "Load More" at bounding box center [237, 357] width 234 height 27
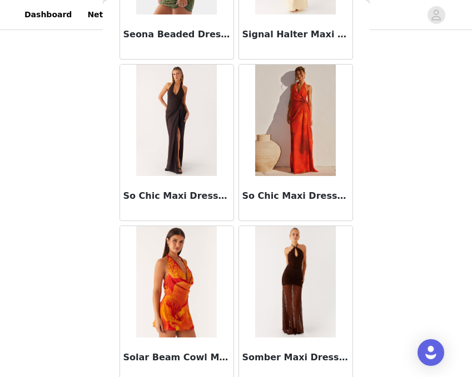
scroll to position [7601, 0]
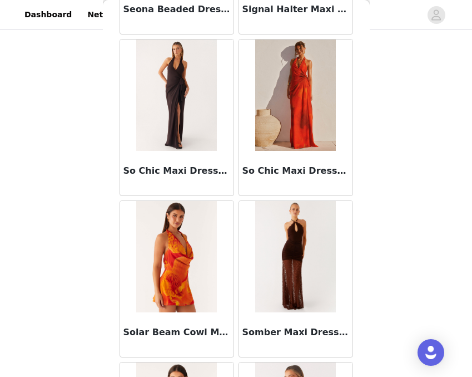
click at [263, 161] on div "So Chic Maxi Dress - Scarlet Blur" at bounding box center [296, 173] width 114 height 45
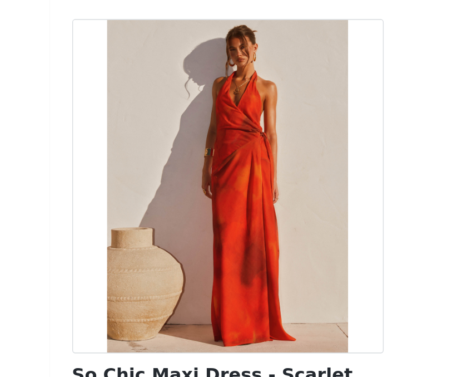
scroll to position [108, 0]
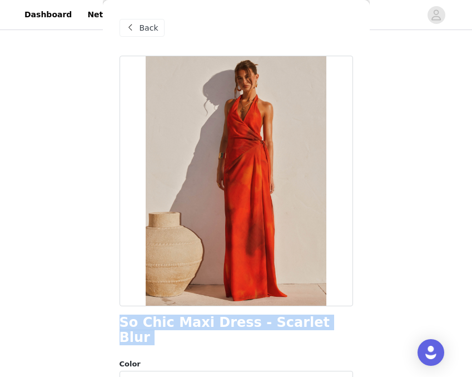
drag, startPoint x: 119, startPoint y: 327, endPoint x: 290, endPoint y: 336, distance: 171.6
click at [290, 336] on div "Back So Chic Maxi Dress - Scarlet Blur Color Select color Size Select size Pepp…" at bounding box center [236, 188] width 267 height 377
copy div "So Chic Maxi Dress - Scarlet Blur"
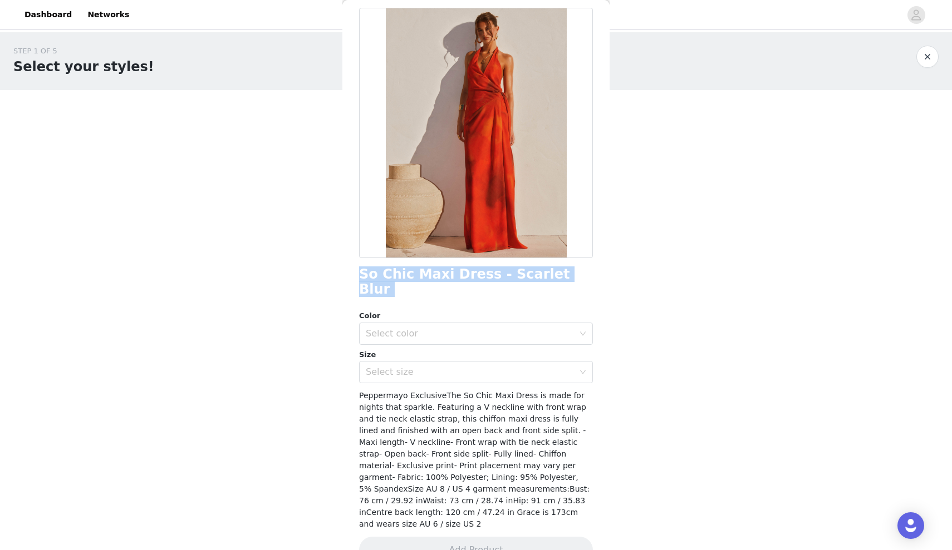
scroll to position [37, 0]
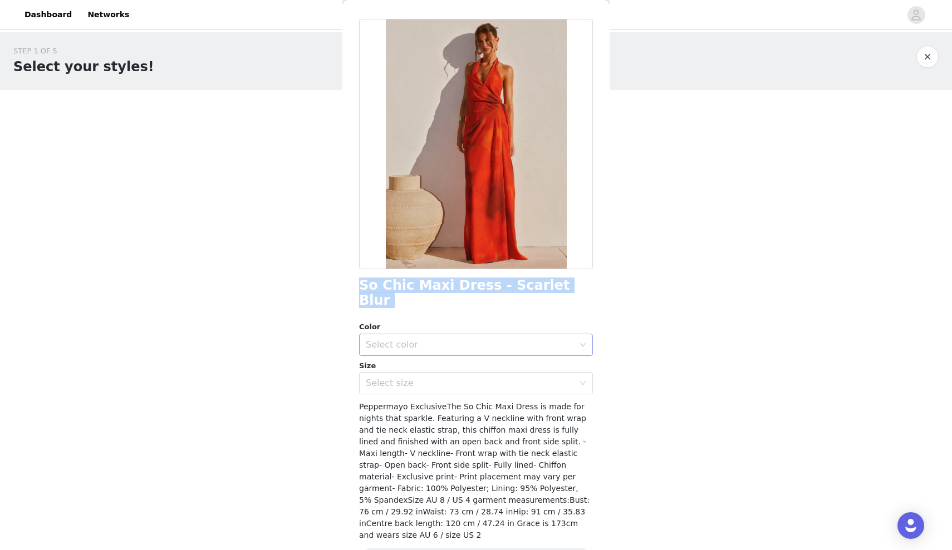
click at [422, 339] on div "Select color" at bounding box center [470, 344] width 208 height 11
click at [420, 355] on li "Scarlet Blur" at bounding box center [476, 354] width 234 height 18
click at [420, 373] on div "Select size" at bounding box center [472, 383] width 213 height 21
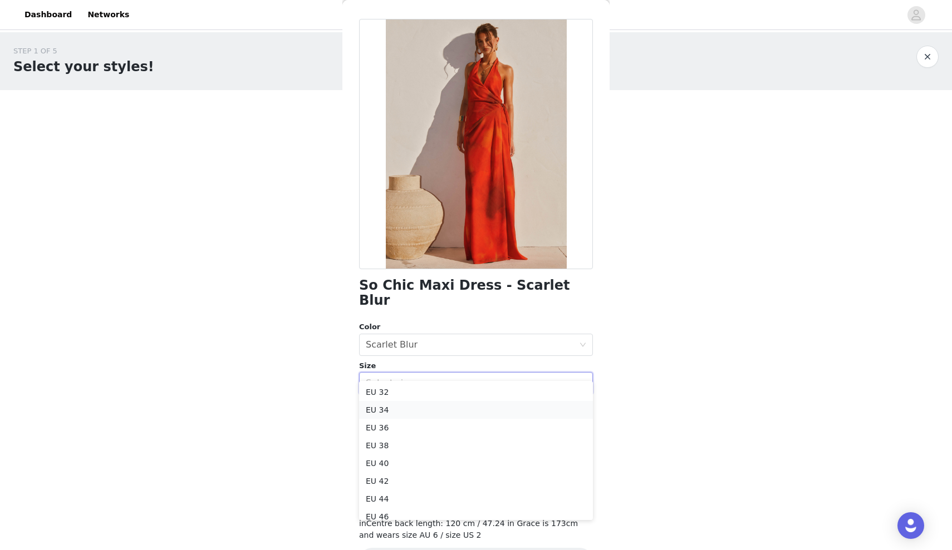
click at [413, 376] on li "EU 34" at bounding box center [476, 410] width 234 height 18
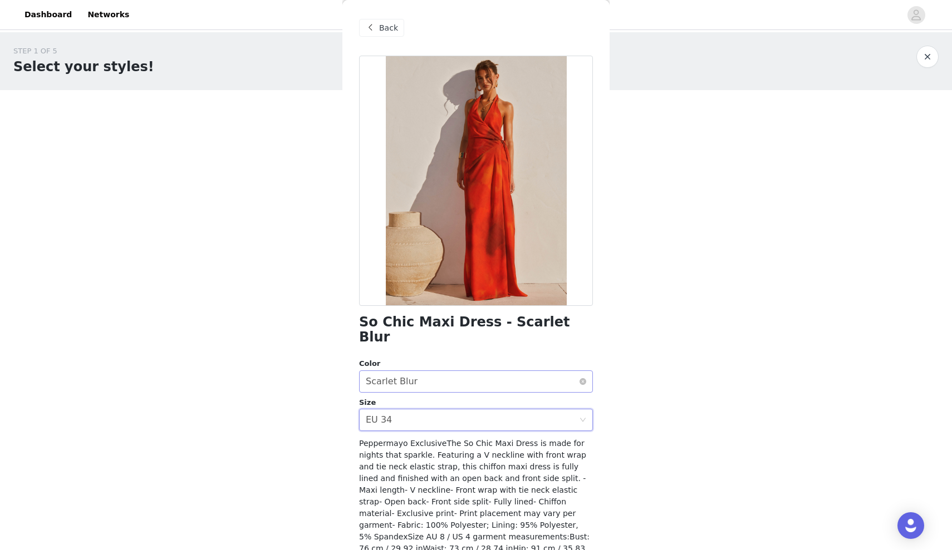
scroll to position [0, 0]
click at [373, 21] on div "Back" at bounding box center [381, 28] width 45 height 18
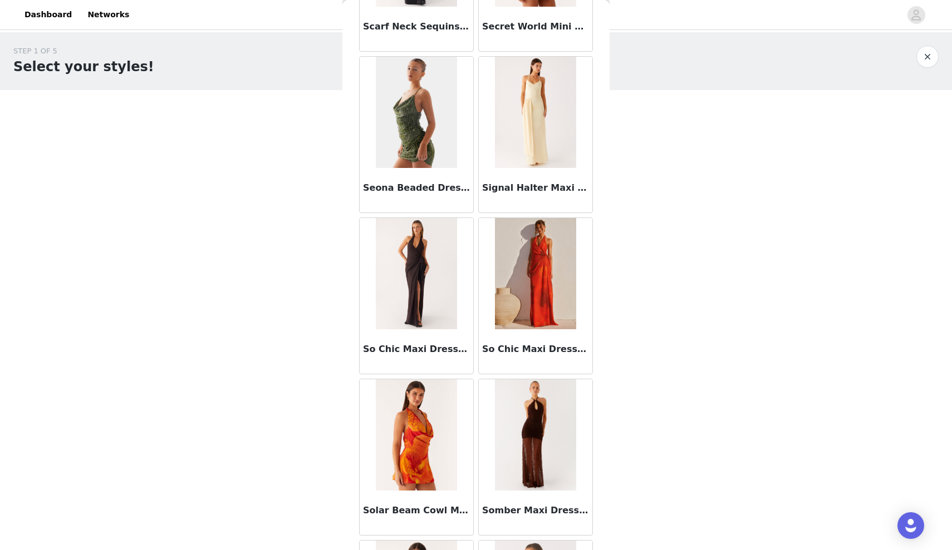
scroll to position [7472, 0]
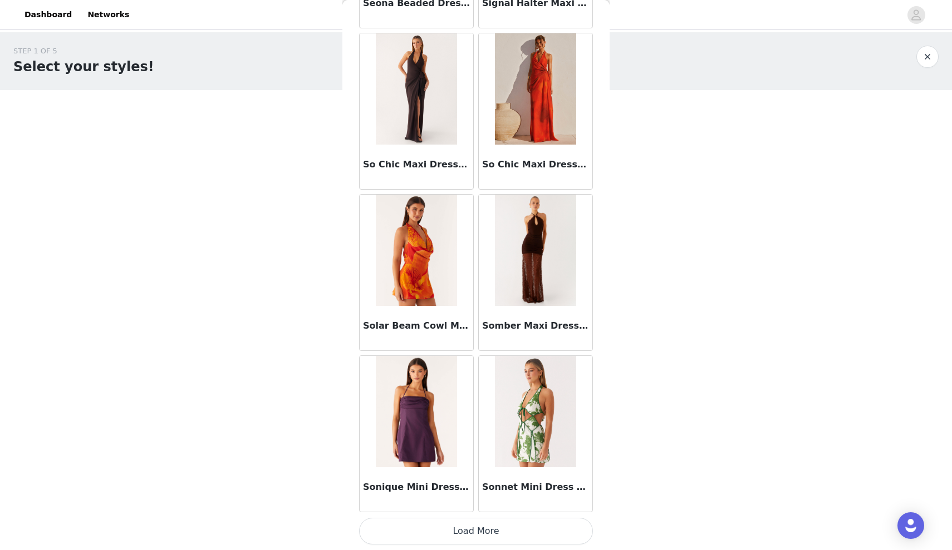
click at [411, 376] on button "Load More" at bounding box center [476, 531] width 234 height 27
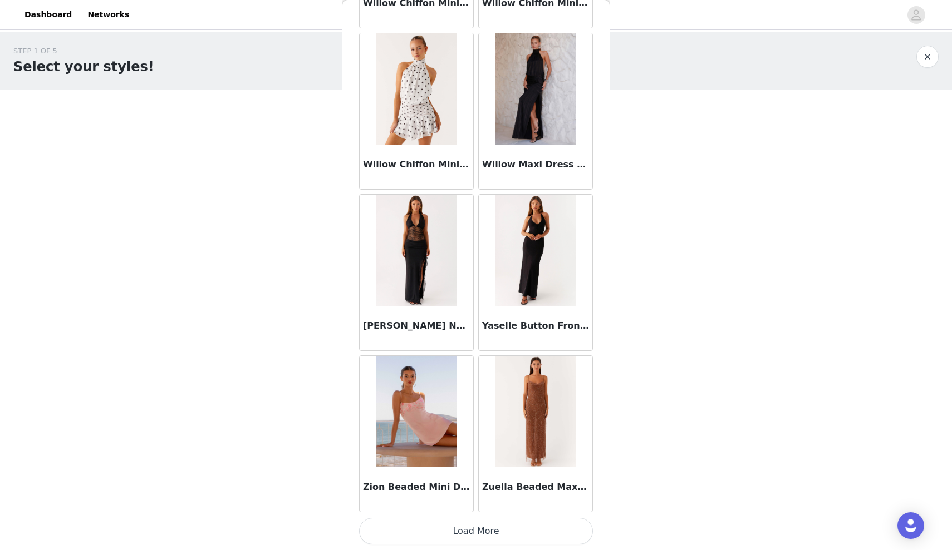
scroll to position [9221, 0]
click at [416, 376] on button "Load More" at bounding box center [476, 531] width 234 height 27
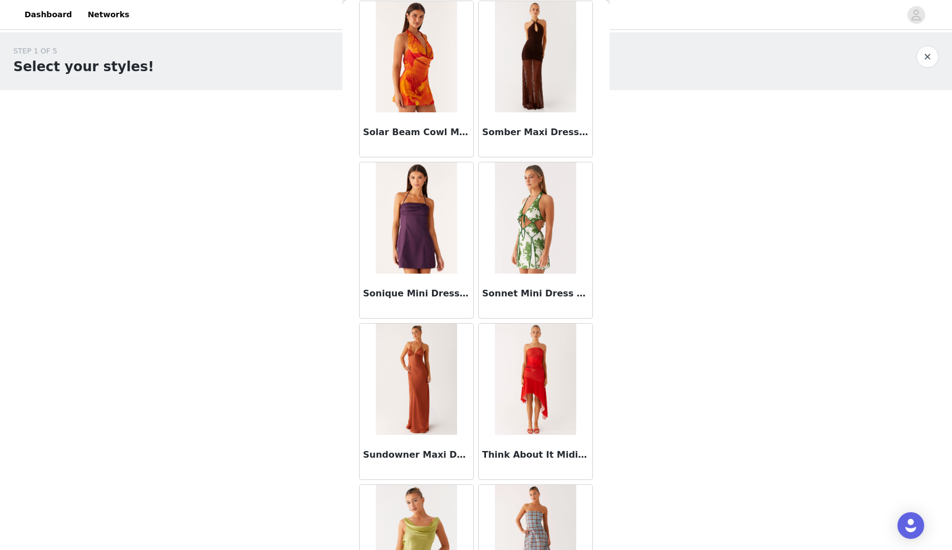
scroll to position [7303, 0]
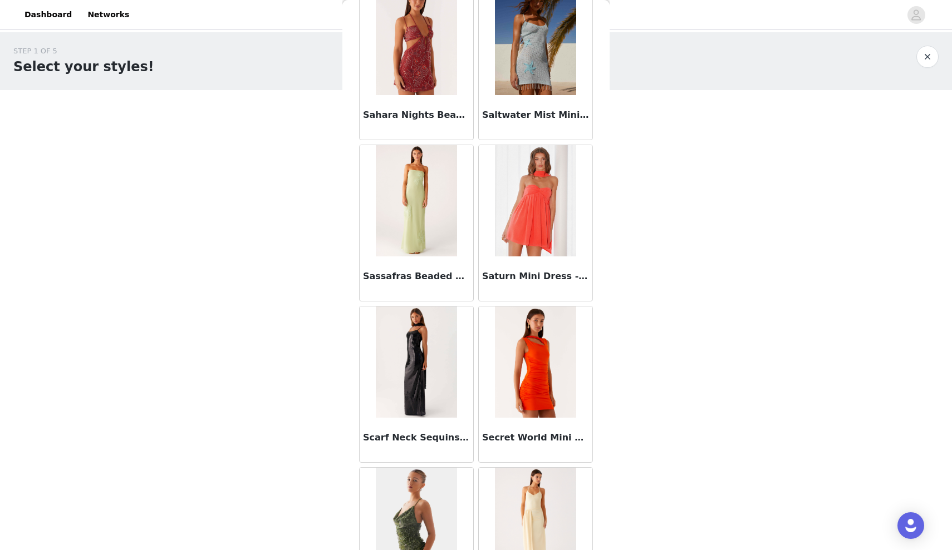
click at [422, 347] on img at bounding box center [416, 362] width 81 height 111
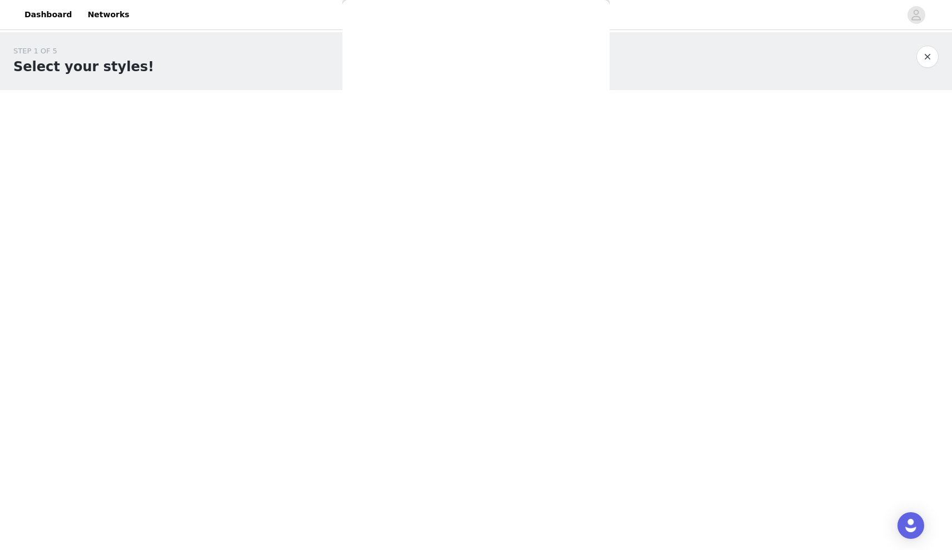
scroll to position [36, 0]
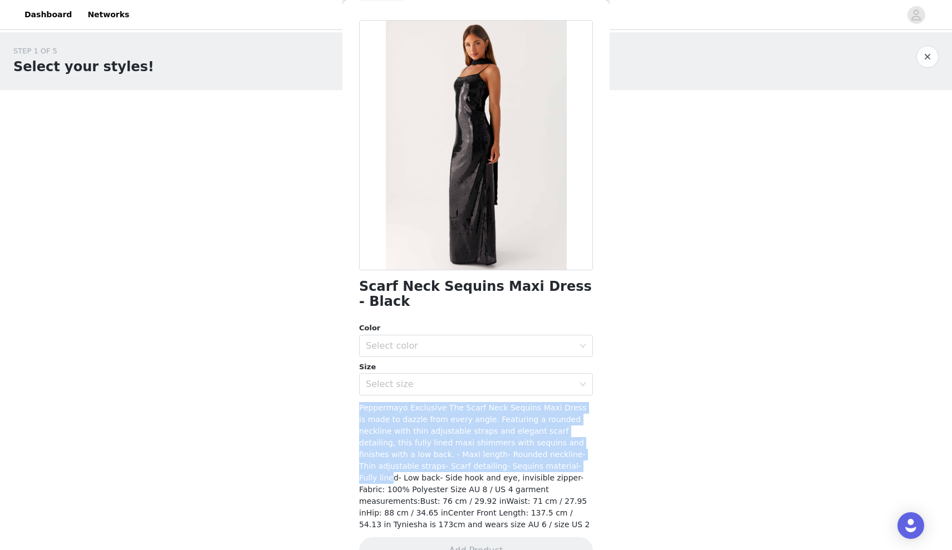
drag, startPoint x: 358, startPoint y: 393, endPoint x: 492, endPoint y: 452, distance: 146.7
click at [472, 376] on div "Back Scarf Neck Sequins Maxi Dress - Black Color Select color Size Select size …" at bounding box center [475, 275] width 267 height 550
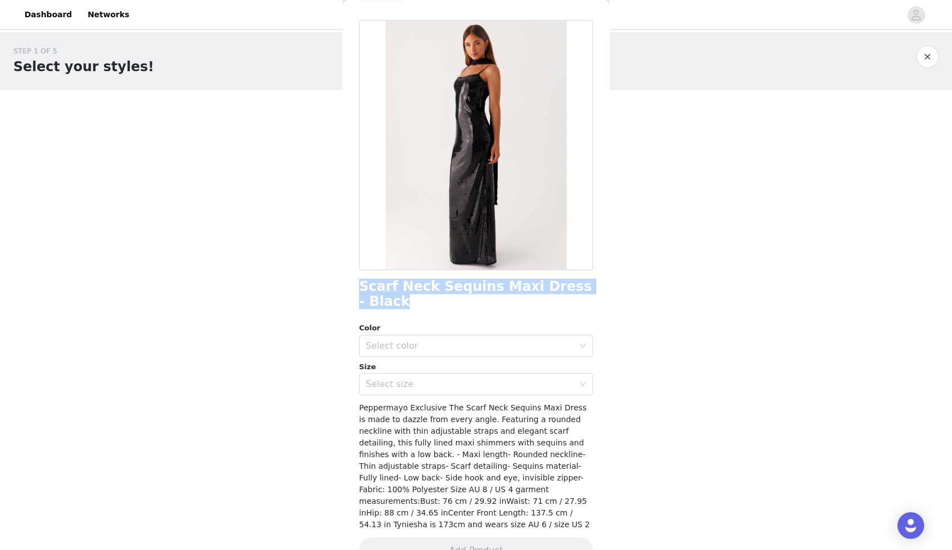
drag, startPoint x: 349, startPoint y: 284, endPoint x: 592, endPoint y: 287, distance: 243.2
click at [472, 287] on div "Back Scarf Neck Sequins Maxi Dress - Black Color Select color Size Select size …" at bounding box center [475, 275] width 267 height 550
copy h1 "Scarf Neck Sequins Maxi Dress - Black"
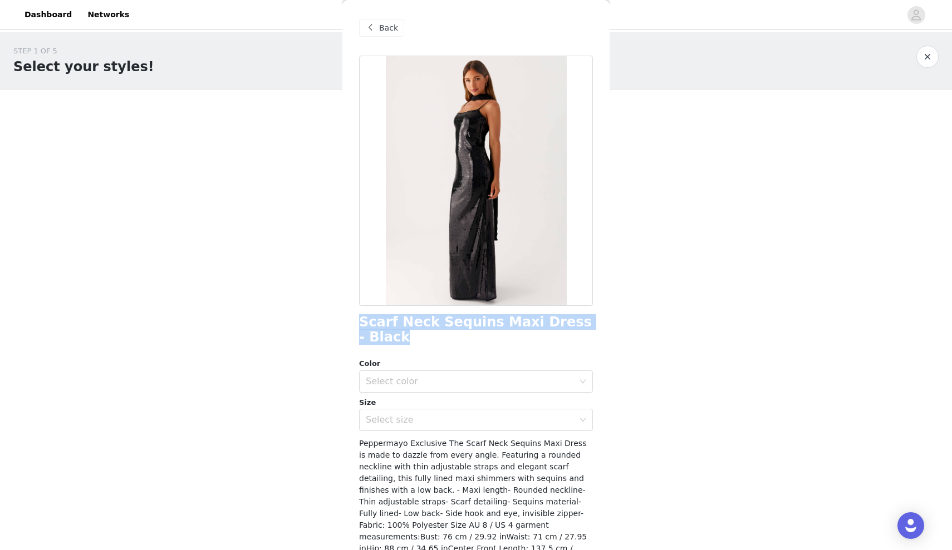
scroll to position [0, 0]
click at [381, 24] on span "Back" at bounding box center [388, 28] width 19 height 12
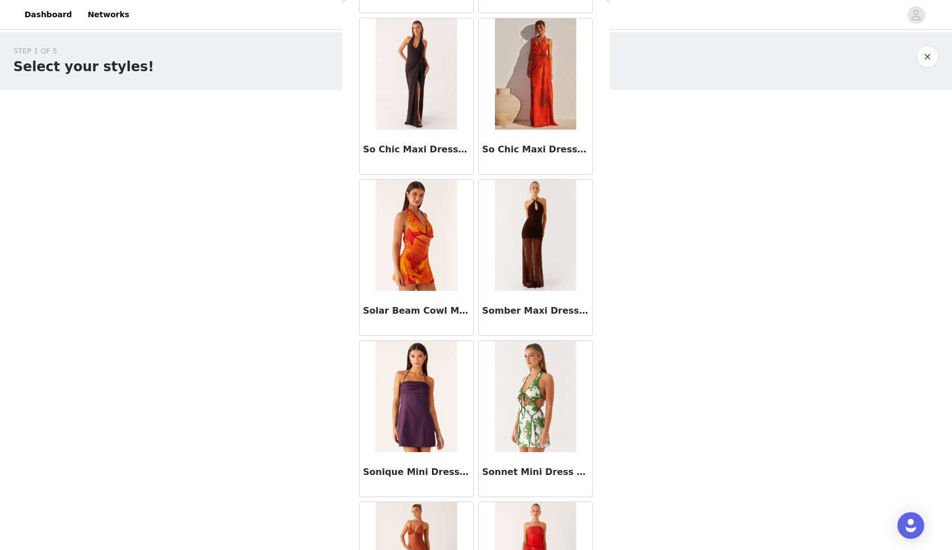
scroll to position [7625, 0]
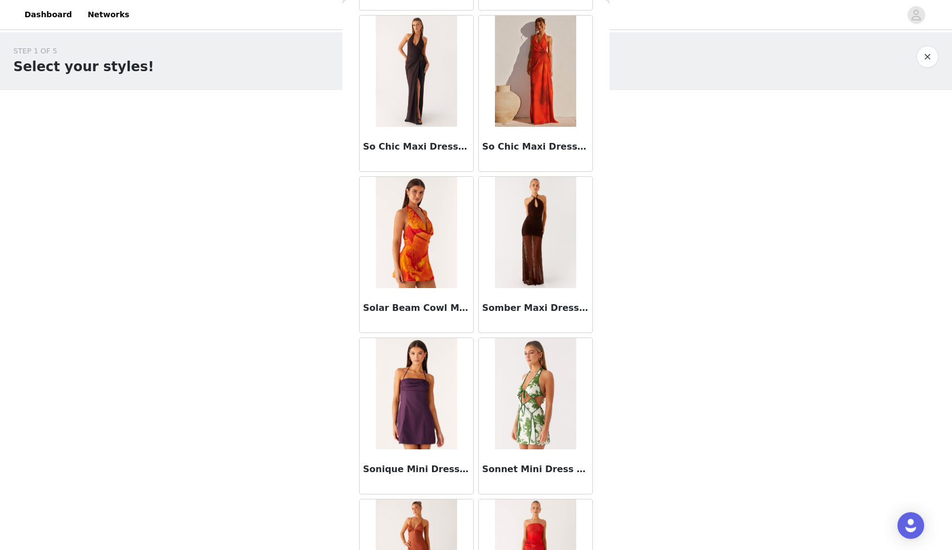
click at [472, 208] on img at bounding box center [535, 232] width 81 height 111
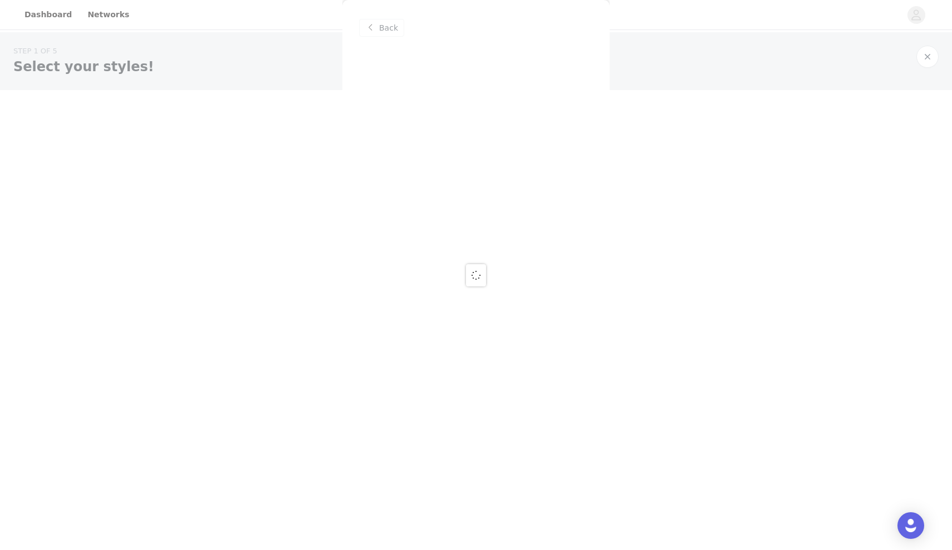
scroll to position [0, 0]
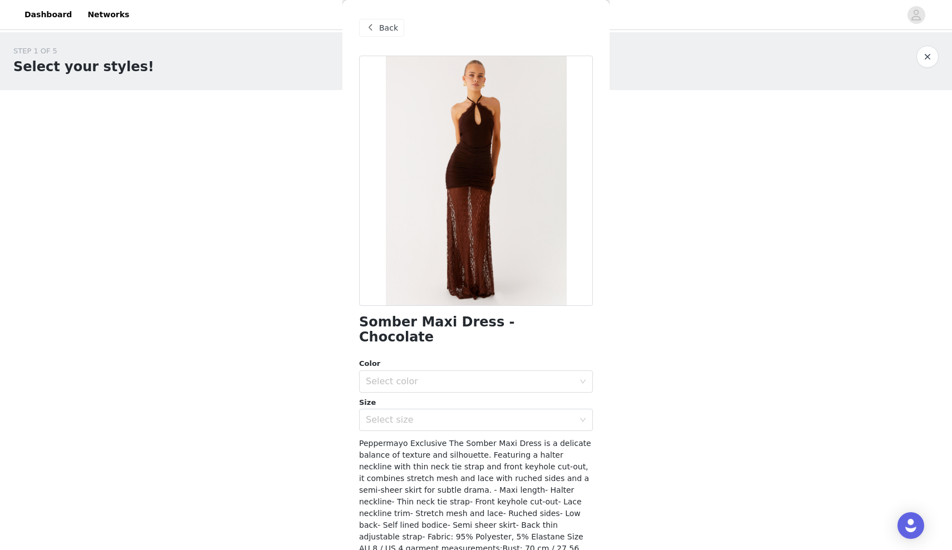
click at [387, 35] on div "Back" at bounding box center [381, 28] width 45 height 18
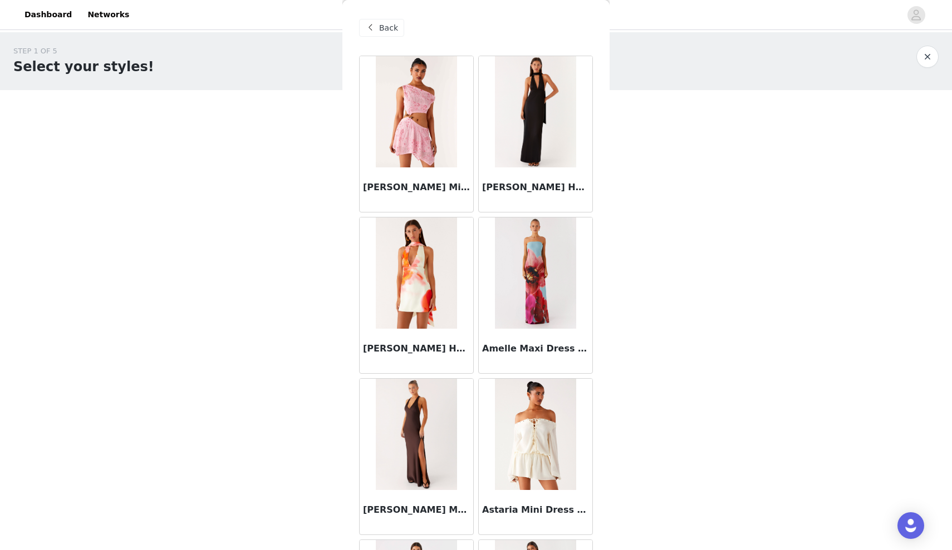
click at [472, 112] on img at bounding box center [535, 111] width 81 height 111
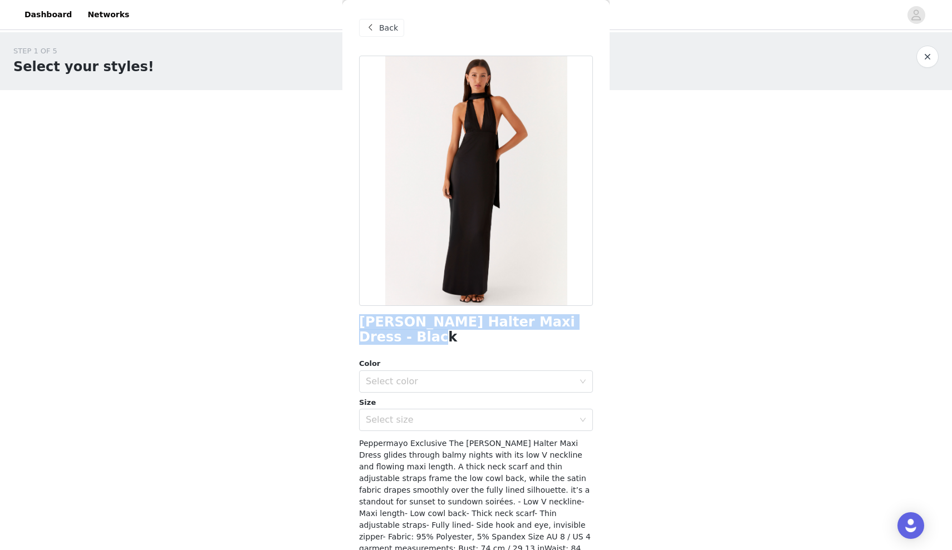
drag, startPoint x: 359, startPoint y: 320, endPoint x: 585, endPoint y: 322, distance: 225.9
click at [472, 322] on div "[PERSON_NAME] Halter Maxi Dress - Black" at bounding box center [476, 330] width 234 height 30
copy h1 "[PERSON_NAME] Halter Maxi Dress - Black"
click at [374, 23] on span at bounding box center [369, 27] width 13 height 13
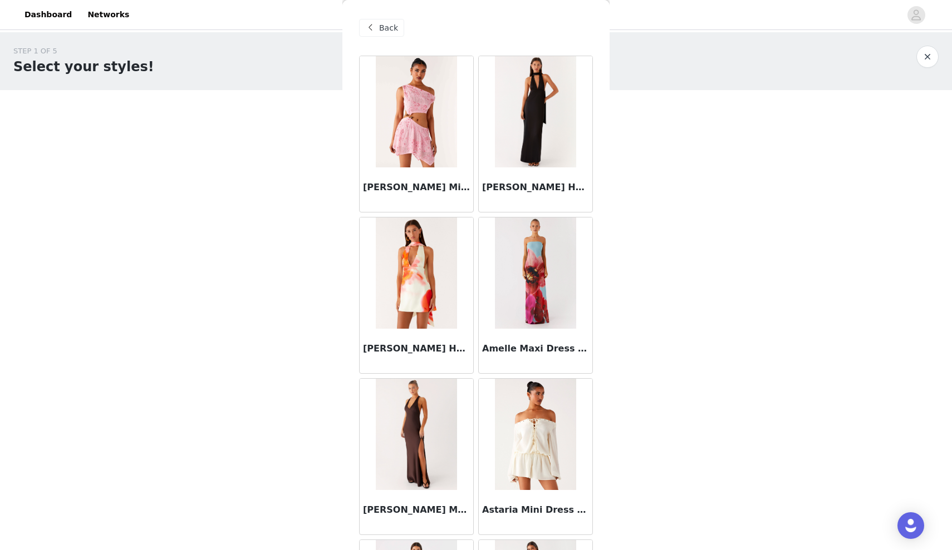
click at [373, 24] on span at bounding box center [369, 27] width 13 height 13
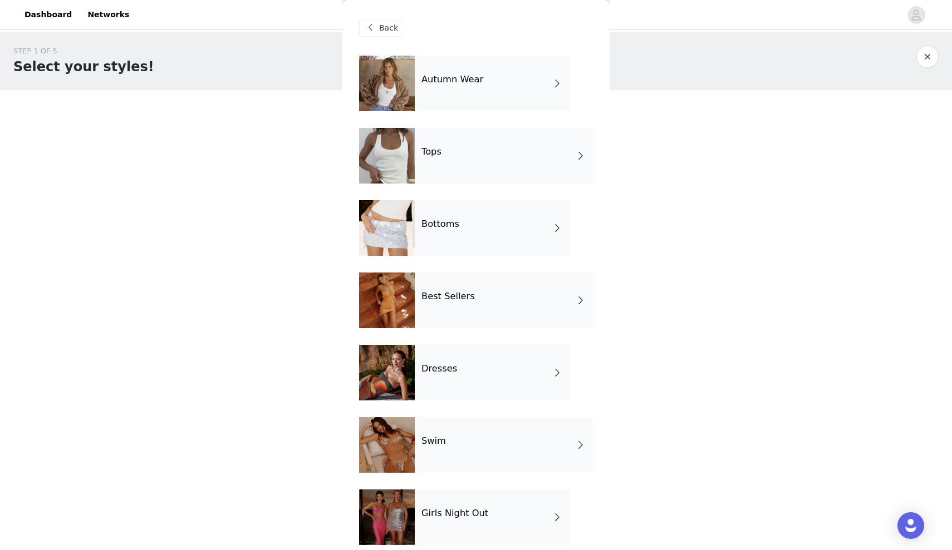
click at [447, 300] on h4 "Best Sellers" at bounding box center [447, 297] width 53 height 10
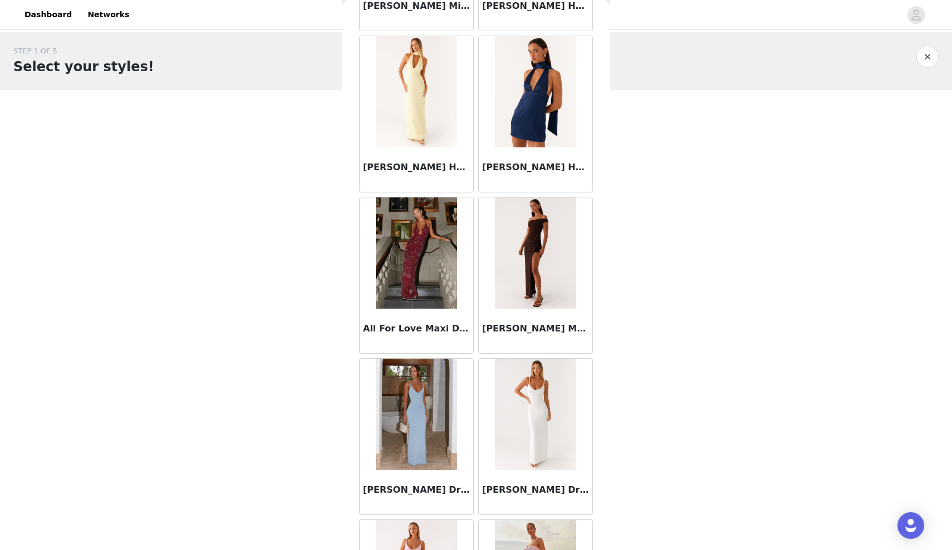
scroll to position [667, 0]
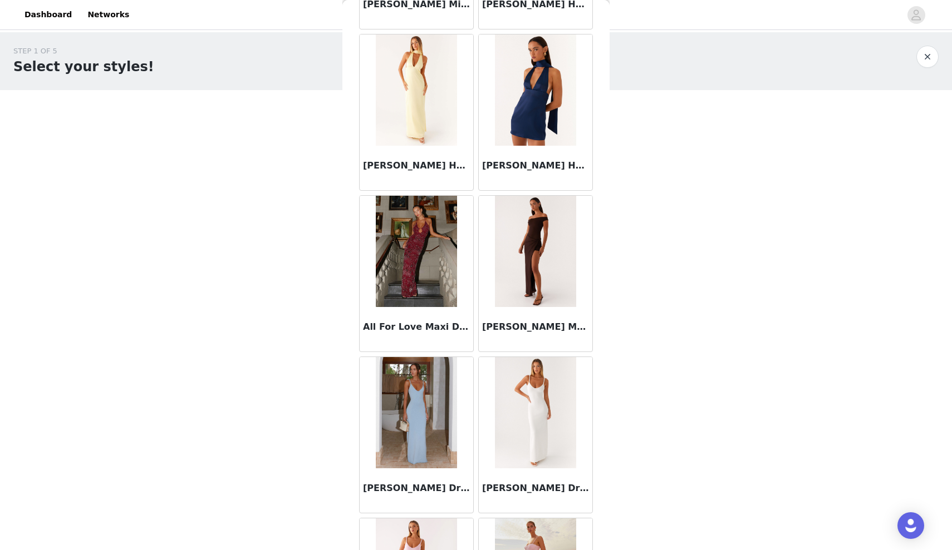
click at [399, 292] on img at bounding box center [416, 251] width 81 height 111
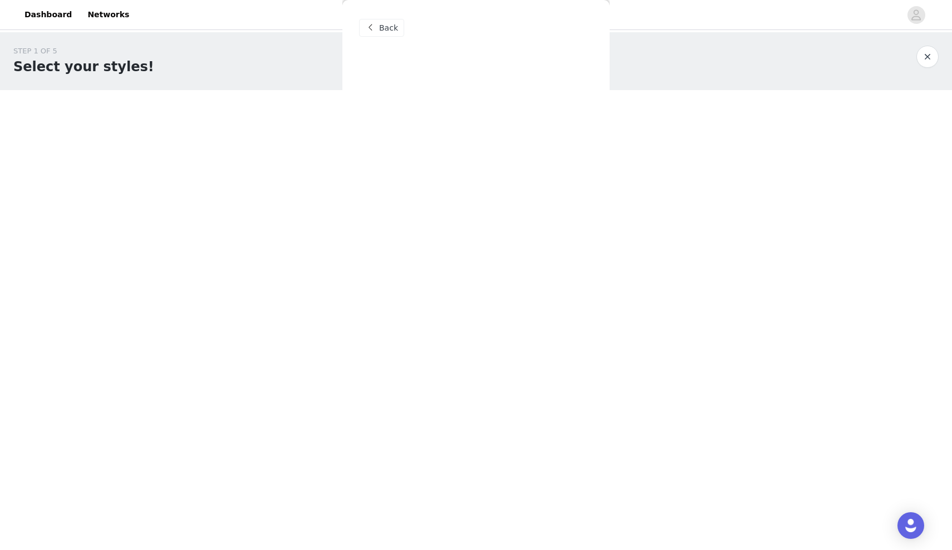
scroll to position [0, 0]
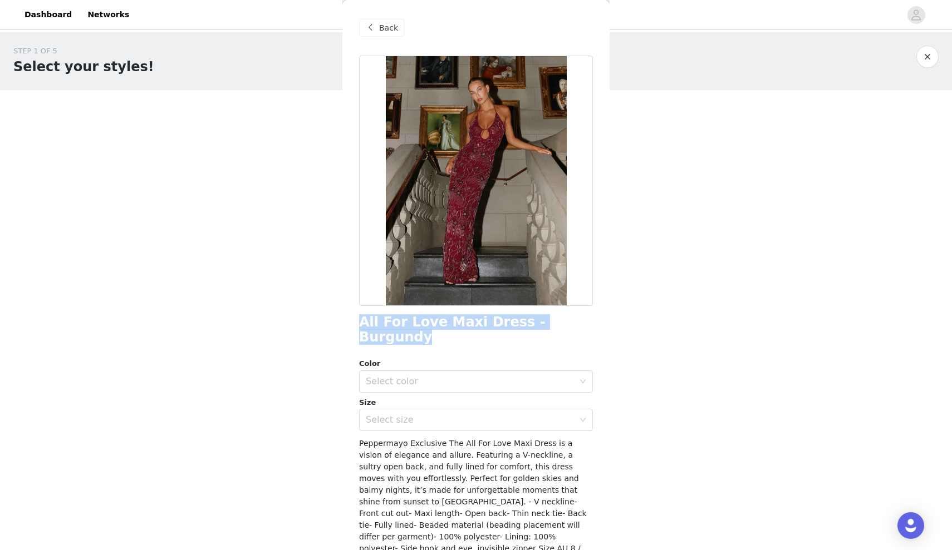
drag, startPoint x: 363, startPoint y: 321, endPoint x: 580, endPoint y: 322, distance: 217.0
click at [472, 322] on div "All For Love Maxi Dress - Burgundy" at bounding box center [476, 330] width 234 height 30
copy h1 "All For Love Maxi Dress - Burgundy"
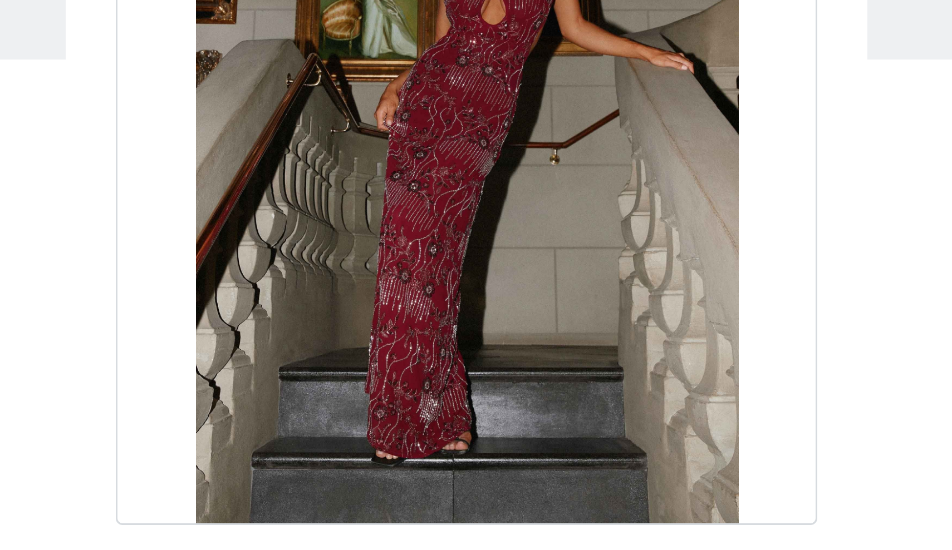
scroll to position [59, 0]
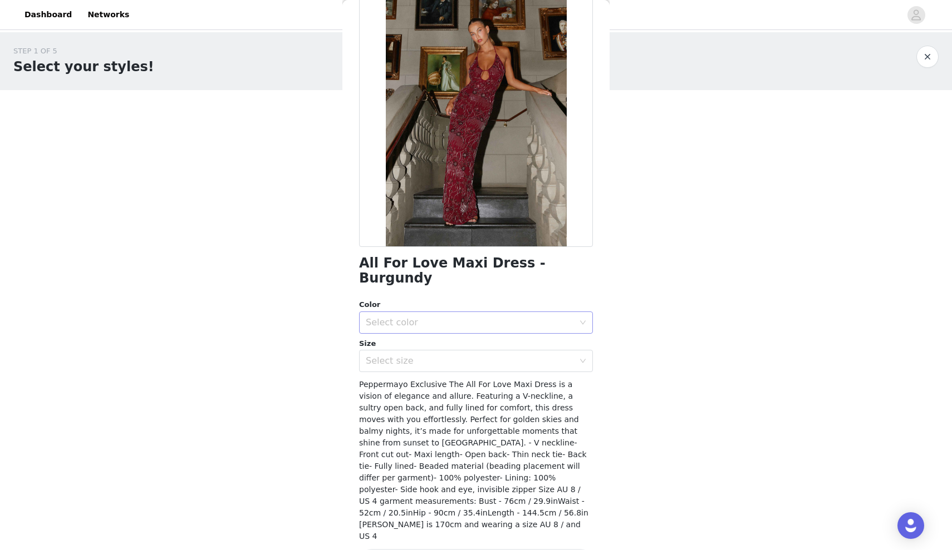
click at [472, 317] on div "Select color" at bounding box center [470, 322] width 208 height 11
click at [472, 335] on li "Burgundy" at bounding box center [476, 332] width 234 height 18
click at [472, 356] on div "Select size" at bounding box center [470, 361] width 208 height 11
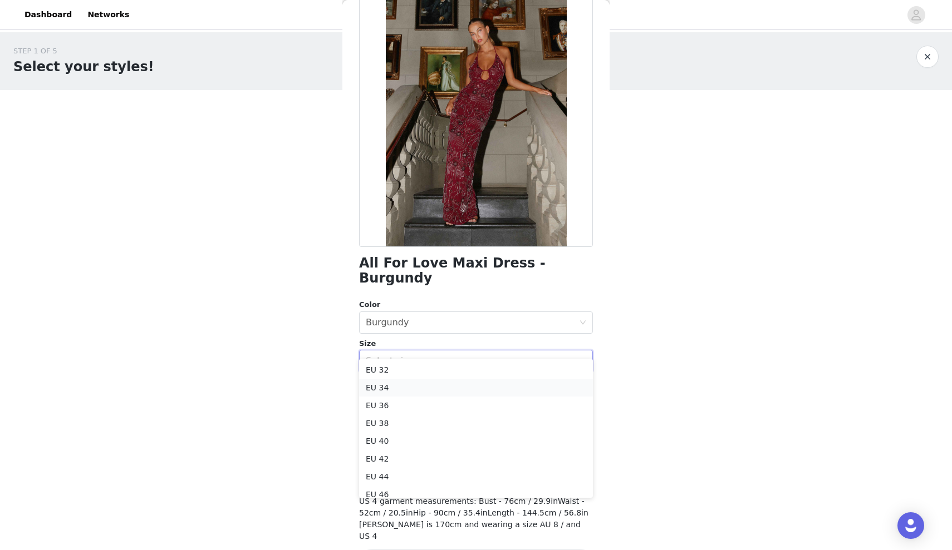
click at [472, 376] on li "EU 34" at bounding box center [476, 388] width 234 height 18
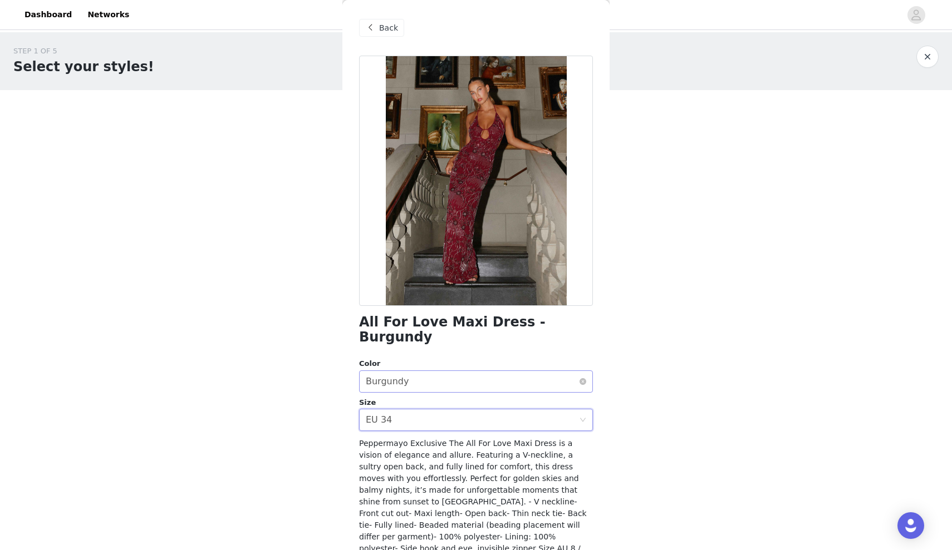
scroll to position [0, 0]
click at [387, 32] on span "Back" at bounding box center [388, 28] width 19 height 12
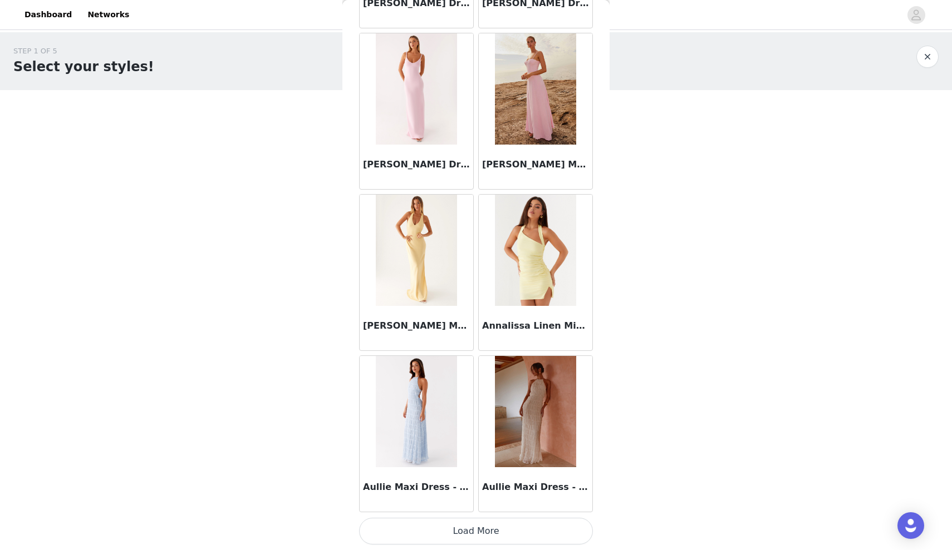
scroll to position [1152, 0]
click at [437, 376] on button "Load More" at bounding box center [476, 531] width 234 height 27
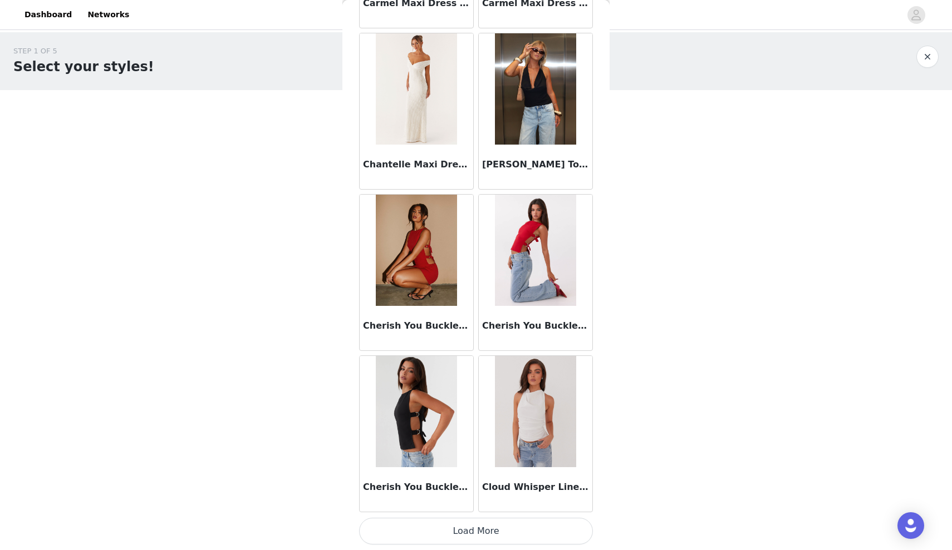
scroll to position [2766, 0]
click at [416, 376] on button "Load More" at bounding box center [476, 531] width 234 height 27
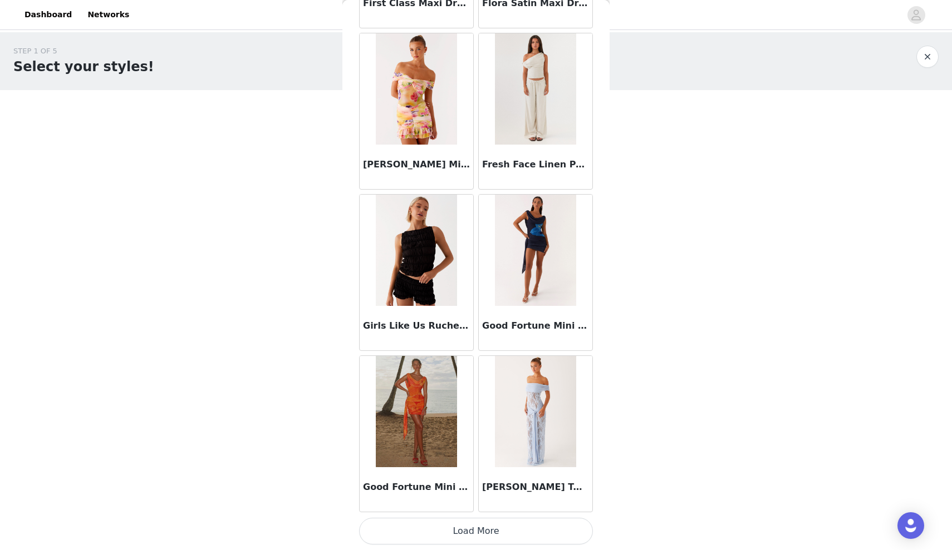
scroll to position [4380, 0]
click at [459, 376] on button "Load More" at bounding box center [476, 531] width 234 height 27
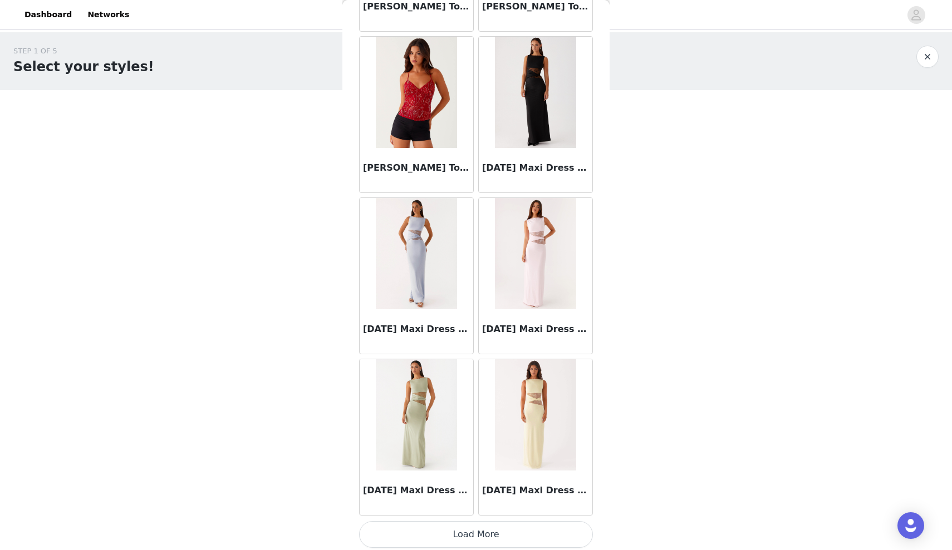
scroll to position [5992, 0]
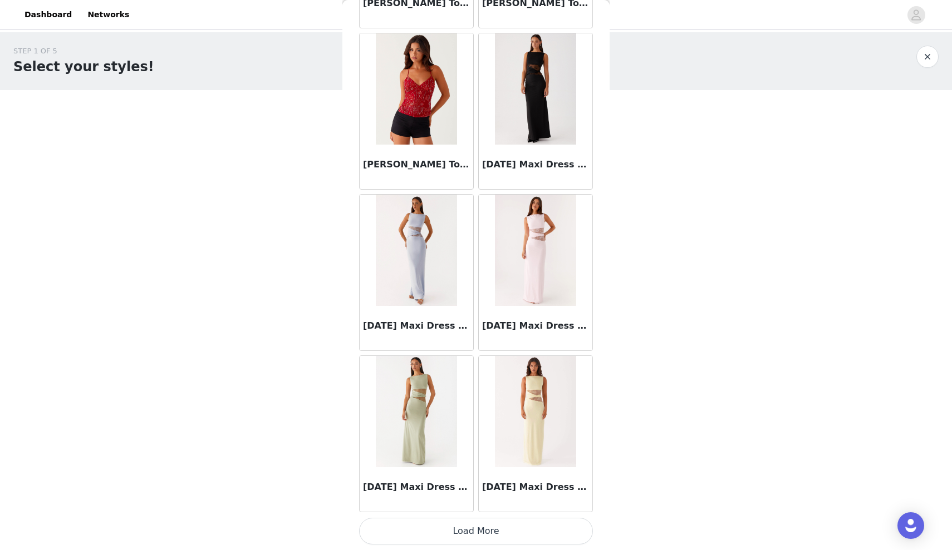
click at [472, 376] on button "Load More" at bounding box center [476, 531] width 234 height 27
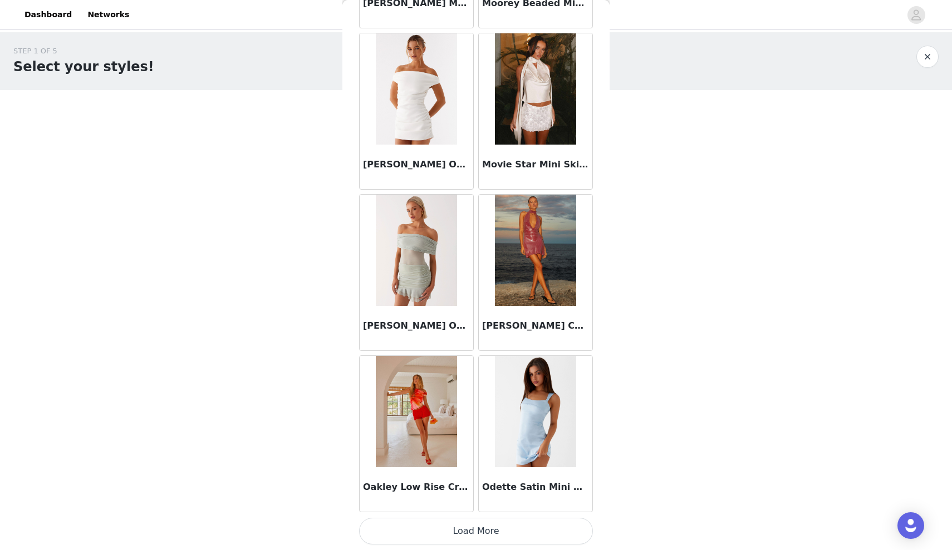
scroll to position [7607, 0]
click at [455, 376] on button "Load More" at bounding box center [476, 531] width 234 height 27
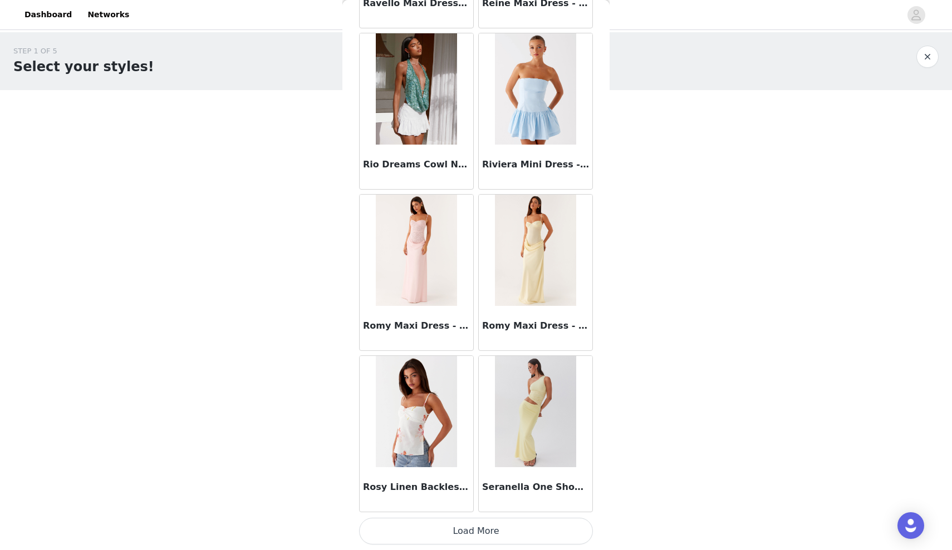
scroll to position [0, 0]
click at [433, 376] on button "Load More" at bounding box center [476, 531] width 234 height 27
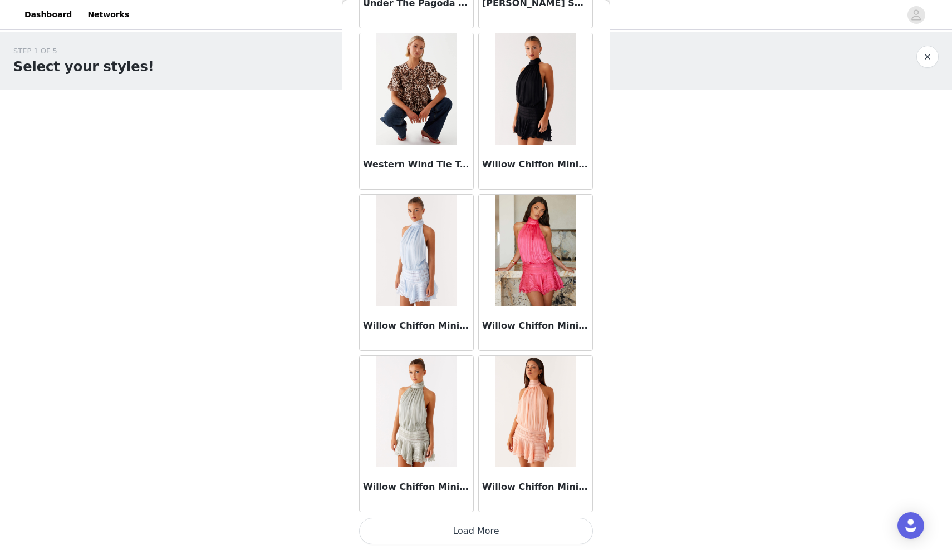
scroll to position [10834, 0]
click at [401, 376] on button "Load More" at bounding box center [476, 531] width 234 height 27
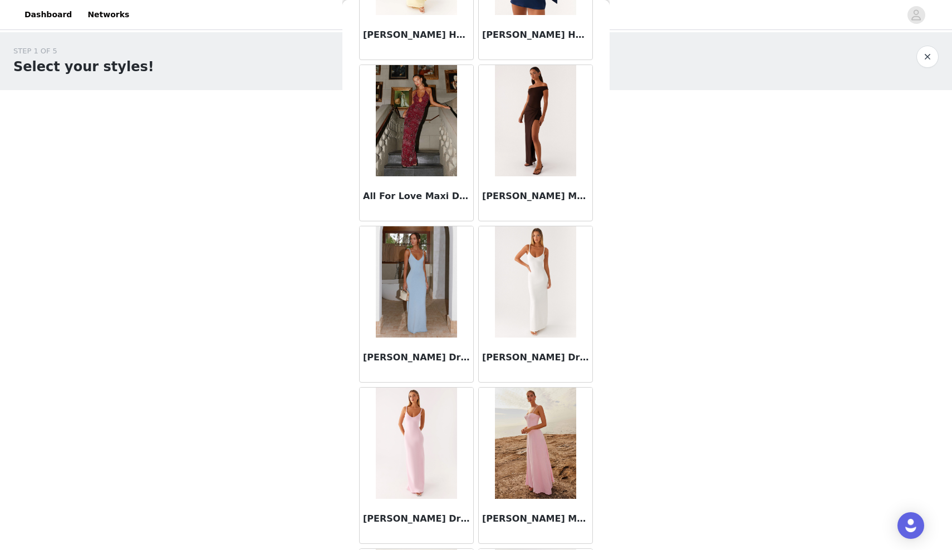
scroll to position [829, 0]
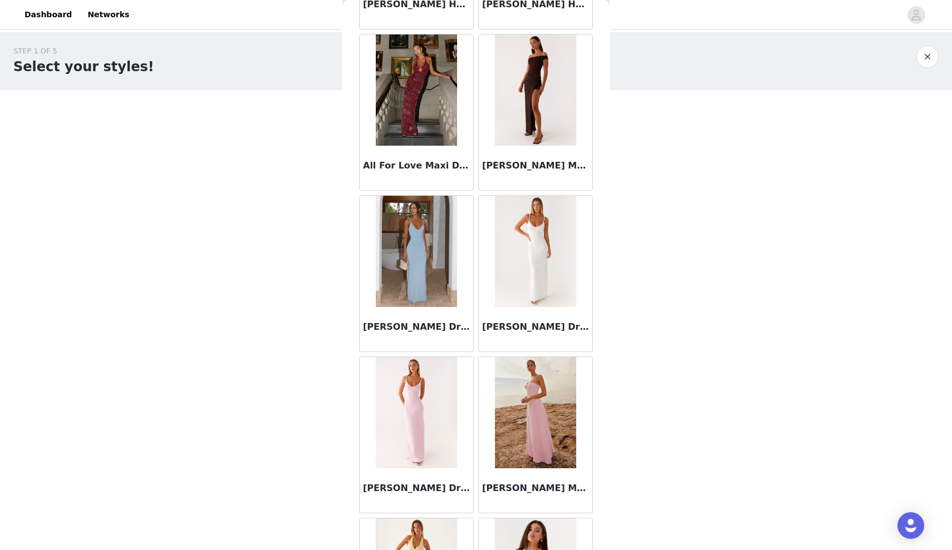
click at [423, 376] on img at bounding box center [416, 412] width 81 height 111
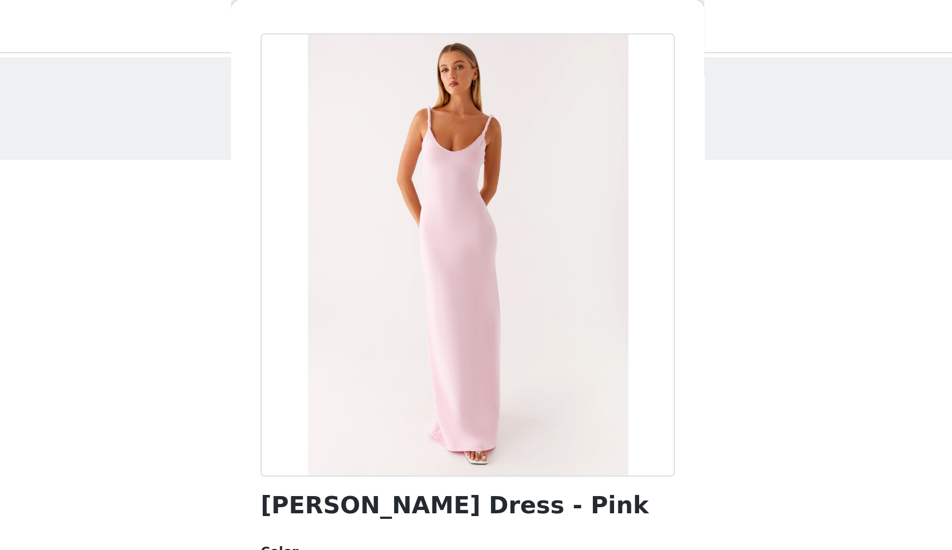
scroll to position [36, 0]
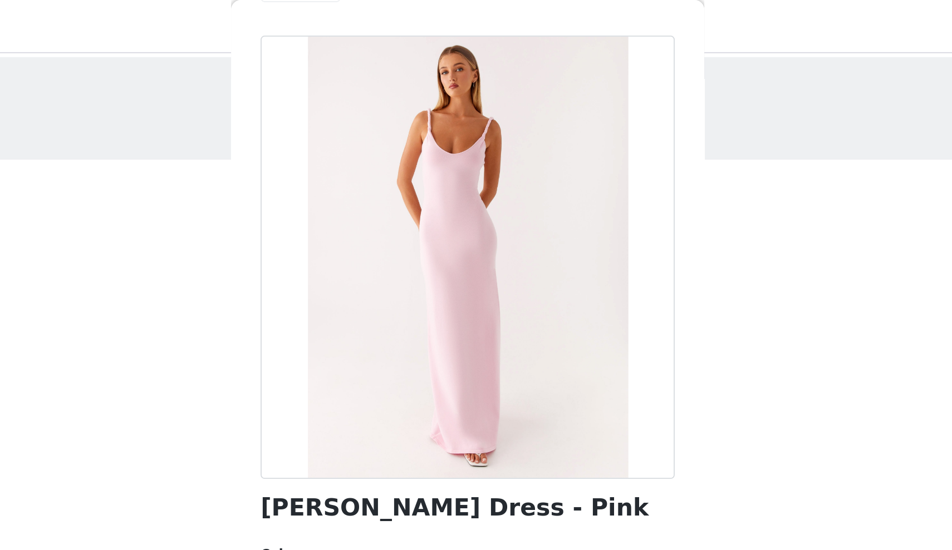
drag, startPoint x: 146, startPoint y: 284, endPoint x: 326, endPoint y: 288, distance: 179.8
click at [342, 288] on div "Back [PERSON_NAME] Maxi Dress - Pink Color Select color Size Select size Pepper…" at bounding box center [475, 275] width 267 height 550
copy h1 "[PERSON_NAME] Dress - Pink"
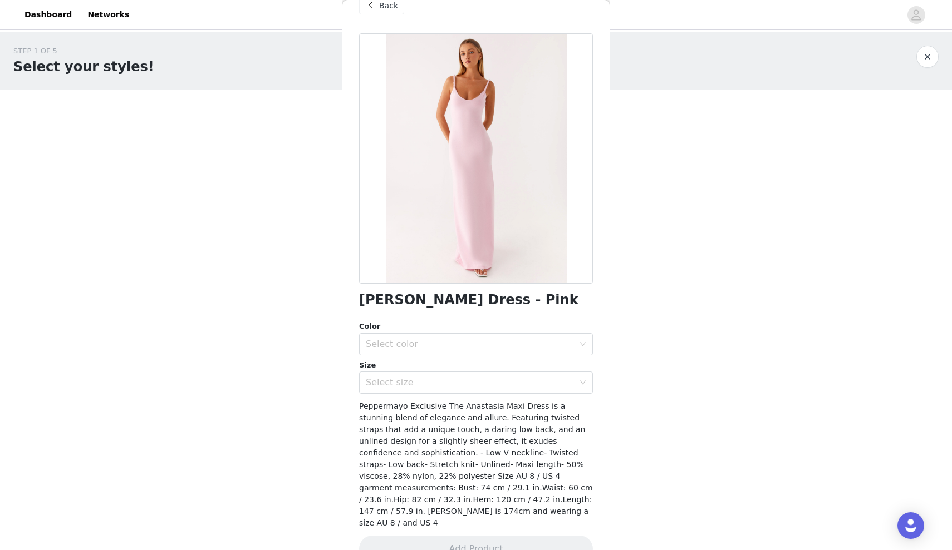
scroll to position [21, 0]
click at [472, 351] on div "Select color" at bounding box center [472, 345] width 213 height 21
click at [472, 369] on li "Pink" at bounding box center [476, 370] width 234 height 18
click at [472, 376] on div "Select size" at bounding box center [470, 383] width 208 height 11
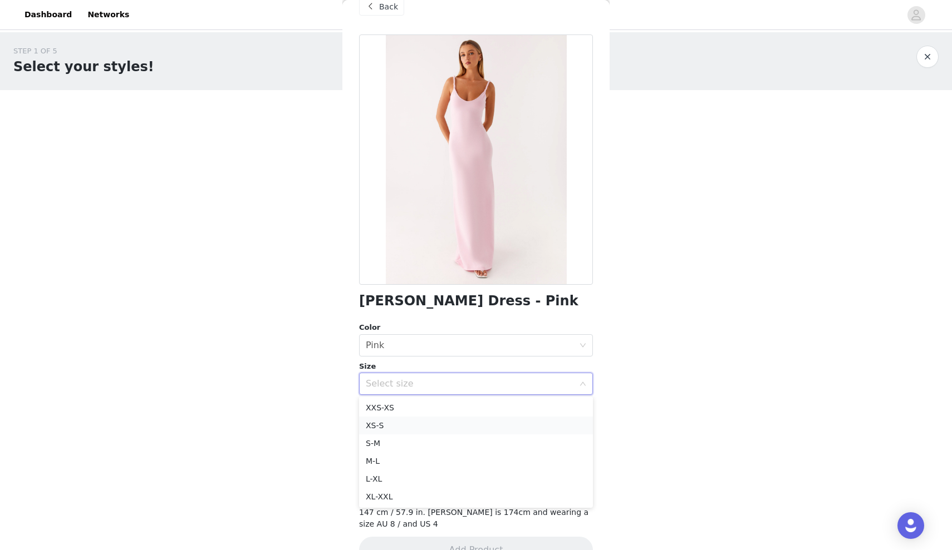
click at [472, 376] on li "XS-S" at bounding box center [476, 426] width 234 height 18
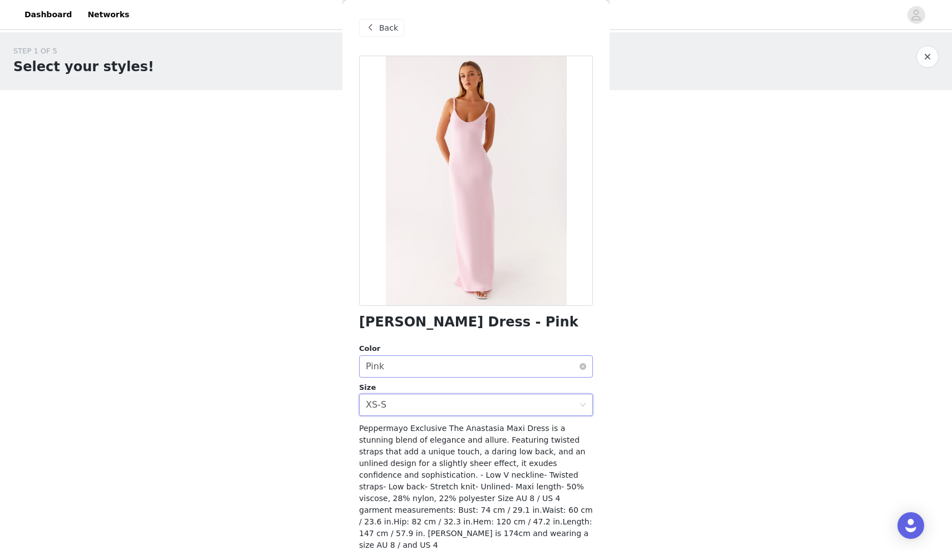
scroll to position [0, 0]
click at [388, 32] on span "Back" at bounding box center [388, 28] width 19 height 12
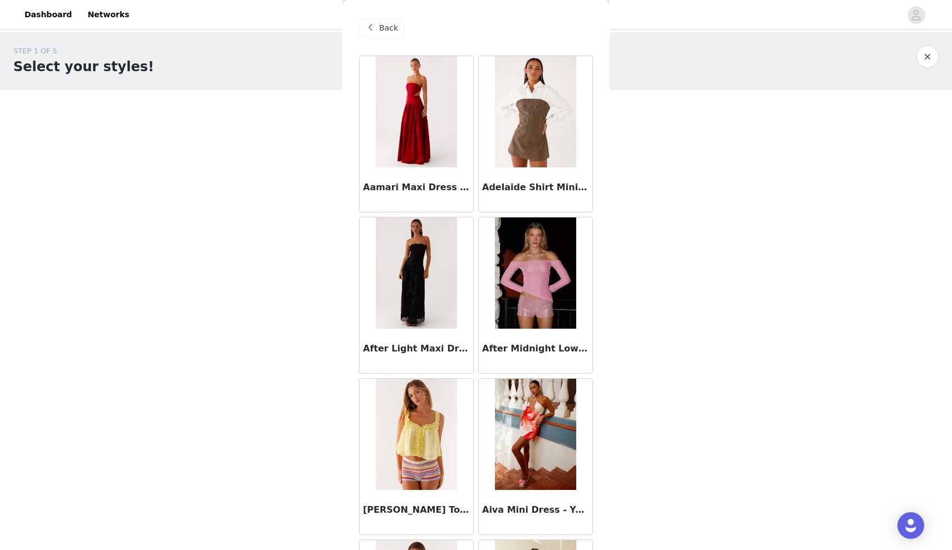
click at [416, 265] on img at bounding box center [416, 273] width 81 height 111
